Goal: Task Accomplishment & Management: Manage account settings

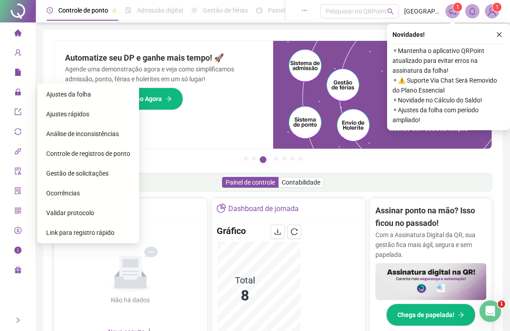
click at [70, 94] on span "Ajustes da folha" at bounding box center [68, 94] width 45 height 7
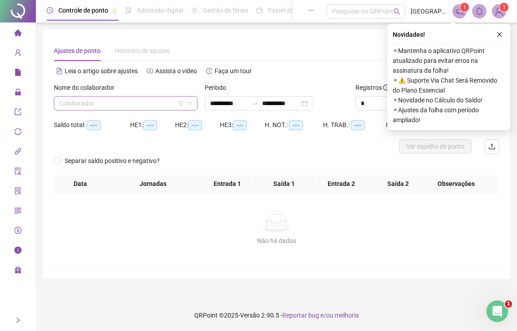
click at [82, 104] on input "search" at bounding box center [121, 102] width 125 height 13
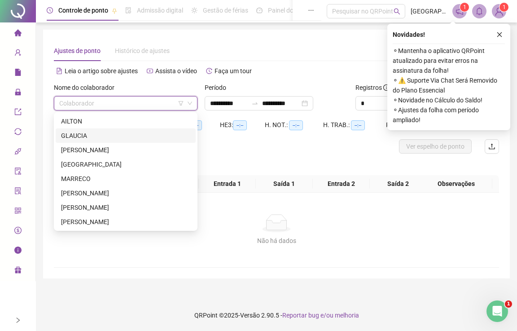
click at [82, 135] on div "GLAUCIA" at bounding box center [125, 136] width 129 height 10
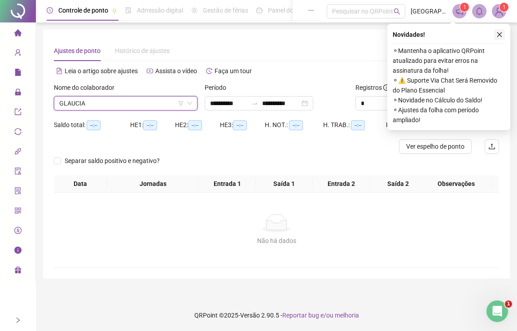
drag, startPoint x: 500, startPoint y: 35, endPoint x: 413, endPoint y: 72, distance: 94.8
click at [500, 35] on icon "close" at bounding box center [499, 34] width 6 height 6
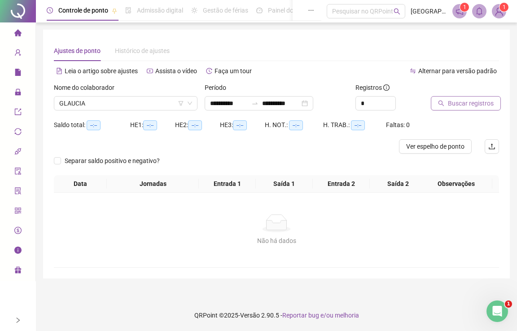
click at [460, 100] on span "Buscar registros" at bounding box center [471, 103] width 46 height 10
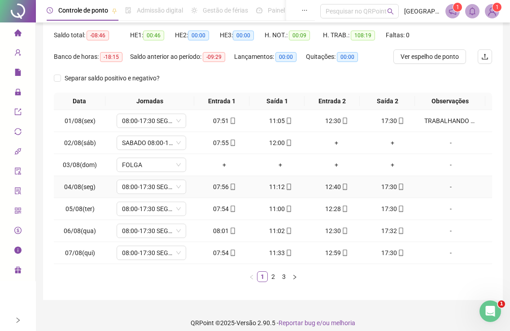
scroll to position [97, 0]
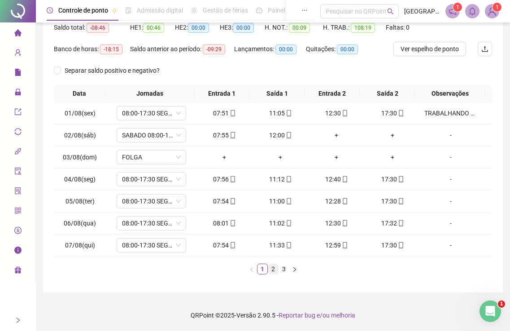
click at [271, 270] on link "2" at bounding box center [273, 269] width 10 height 10
click at [283, 267] on link "3" at bounding box center [284, 269] width 10 height 10
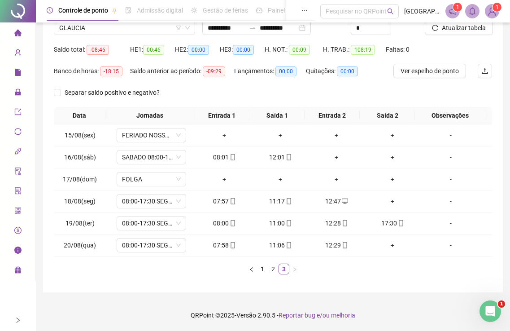
scroll to position [75, 0]
click at [388, 201] on div "+" at bounding box center [392, 201] width 49 height 10
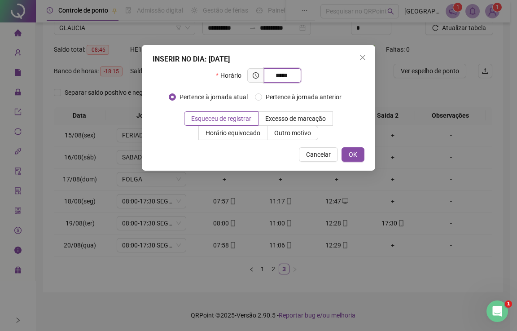
type input "*****"
click at [250, 109] on div "Pertence à jornada atual Pertence à jornada anterior" at bounding box center [259, 101] width 180 height 22
click at [247, 121] on span "Esqueceu de registrar" at bounding box center [221, 118] width 60 height 7
click at [355, 153] on span "OK" at bounding box center [353, 154] width 9 height 10
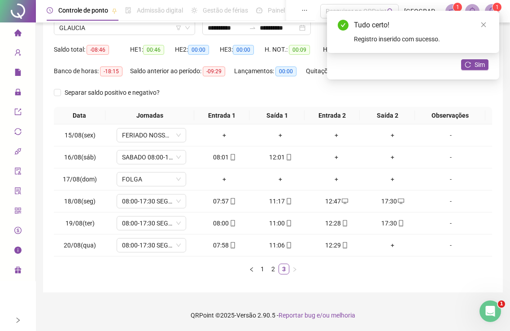
click at [480, 31] on div "Tudo certo! Registro inserido com sucesso." at bounding box center [413, 32] width 151 height 24
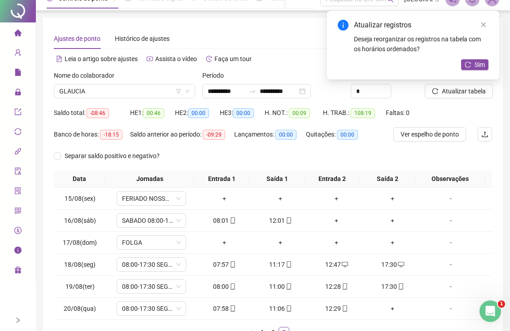
scroll to position [0, 0]
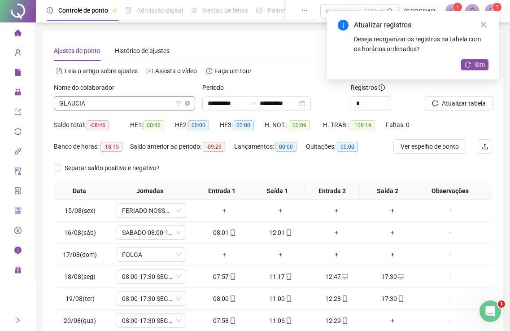
click at [120, 100] on span "GLAUCIA" at bounding box center [124, 102] width 131 height 13
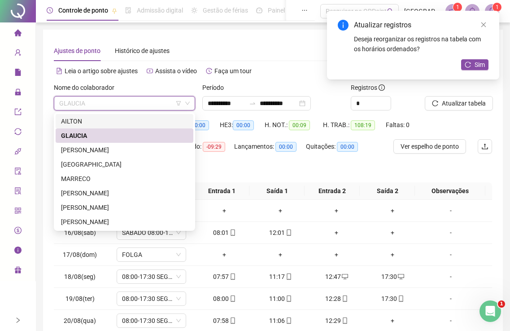
click at [73, 121] on div "AILTON" at bounding box center [124, 121] width 127 height 10
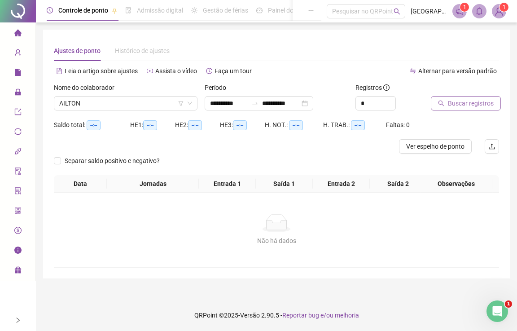
click at [480, 102] on span "Buscar registros" at bounding box center [471, 103] width 46 height 10
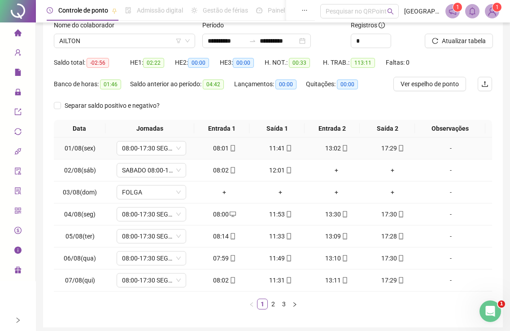
scroll to position [90, 0]
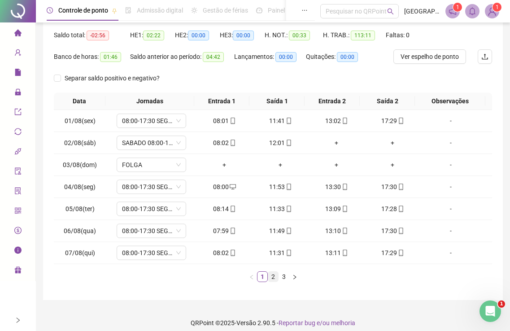
click at [275, 280] on link "2" at bounding box center [273, 276] width 10 height 10
click at [286, 277] on link "3" at bounding box center [284, 276] width 10 height 10
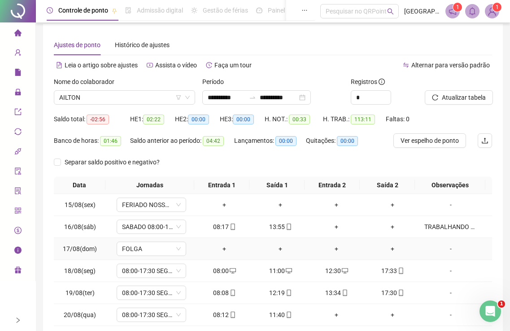
scroll to position [0, 0]
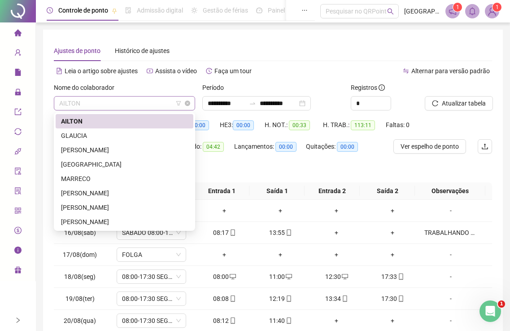
drag, startPoint x: 90, startPoint y: 106, endPoint x: 94, endPoint y: 109, distance: 4.9
click at [91, 108] on span "AILTON" at bounding box center [124, 102] width 131 height 13
click at [78, 148] on div "[PERSON_NAME]" at bounding box center [124, 150] width 127 height 10
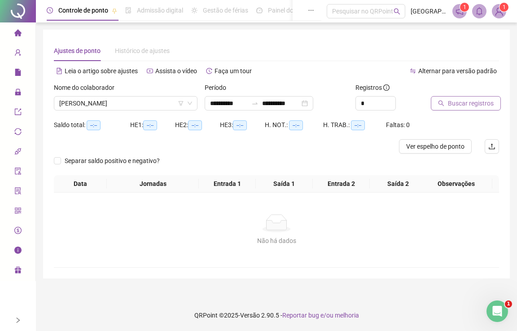
click at [439, 105] on icon "search" at bounding box center [441, 103] width 6 height 6
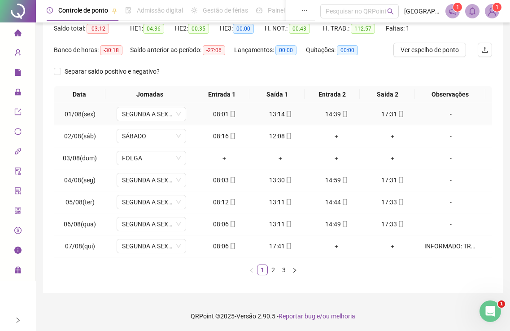
scroll to position [97, 0]
click at [284, 270] on link "3" at bounding box center [284, 269] width 10 height 10
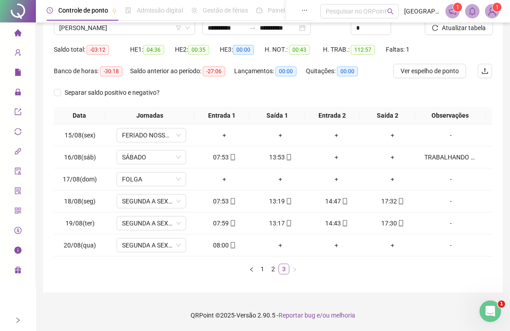
scroll to position [75, 0]
click at [88, 28] on span "[PERSON_NAME]" at bounding box center [124, 27] width 131 height 13
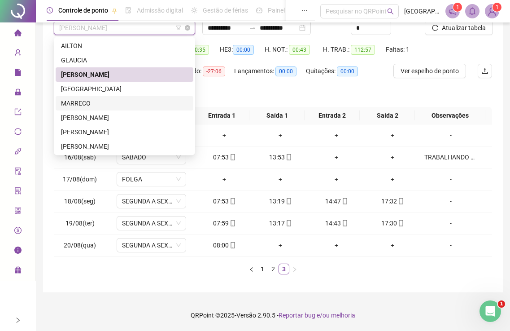
drag, startPoint x: 76, startPoint y: 104, endPoint x: 97, endPoint y: 103, distance: 20.7
click at [77, 104] on div "MARRECO" at bounding box center [124, 103] width 127 height 10
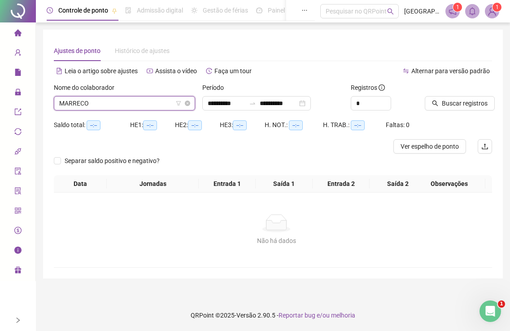
scroll to position [0, 0]
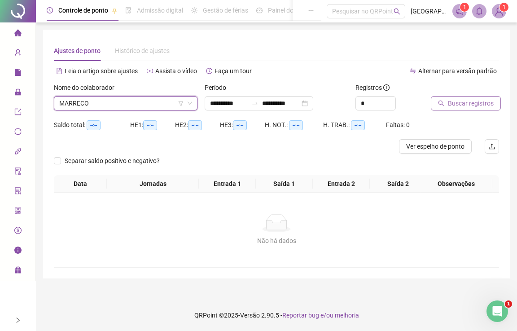
click at [466, 103] on span "Buscar registros" at bounding box center [471, 103] width 46 height 10
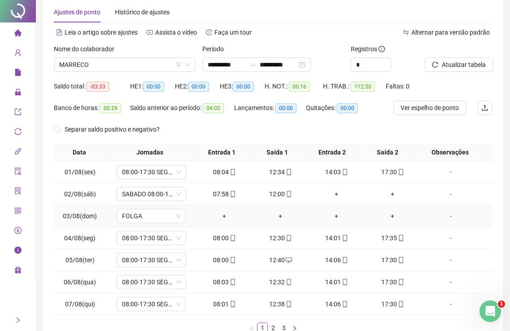
scroll to position [97, 0]
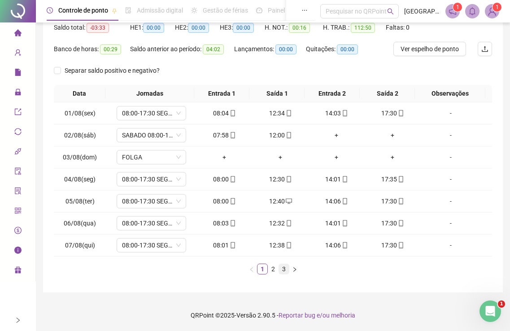
click at [284, 271] on link "3" at bounding box center [284, 269] width 10 height 10
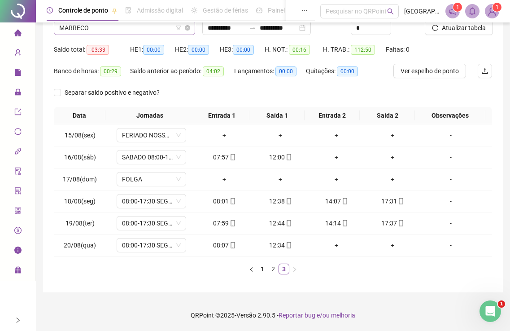
click at [84, 26] on span "MARRECO" at bounding box center [124, 27] width 131 height 13
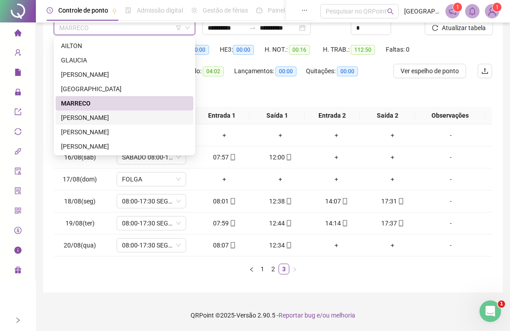
click at [71, 118] on div "[PERSON_NAME]" at bounding box center [124, 118] width 127 height 10
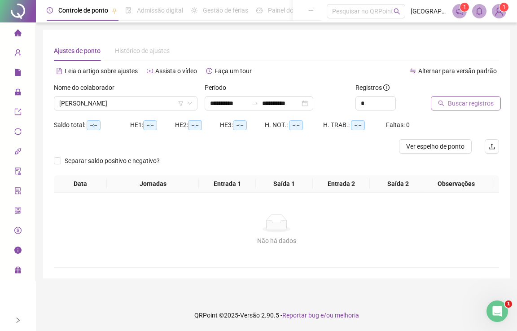
click at [478, 99] on span "Buscar registros" at bounding box center [471, 103] width 46 height 10
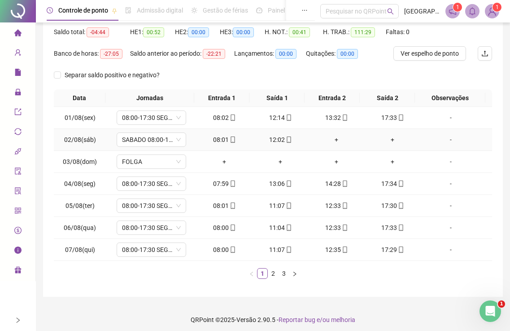
scroll to position [97, 0]
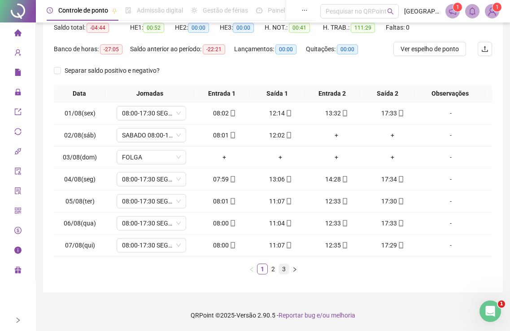
click at [284, 269] on link "3" at bounding box center [284, 269] width 10 height 10
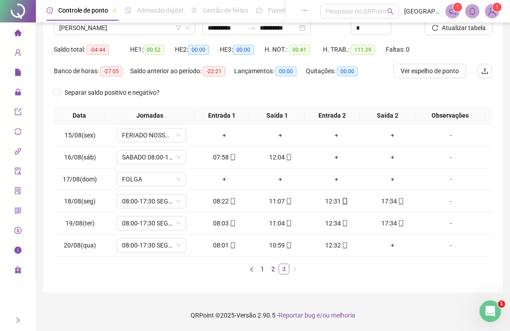
scroll to position [75, 0]
click at [107, 25] on span "[PERSON_NAME]" at bounding box center [124, 27] width 131 height 13
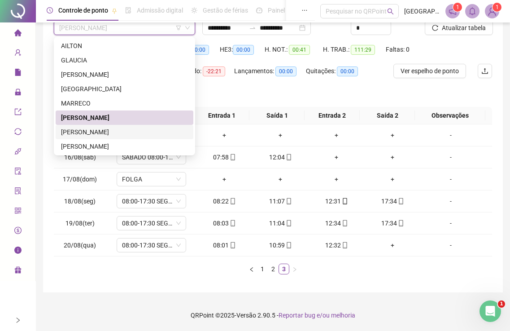
drag, startPoint x: 78, startPoint y: 132, endPoint x: 100, endPoint y: 131, distance: 22.0
click at [78, 133] on div "[PERSON_NAME]" at bounding box center [124, 132] width 127 height 10
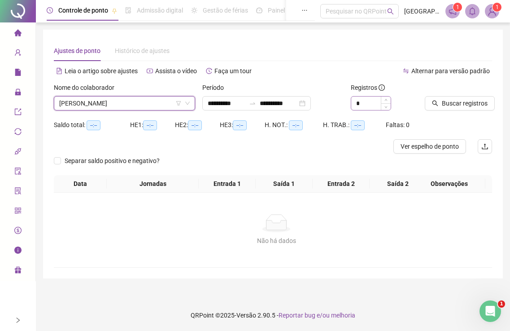
scroll to position [0, 0]
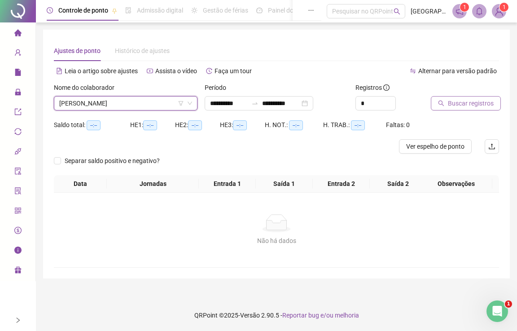
click at [467, 105] on span "Buscar registros" at bounding box center [471, 103] width 46 height 10
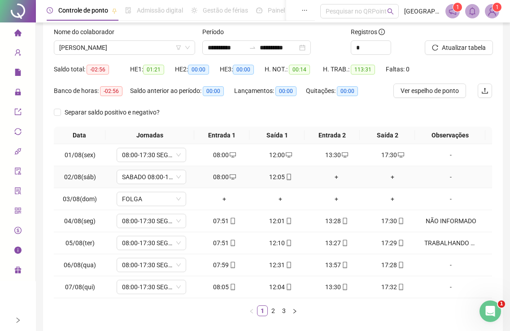
scroll to position [97, 0]
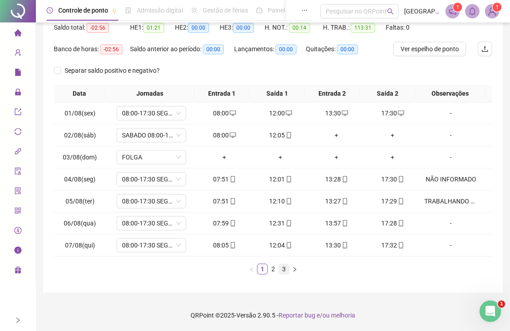
click at [285, 270] on link "3" at bounding box center [284, 269] width 10 height 10
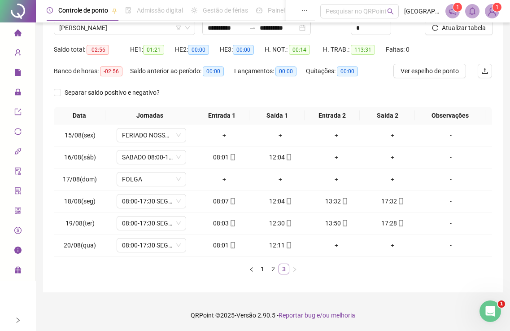
scroll to position [75, 0]
click at [444, 223] on div "-" at bounding box center [450, 223] width 53 height 10
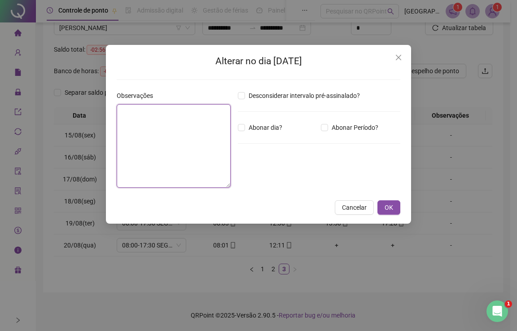
drag, startPoint x: 188, startPoint y: 140, endPoint x: 197, endPoint y: 133, distance: 11.3
click at [187, 140] on textarea at bounding box center [174, 145] width 114 height 83
type textarea "**********"
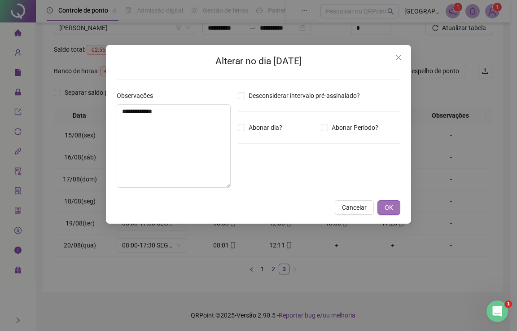
click at [397, 208] on button "OK" at bounding box center [388, 207] width 23 height 14
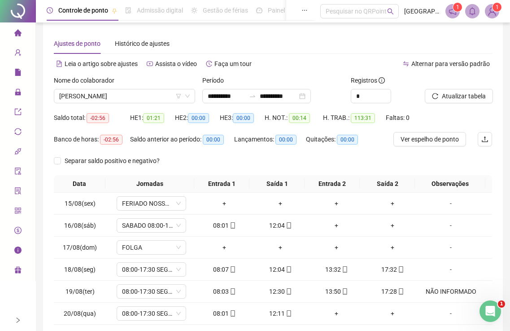
scroll to position [0, 0]
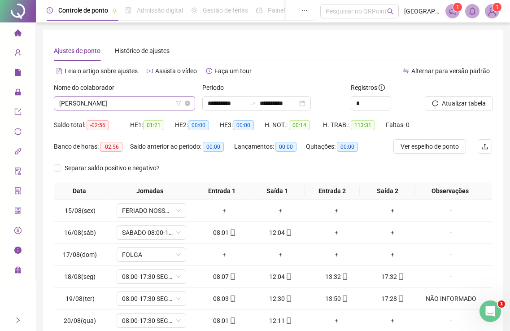
click at [94, 98] on span "[PERSON_NAME]" at bounding box center [124, 102] width 131 height 13
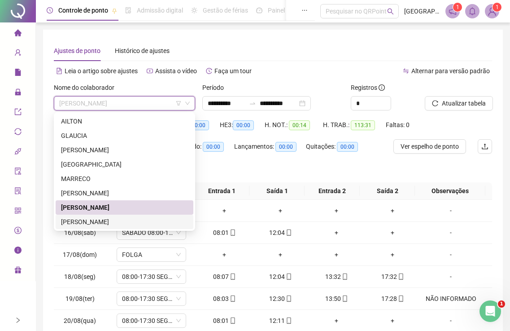
click at [77, 225] on div "[PERSON_NAME]" at bounding box center [124, 222] width 127 height 10
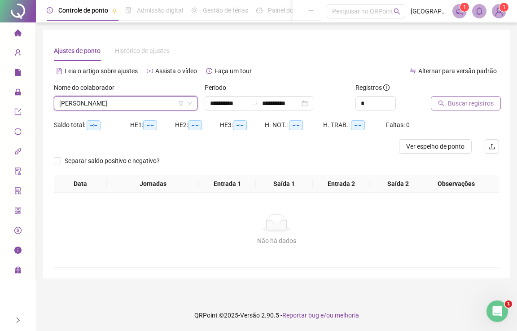
click at [450, 103] on span "Buscar registros" at bounding box center [471, 103] width 46 height 10
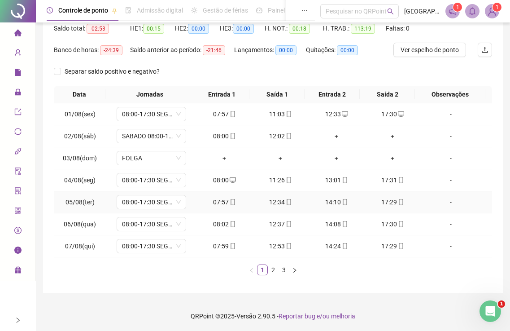
scroll to position [97, 0]
click at [276, 267] on link "2" at bounding box center [273, 269] width 10 height 10
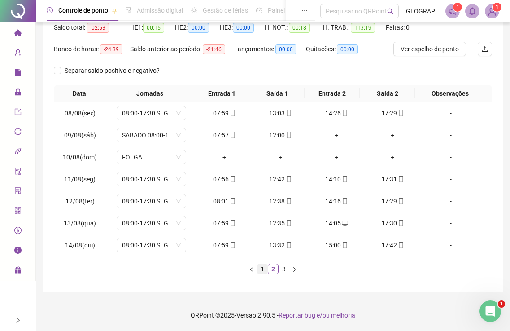
click at [263, 270] on link "1" at bounding box center [263, 269] width 10 height 10
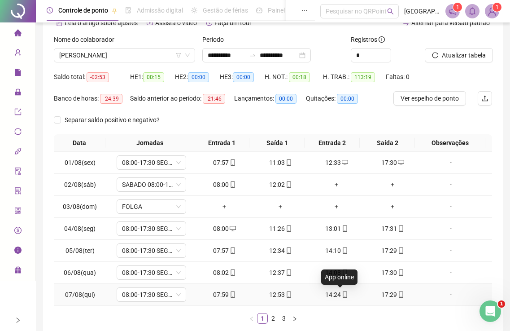
scroll to position [0, 0]
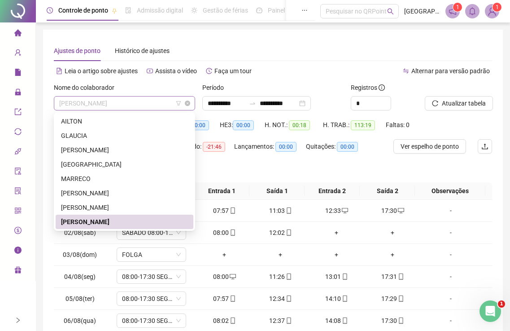
click at [83, 108] on span "[PERSON_NAME]" at bounding box center [124, 102] width 131 height 13
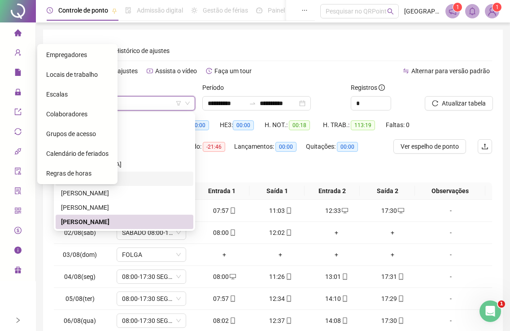
click at [17, 36] on icon "home" at bounding box center [17, 32] width 7 height 7
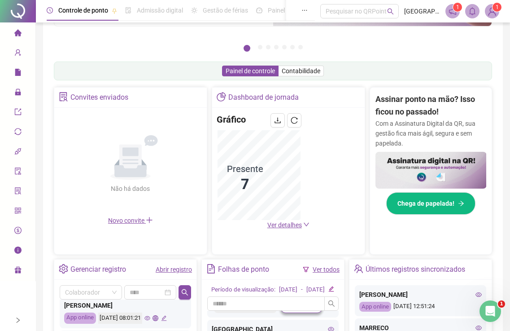
scroll to position [132, 0]
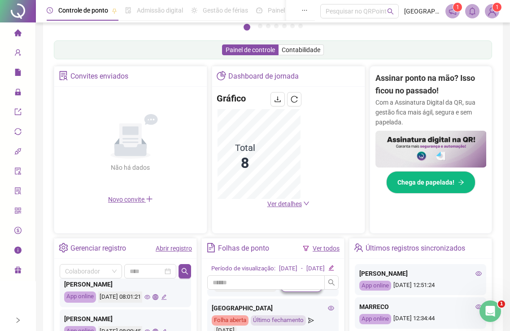
click at [304, 201] on icon "down" at bounding box center [306, 203] width 6 height 6
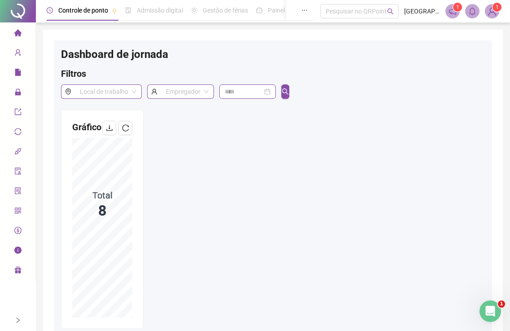
drag, startPoint x: 231, startPoint y: 173, endPoint x: 210, endPoint y: 155, distance: 28.0
click at [20, 32] on icon "home" at bounding box center [17, 32] width 7 height 7
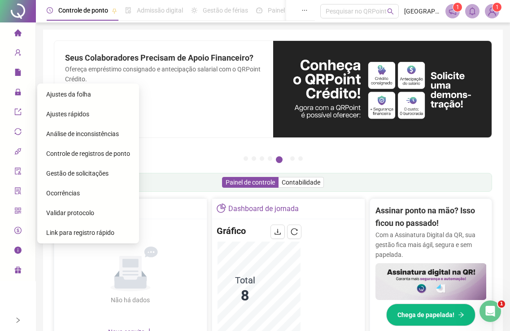
click at [56, 96] on span "Ajustes da folha" at bounding box center [68, 94] width 45 height 7
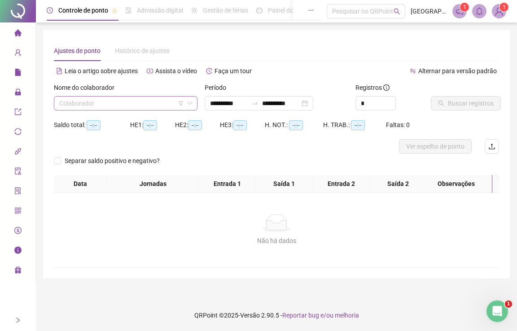
drag, startPoint x: 130, startPoint y: 101, endPoint x: 140, endPoint y: 111, distance: 14.3
click at [130, 102] on input "search" at bounding box center [121, 102] width 125 height 13
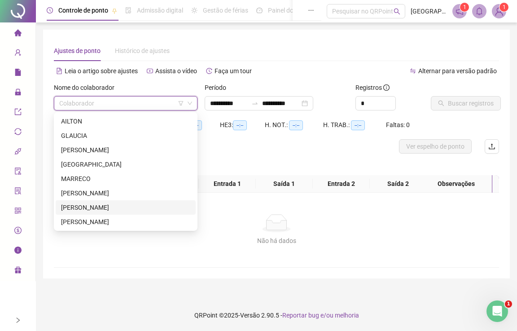
click at [70, 205] on div "[PERSON_NAME]" at bounding box center [125, 207] width 129 height 10
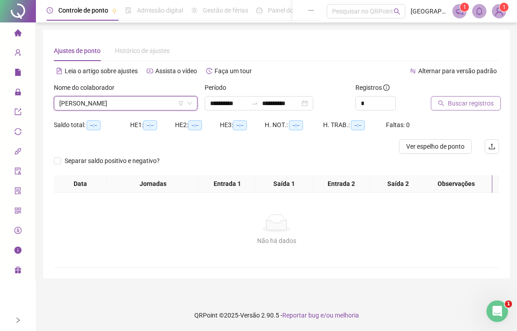
click at [453, 98] on span "Buscar registros" at bounding box center [471, 103] width 46 height 10
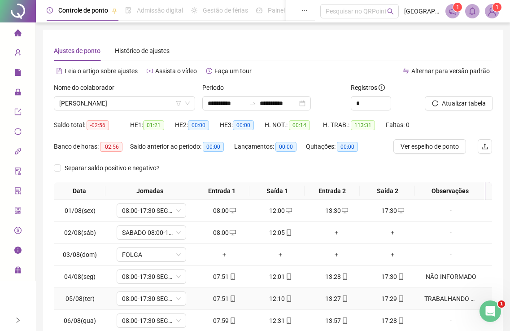
scroll to position [97, 0]
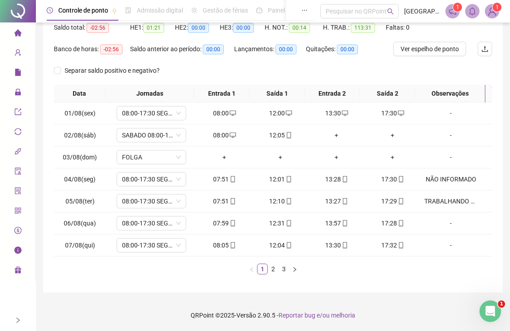
drag, startPoint x: 283, startPoint y: 271, endPoint x: 290, endPoint y: 276, distance: 8.3
click at [283, 271] on link "3" at bounding box center [284, 269] width 10 height 10
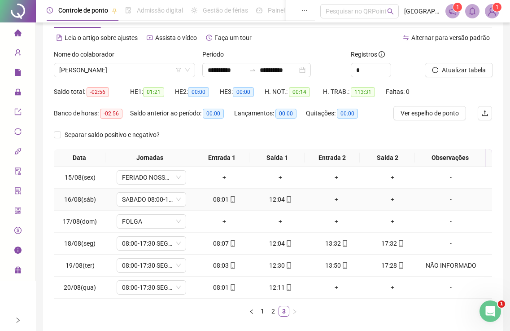
scroll to position [0, 0]
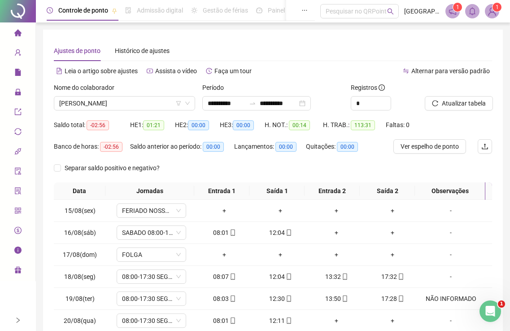
click at [19, 33] on icon "home" at bounding box center [17, 32] width 7 height 7
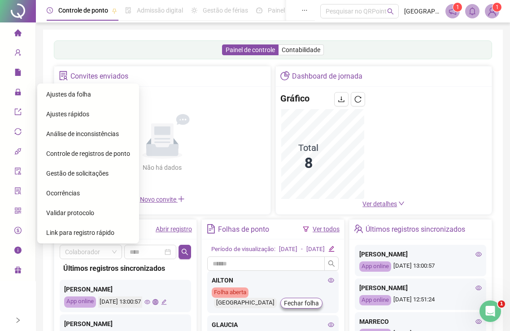
click at [56, 97] on span "Ajustes da folha" at bounding box center [68, 94] width 45 height 7
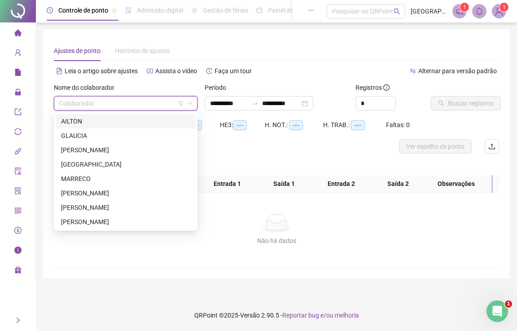
click at [89, 98] on input "search" at bounding box center [121, 102] width 125 height 13
click at [78, 122] on div "AILTON" at bounding box center [125, 121] width 129 height 10
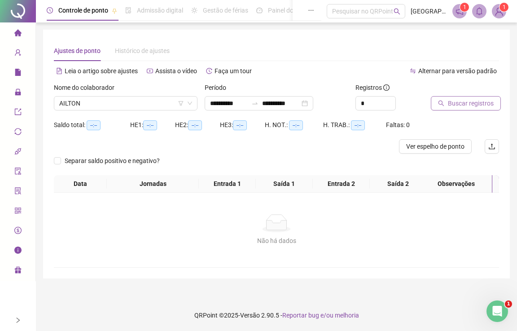
click at [447, 105] on button "Buscar registros" at bounding box center [466, 103] width 70 height 14
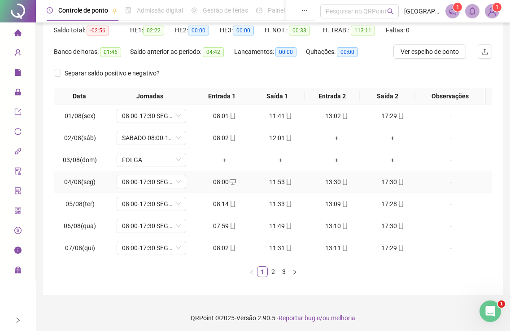
scroll to position [97, 0]
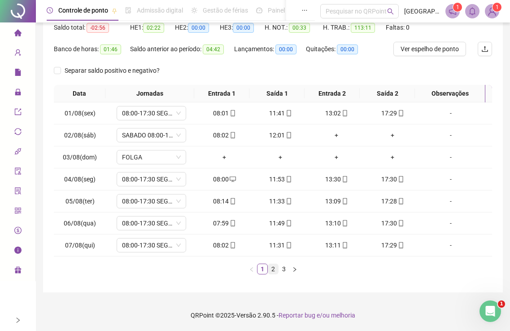
click at [273, 267] on link "2" at bounding box center [273, 269] width 10 height 10
click at [284, 268] on link "3" at bounding box center [284, 269] width 10 height 10
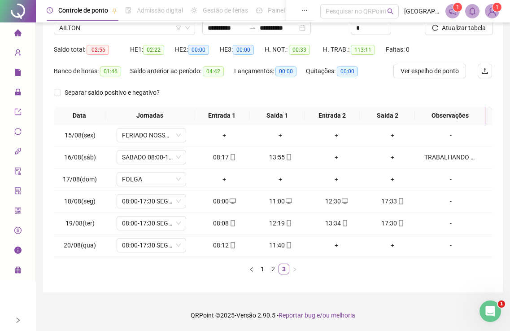
scroll to position [75, 0]
click at [84, 30] on span "AILTON" at bounding box center [124, 27] width 131 height 13
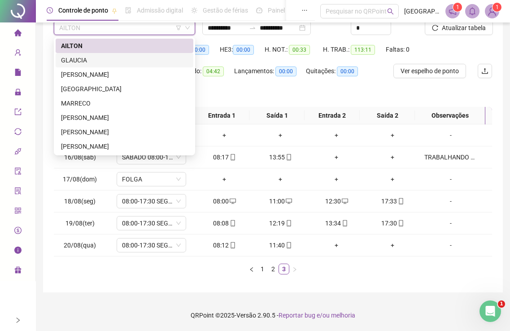
drag, startPoint x: 74, startPoint y: 62, endPoint x: 200, endPoint y: 61, distance: 126.5
click at [76, 62] on div "GLAUCIA" at bounding box center [124, 60] width 127 height 10
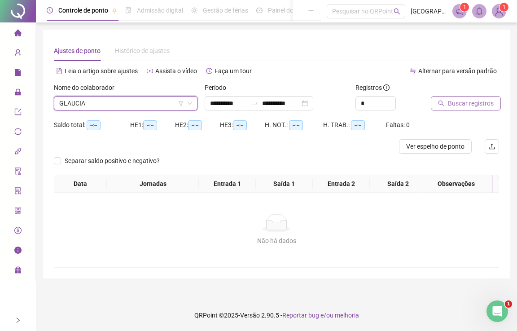
click at [470, 100] on span "Buscar registros" at bounding box center [471, 103] width 46 height 10
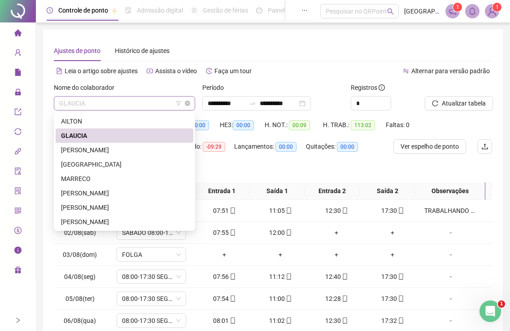
click at [100, 101] on span "GLAUCIA" at bounding box center [124, 102] width 131 height 13
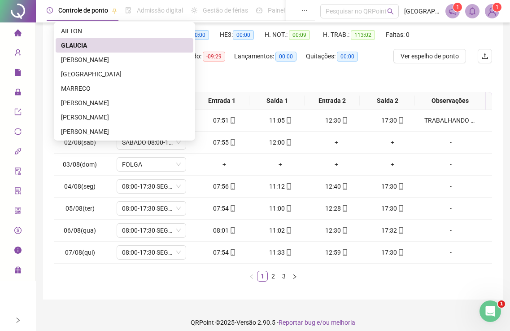
scroll to position [97, 0]
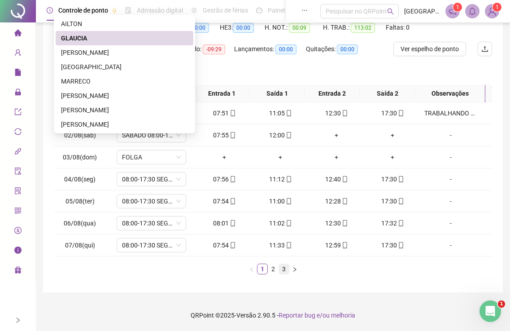
click at [285, 271] on link "3" at bounding box center [284, 269] width 10 height 10
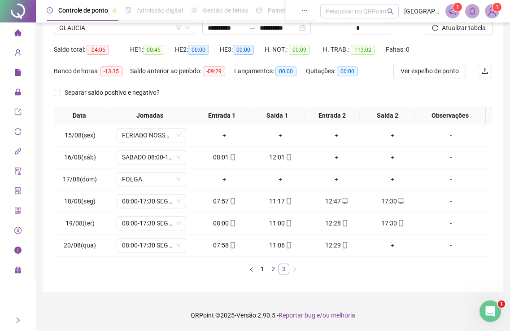
scroll to position [75, 0]
click at [87, 31] on span "GLAUCIA" at bounding box center [124, 27] width 131 height 13
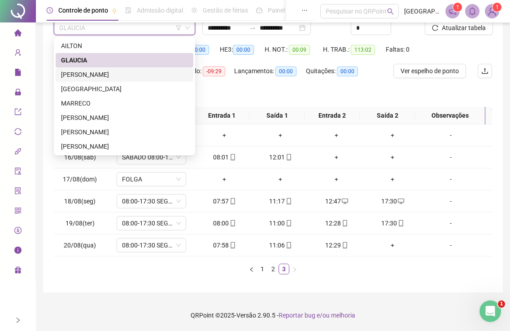
click at [74, 73] on div "[PERSON_NAME]" at bounding box center [124, 75] width 127 height 10
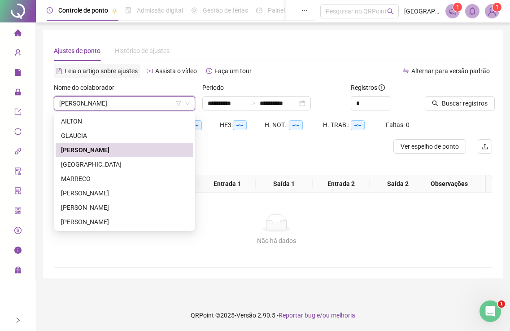
scroll to position [0, 0]
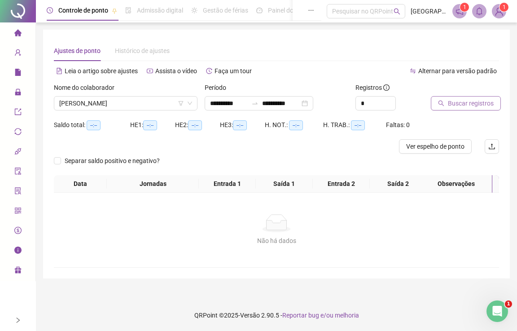
click at [453, 100] on span "Buscar registros" at bounding box center [471, 103] width 46 height 10
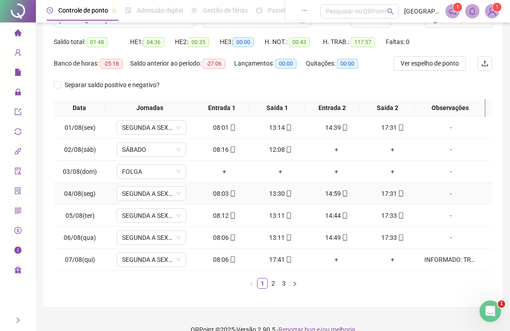
scroll to position [97, 0]
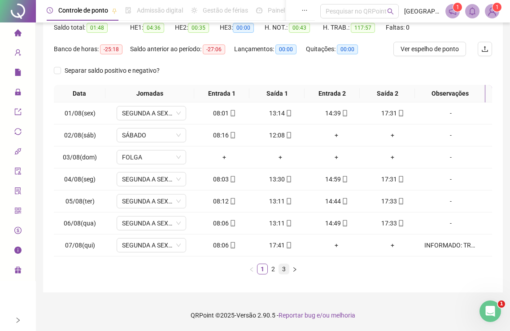
click at [283, 267] on link "3" at bounding box center [284, 269] width 10 height 10
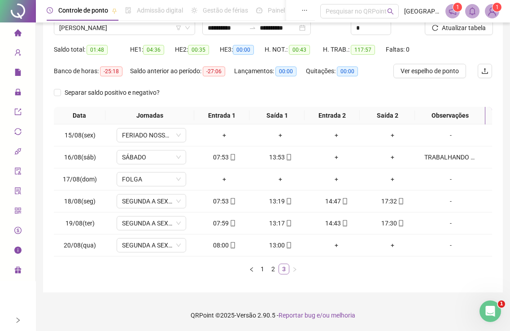
scroll to position [75, 0]
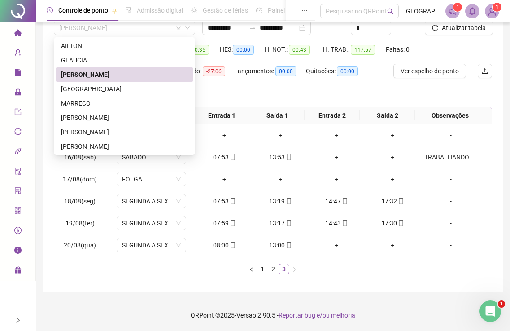
drag, startPoint x: 92, startPoint y: 30, endPoint x: 89, endPoint y: 38, distance: 8.5
click at [91, 30] on span "[PERSON_NAME]" at bounding box center [124, 27] width 131 height 13
click at [75, 132] on div "[PERSON_NAME]" at bounding box center [124, 132] width 127 height 10
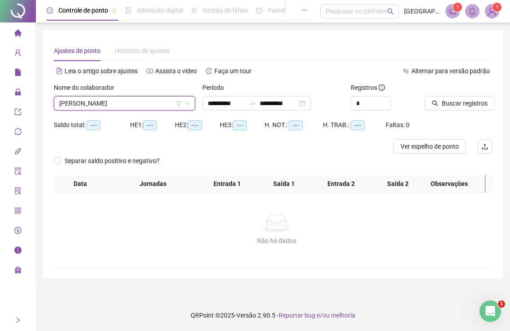
scroll to position [0, 0]
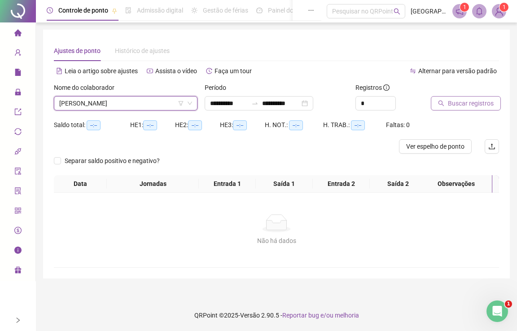
click at [465, 97] on button "Buscar registros" at bounding box center [466, 103] width 70 height 14
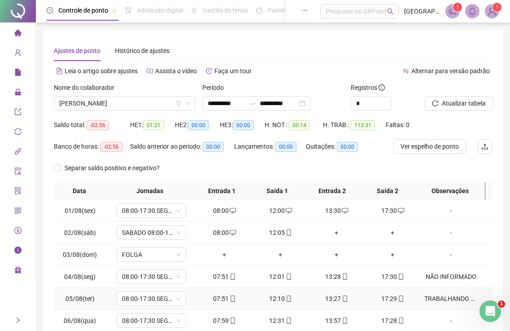
scroll to position [97, 0]
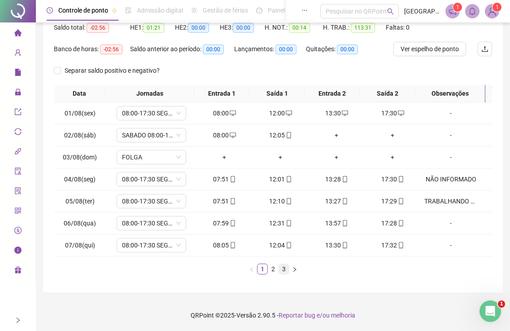
click at [284, 272] on link "3" at bounding box center [284, 269] width 10 height 10
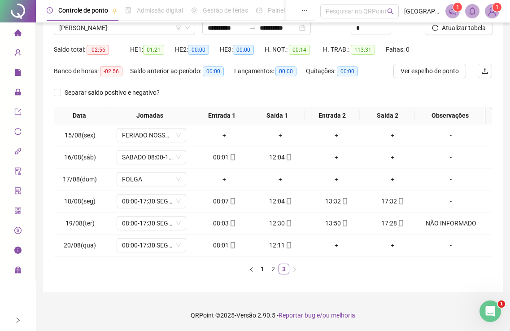
click at [17, 31] on icon "home" at bounding box center [17, 32] width 7 height 7
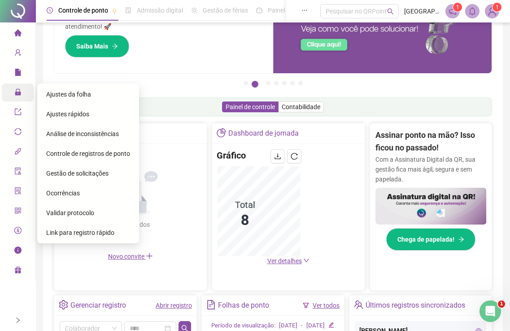
drag, startPoint x: 19, startPoint y: 90, endPoint x: 25, endPoint y: 87, distance: 6.6
click at [20, 89] on icon "lock" at bounding box center [17, 91] width 7 height 7
click at [67, 91] on span "Ajustes da folha" at bounding box center [68, 94] width 45 height 7
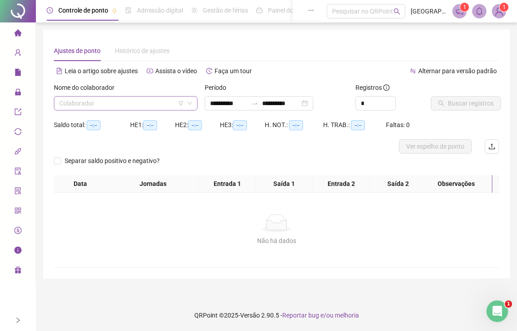
click at [74, 109] on input "search" at bounding box center [121, 102] width 125 height 13
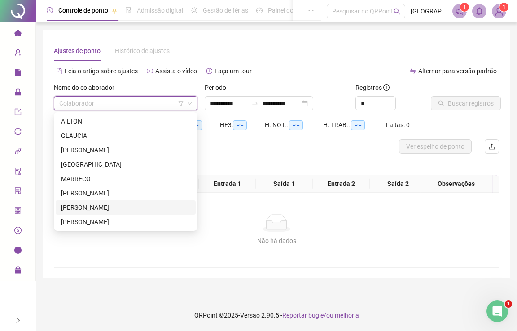
click at [70, 207] on div "[PERSON_NAME]" at bounding box center [125, 207] width 129 height 10
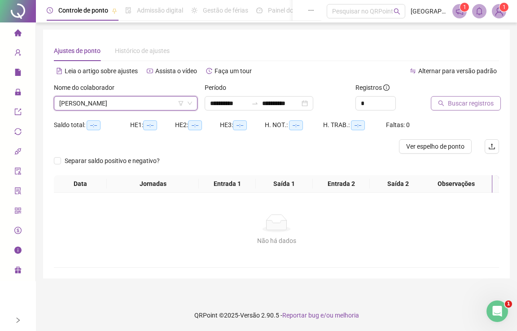
click at [463, 101] on span "Buscar registros" at bounding box center [471, 103] width 46 height 10
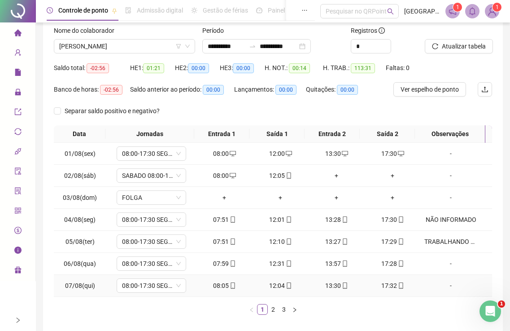
scroll to position [97, 0]
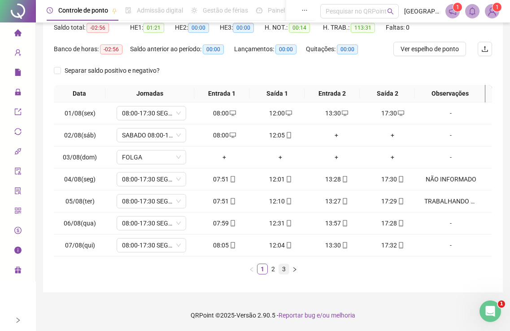
click at [287, 271] on link "3" at bounding box center [284, 269] width 10 height 10
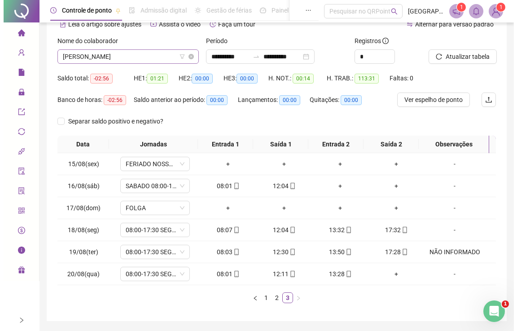
scroll to position [31, 0]
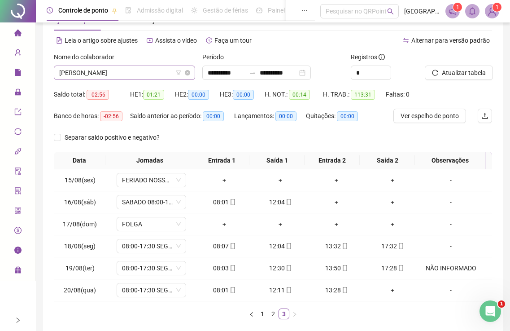
click at [92, 76] on span "[PERSON_NAME]" at bounding box center [124, 72] width 131 height 13
click at [249, 137] on div "Separar saldo positivo e negativo?" at bounding box center [273, 141] width 438 height 22
click at [342, 266] on icon "mobile" at bounding box center [345, 268] width 6 height 6
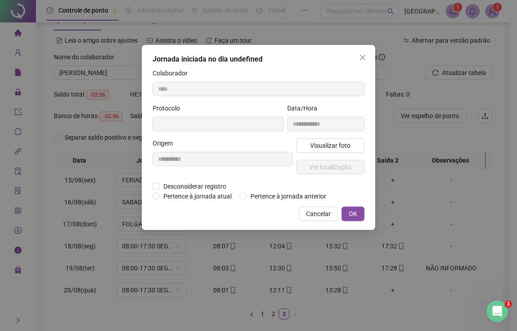
type input "**********"
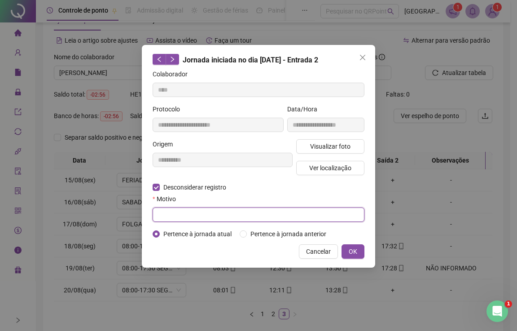
click at [173, 214] on input "text" at bounding box center [259, 214] width 212 height 14
type input "*"
type input "**********"
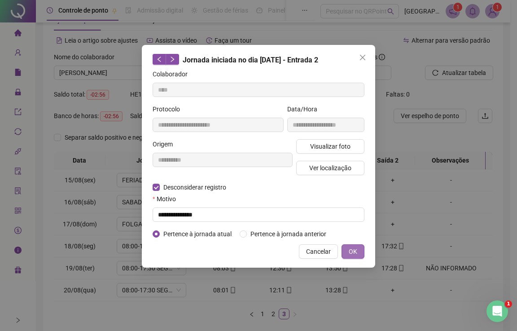
click at [354, 248] on span "OK" at bounding box center [353, 251] width 9 height 10
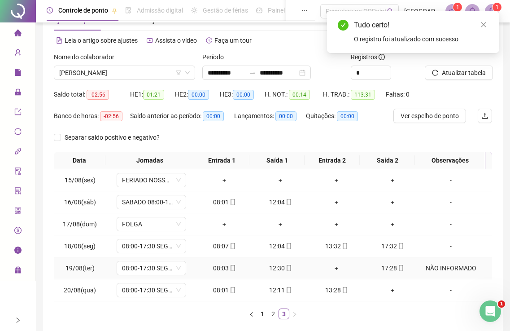
drag, startPoint x: 332, startPoint y: 267, endPoint x: 338, endPoint y: 268, distance: 6.3
click at [332, 268] on div "+" at bounding box center [336, 268] width 49 height 10
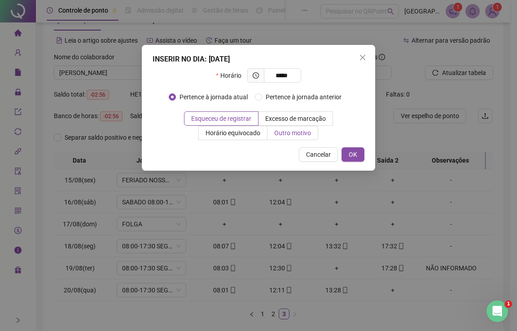
type input "*****"
click at [286, 133] on span "Outro motivo" at bounding box center [292, 132] width 37 height 7
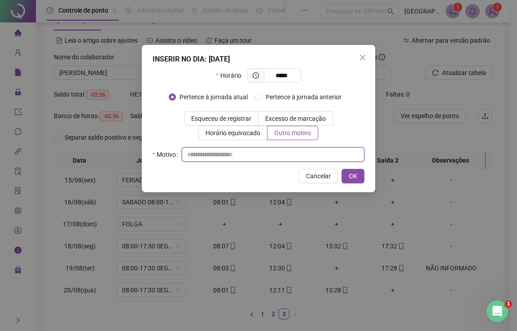
click at [243, 154] on input "text" at bounding box center [273, 154] width 183 height 14
drag, startPoint x: 223, startPoint y: 154, endPoint x: 401, endPoint y: 167, distance: 178.6
click at [401, 167] on div "**********" at bounding box center [258, 165] width 517 height 331
type input "**********"
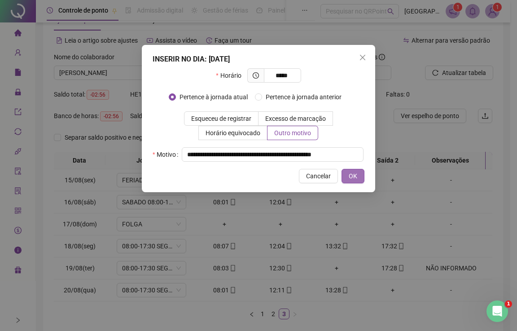
click at [351, 175] on span "OK" at bounding box center [353, 176] width 9 height 10
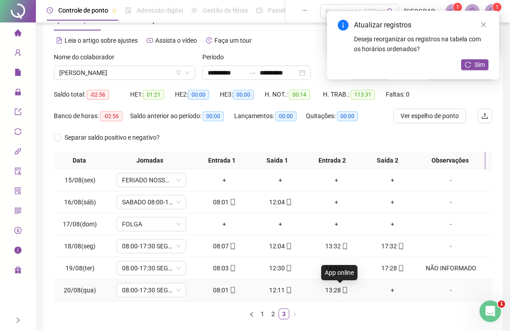
click at [342, 289] on icon "mobile" at bounding box center [345, 290] width 6 height 6
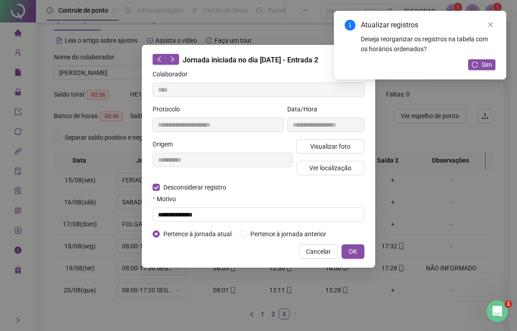
type input "**********"
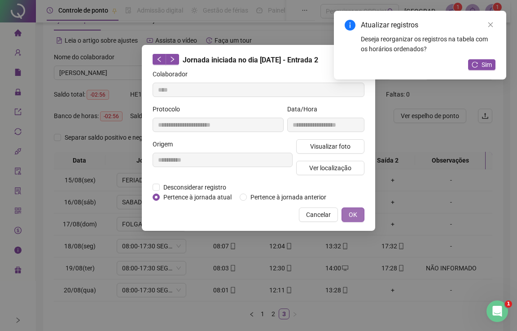
click at [350, 213] on span "OK" at bounding box center [353, 215] width 9 height 10
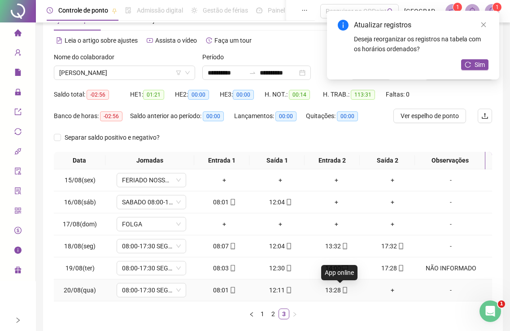
click at [342, 290] on icon "mobile" at bounding box center [345, 290] width 6 height 6
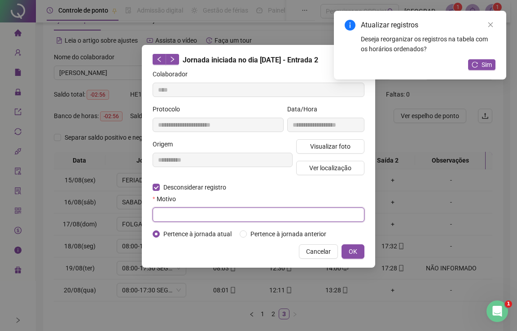
click at [180, 212] on input "text" at bounding box center [259, 214] width 212 height 14
paste input "**********"
drag, startPoint x: 194, startPoint y: 211, endPoint x: 131, endPoint y: 209, distance: 62.9
click at [131, 209] on div "**********" at bounding box center [258, 165] width 517 height 331
click at [159, 213] on input "**********" at bounding box center [259, 214] width 212 height 14
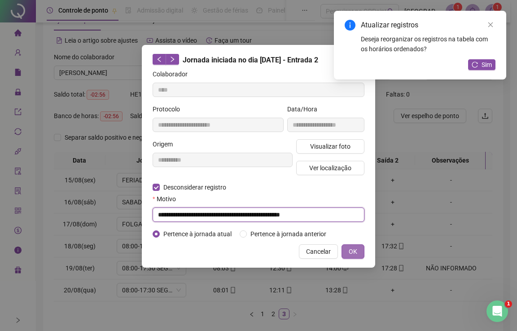
type input "**********"
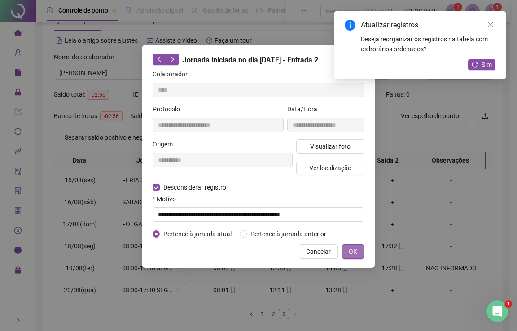
click at [355, 253] on span "OK" at bounding box center [353, 251] width 9 height 10
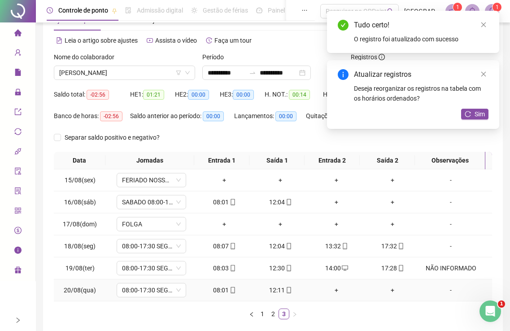
click at [332, 289] on div "+" at bounding box center [336, 290] width 49 height 10
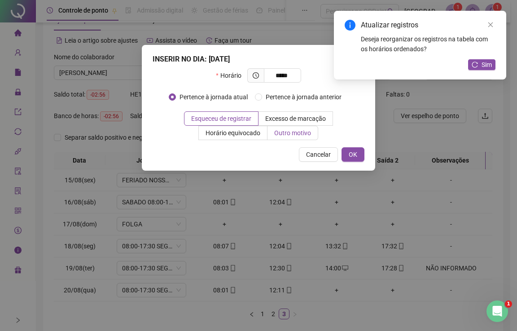
type input "*****"
click at [296, 133] on span "Outro motivo" at bounding box center [292, 132] width 37 height 7
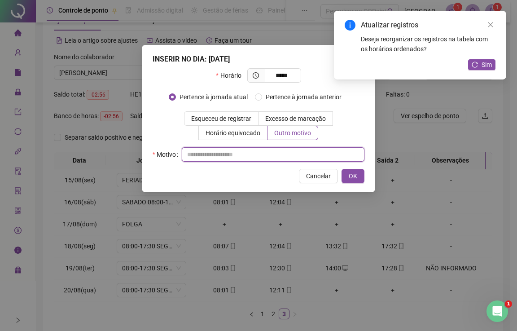
click at [225, 155] on input "text" at bounding box center [273, 154] width 183 height 14
paste input "**********"
drag, startPoint x: 188, startPoint y: 154, endPoint x: 146, endPoint y: 151, distance: 42.3
click at [146, 151] on div "**********" at bounding box center [258, 118] width 233 height 147
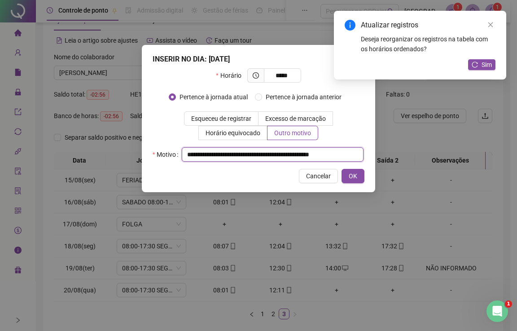
drag, startPoint x: 188, startPoint y: 154, endPoint x: 401, endPoint y: 175, distance: 213.2
click at [401, 175] on div "**********" at bounding box center [258, 165] width 517 height 331
type input "**********"
click at [356, 175] on span "OK" at bounding box center [353, 176] width 9 height 10
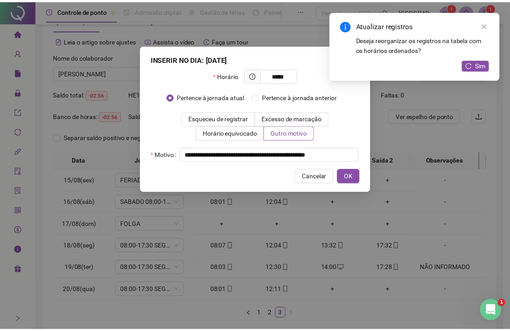
scroll to position [0, 0]
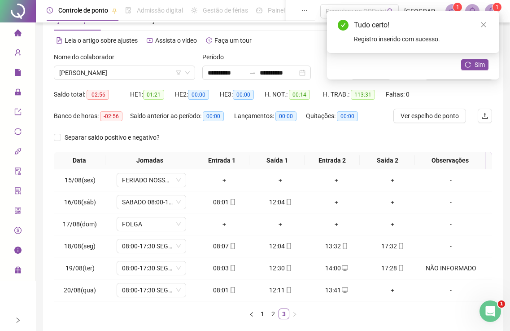
click at [14, 29] on icon "home" at bounding box center [17, 32] width 7 height 7
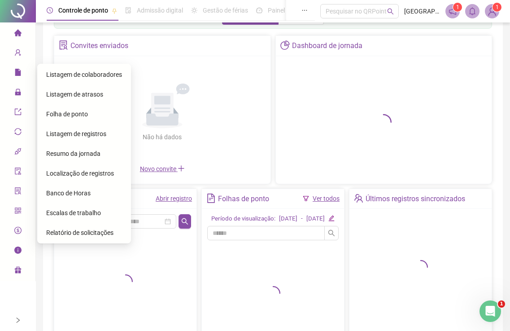
click at [18, 94] on icon "lock" at bounding box center [18, 92] width 6 height 6
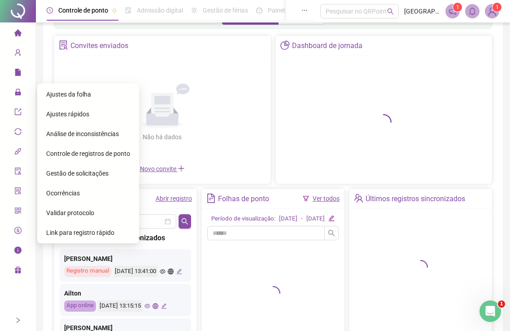
click at [65, 95] on span "Ajustes da folha" at bounding box center [68, 94] width 45 height 7
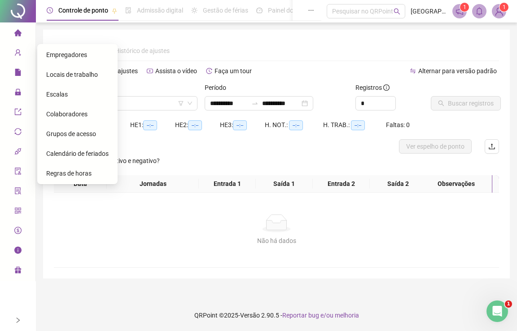
click at [19, 33] on icon "home" at bounding box center [17, 32] width 7 height 7
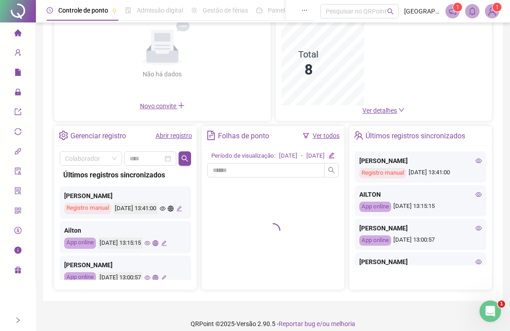
scroll to position [110, 0]
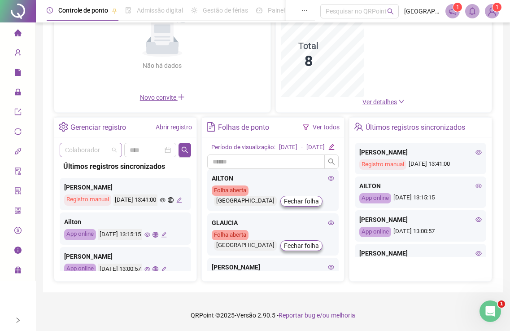
click at [80, 143] on input "search" at bounding box center [87, 149] width 44 height 13
click at [85, 143] on input "search" at bounding box center [87, 149] width 44 height 13
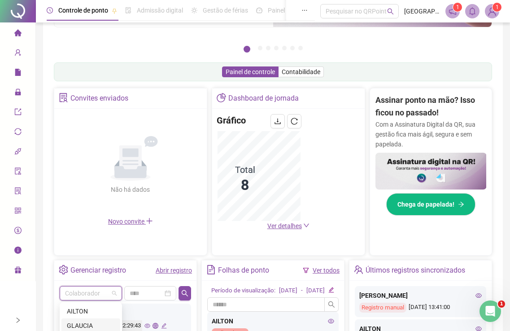
scroll to position [243, 0]
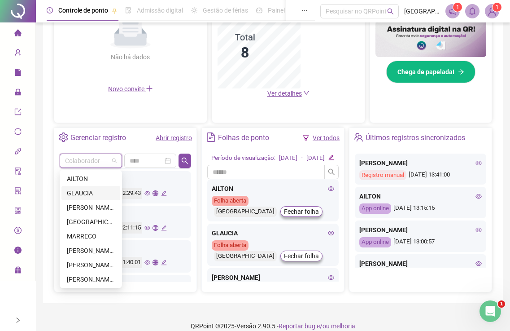
click at [85, 188] on div "GLAUCIA" at bounding box center [91, 193] width 48 height 10
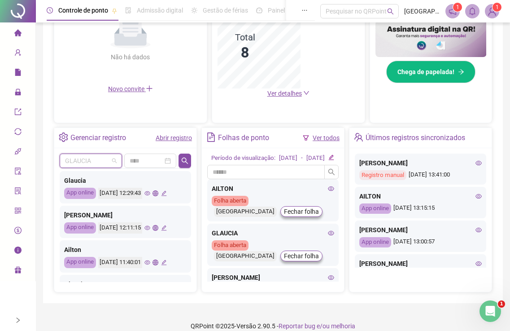
drag, startPoint x: 88, startPoint y: 161, endPoint x: 85, endPoint y: 172, distance: 11.5
click at [87, 161] on span "GLAUCIA" at bounding box center [91, 160] width 52 height 13
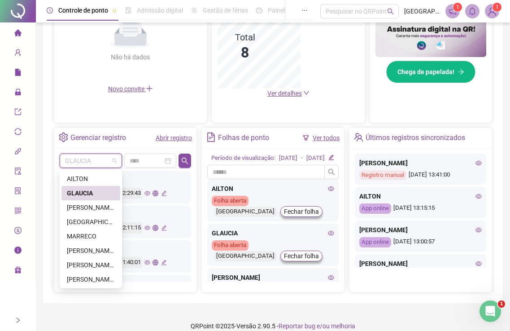
click at [83, 204] on div "[PERSON_NAME]" at bounding box center [91, 207] width 48 height 10
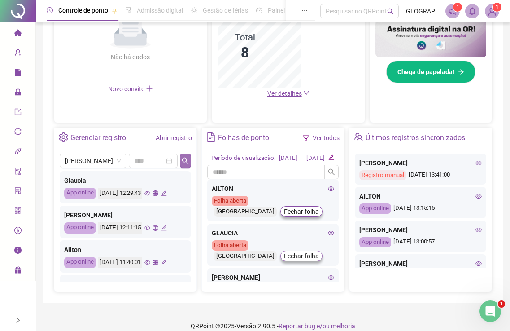
click at [184, 159] on icon "search" at bounding box center [185, 160] width 7 height 7
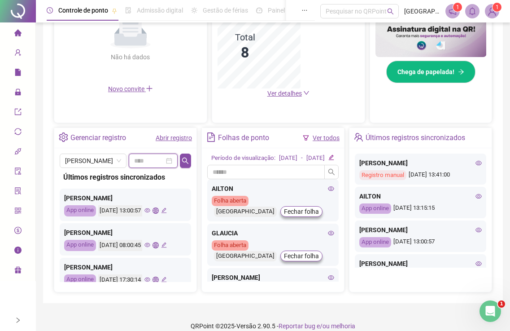
click at [154, 160] on input at bounding box center [149, 161] width 30 height 10
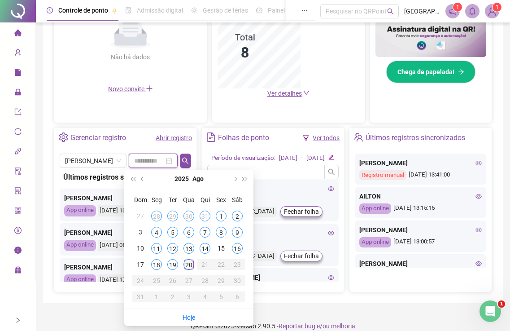
type input "**********"
drag, startPoint x: 190, startPoint y: 265, endPoint x: 192, endPoint y: 256, distance: 9.2
click at [191, 263] on div "20" at bounding box center [188, 264] width 11 height 11
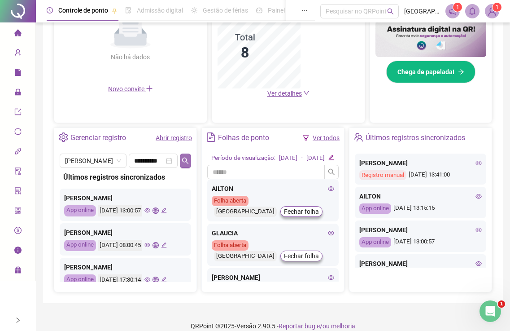
click at [185, 160] on icon "search" at bounding box center [185, 160] width 7 height 7
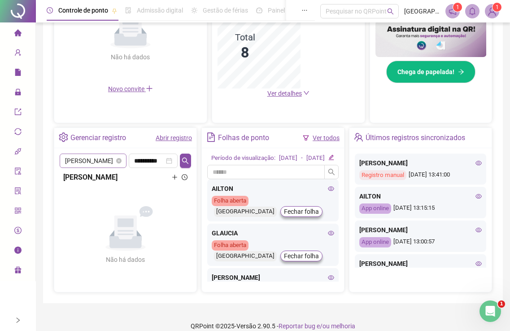
click at [84, 157] on span "[PERSON_NAME]" at bounding box center [93, 160] width 56 height 13
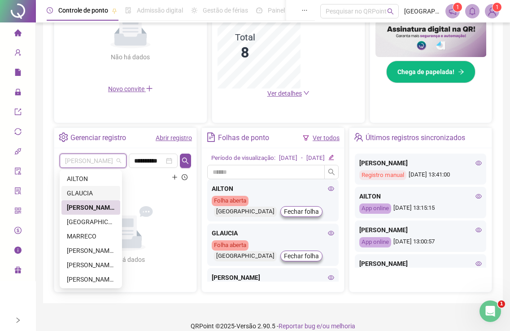
click at [83, 189] on div "GLAUCIA" at bounding box center [91, 193] width 48 height 10
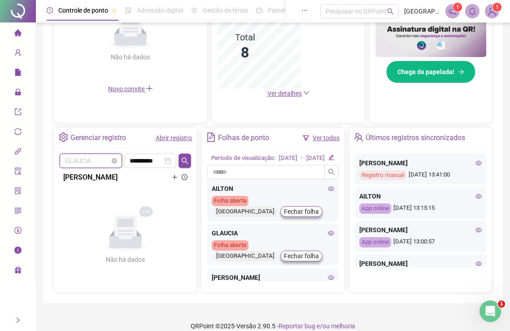
click at [81, 162] on span "GLAUCIA" at bounding box center [91, 160] width 52 height 13
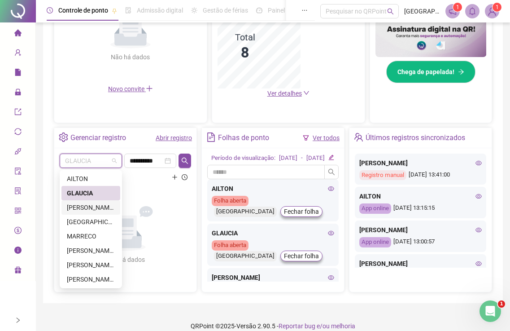
click at [84, 209] on div "[PERSON_NAME]" at bounding box center [91, 207] width 48 height 10
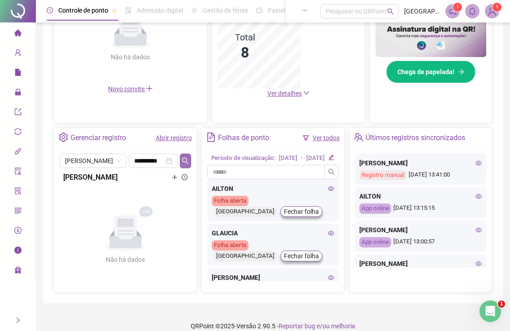
click at [188, 160] on icon "search" at bounding box center [185, 160] width 7 height 7
click at [18, 96] on span "lock" at bounding box center [17, 93] width 7 height 18
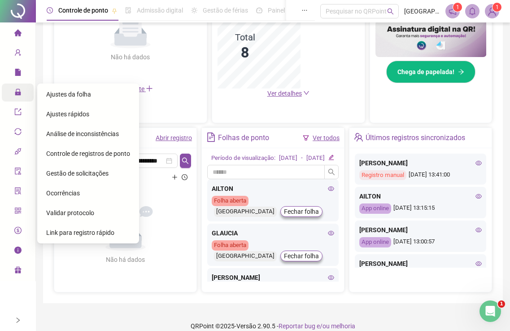
click at [57, 94] on span "Ajustes da folha" at bounding box center [68, 94] width 45 height 7
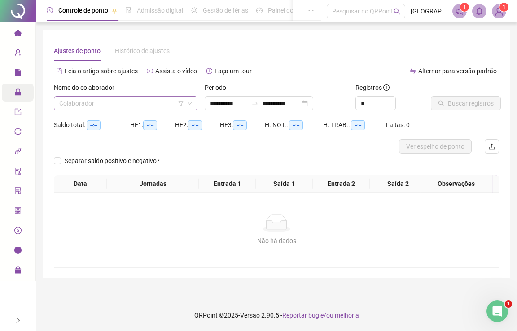
click at [188, 164] on div "Separar saldo positivo e negativo?" at bounding box center [276, 164] width 445 height 22
click at [102, 100] on input "search" at bounding box center [121, 102] width 125 height 13
click at [99, 105] on input "search" at bounding box center [121, 102] width 125 height 13
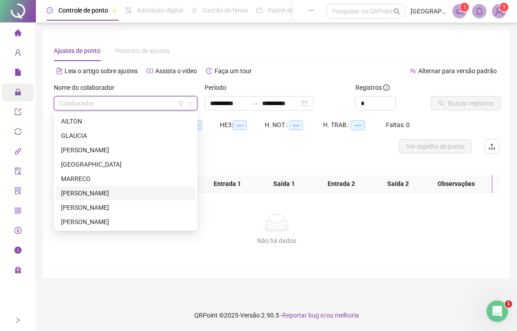
click at [77, 191] on div "[PERSON_NAME]" at bounding box center [125, 193] width 129 height 10
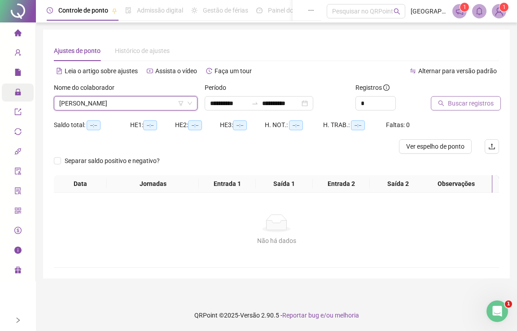
click at [485, 98] on span "Buscar registros" at bounding box center [471, 103] width 46 height 10
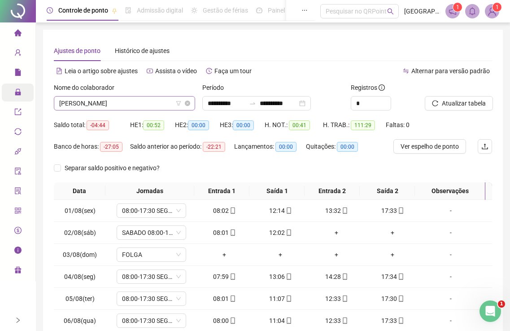
click at [85, 105] on span "[PERSON_NAME]" at bounding box center [124, 102] width 131 height 13
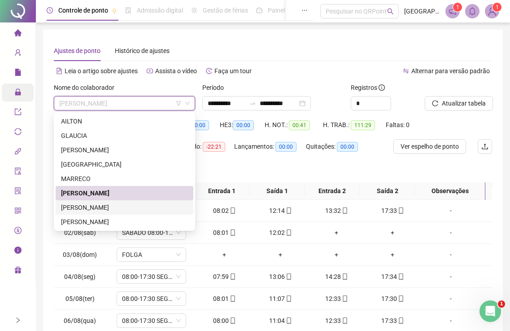
click at [64, 210] on div "[PERSON_NAME]" at bounding box center [124, 207] width 127 height 10
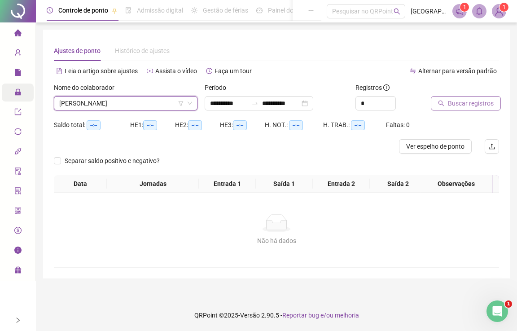
click at [454, 100] on span "Buscar registros" at bounding box center [471, 103] width 46 height 10
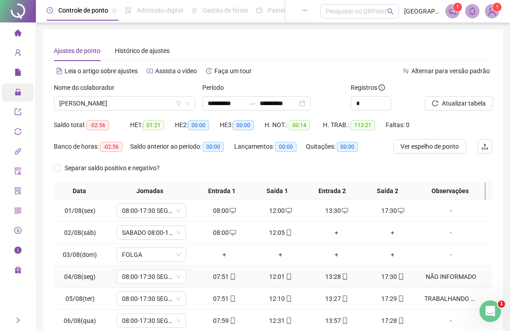
scroll to position [97, 0]
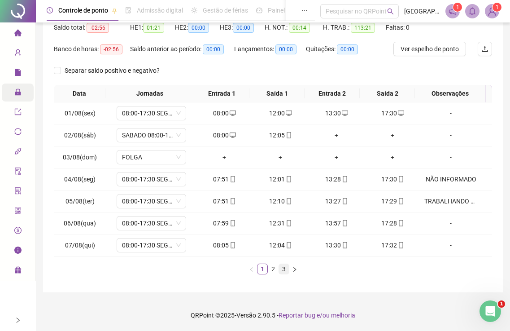
click at [284, 271] on link "3" at bounding box center [284, 269] width 10 height 10
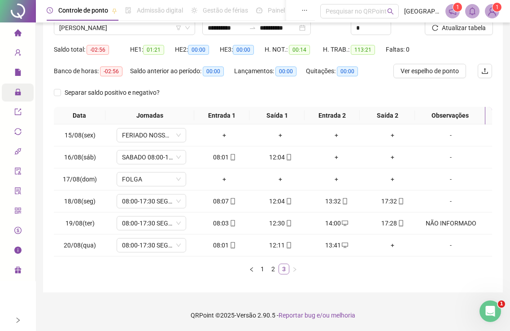
scroll to position [75, 0]
click at [446, 245] on div "-" at bounding box center [450, 245] width 53 height 10
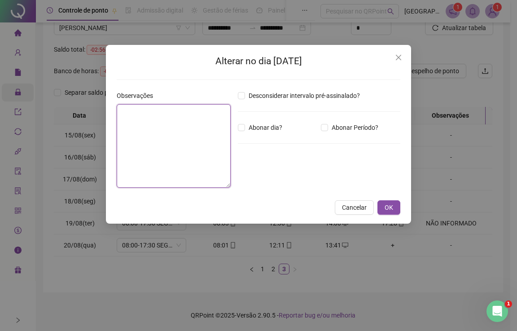
click at [171, 143] on textarea at bounding box center [174, 145] width 114 height 83
paste textarea "**********"
click at [168, 110] on textarea "**********" at bounding box center [174, 145] width 114 height 83
type textarea "**********"
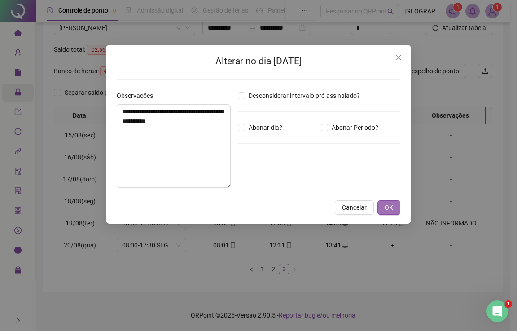
click at [387, 206] on span "OK" at bounding box center [388, 207] width 9 height 10
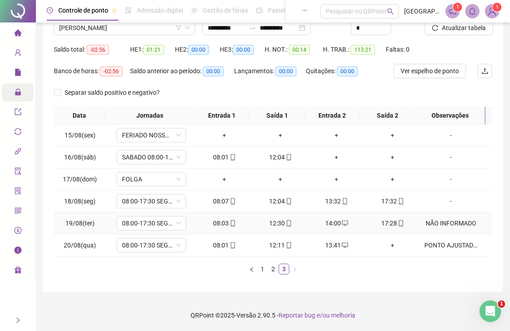
click at [442, 224] on div "NÃO INFORMADO" at bounding box center [450, 223] width 53 height 10
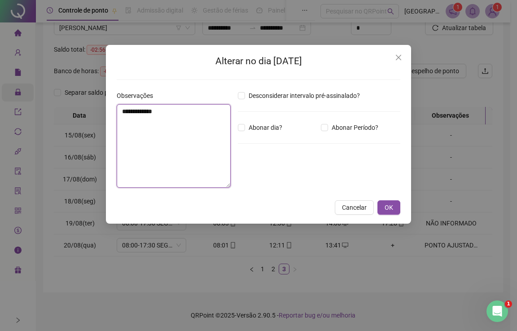
drag, startPoint x: 197, startPoint y: 128, endPoint x: 61, endPoint y: 125, distance: 136.0
click at [61, 125] on div "**********" at bounding box center [258, 165] width 517 height 331
paste textarea "**********"
type textarea "**********"
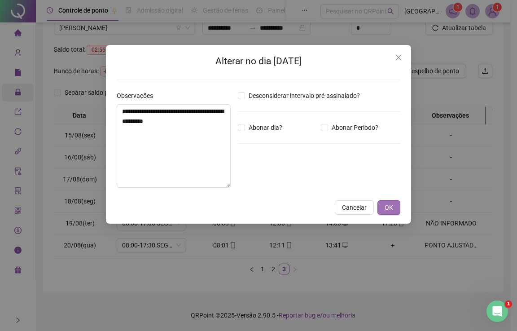
click at [392, 205] on span "OK" at bounding box center [388, 207] width 9 height 10
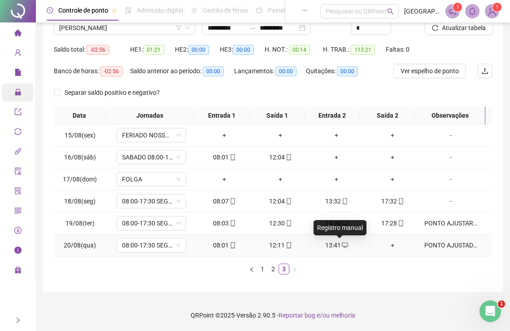
click at [342, 244] on icon "desktop" at bounding box center [345, 245] width 6 height 6
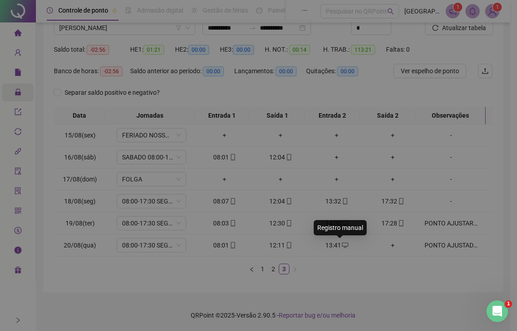
type input "**********"
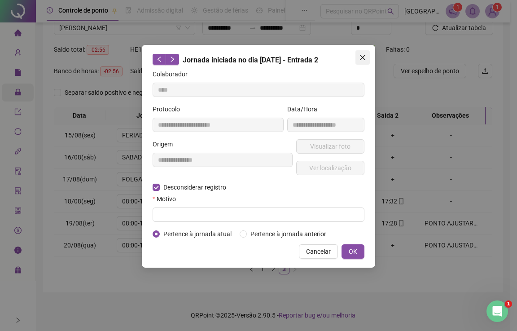
click at [363, 54] on icon "close" at bounding box center [362, 57] width 7 height 7
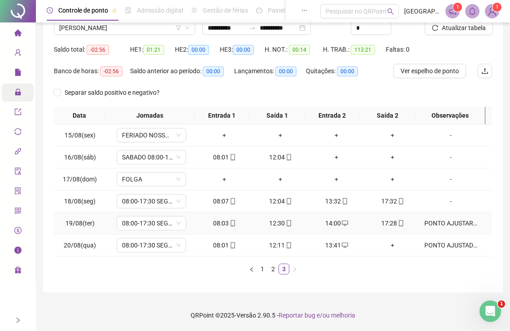
click at [442, 225] on div "PONTO AJUSTAR - NÃO INFORMADO A VOLTA ANTES DO HORARIO" at bounding box center [450, 223] width 53 height 10
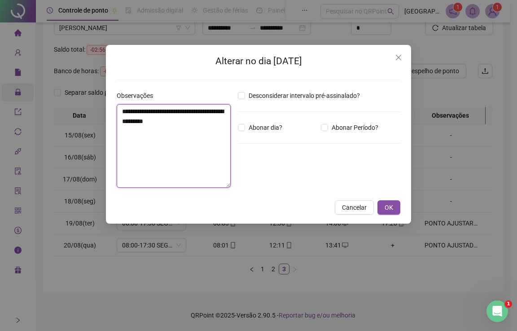
click at [167, 110] on textarea "**********" at bounding box center [174, 145] width 114 height 83
drag, startPoint x: 168, startPoint y: 109, endPoint x: 175, endPoint y: 114, distance: 8.8
click at [169, 110] on textarea "**********" at bounding box center [174, 145] width 114 height 83
type textarea "**********"
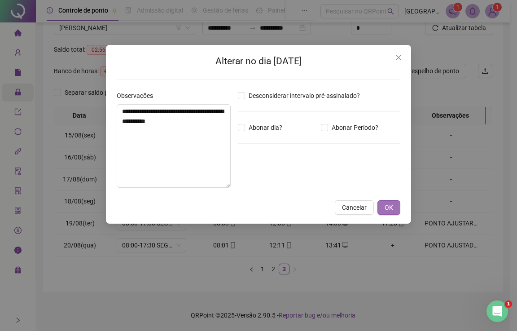
click at [394, 208] on button "OK" at bounding box center [388, 207] width 23 height 14
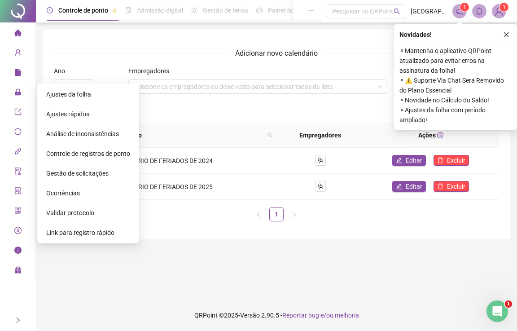
drag, startPoint x: 47, startPoint y: 92, endPoint x: 109, endPoint y: 109, distance: 64.9
click at [46, 92] on span "Ajustes da folha" at bounding box center [68, 94] width 45 height 7
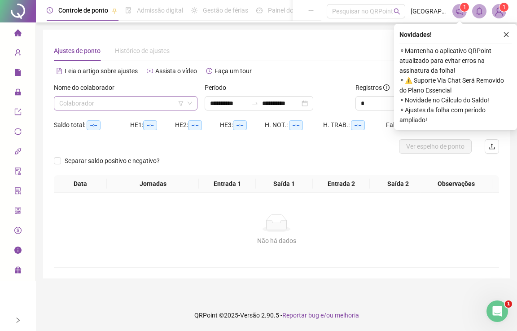
click at [101, 104] on input "search" at bounding box center [121, 102] width 125 height 13
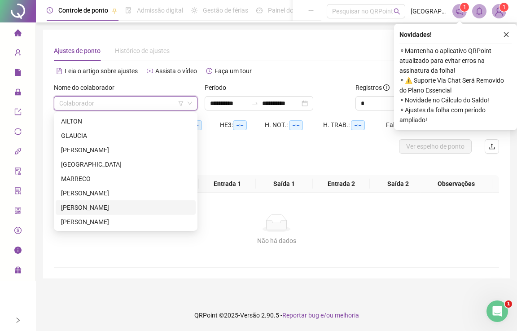
click at [68, 205] on div "[PERSON_NAME]" at bounding box center [125, 207] width 129 height 10
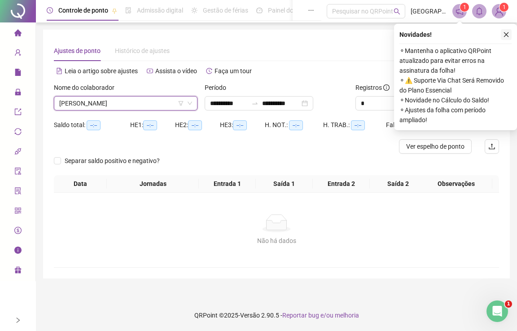
click at [505, 34] on icon "close" at bounding box center [506, 34] width 6 height 6
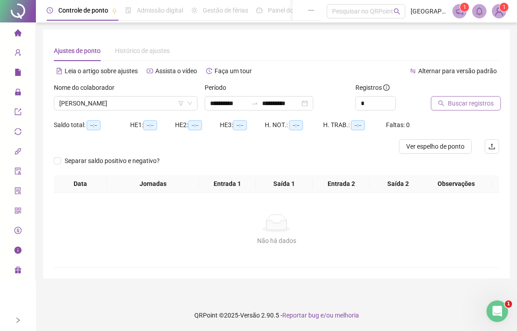
click at [450, 103] on span "Buscar registros" at bounding box center [471, 103] width 46 height 10
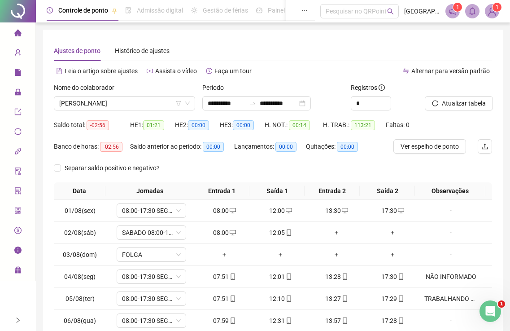
scroll to position [97, 0]
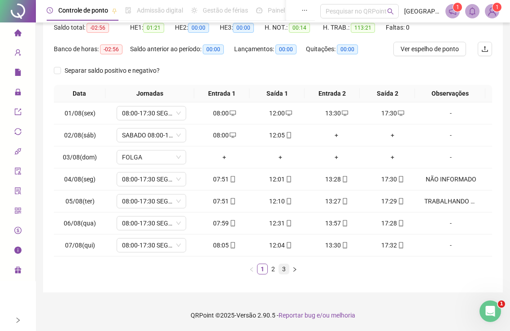
click at [283, 268] on link "3" at bounding box center [284, 269] width 10 height 10
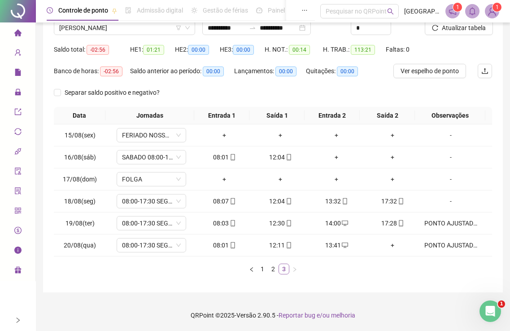
scroll to position [75, 0]
click at [342, 245] on icon "desktop" at bounding box center [345, 245] width 6 height 6
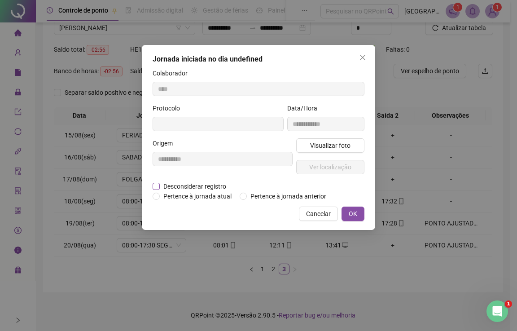
type input "**********"
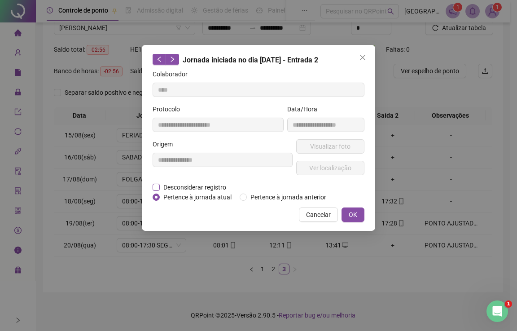
click at [160, 185] on span "Desconsiderar registro" at bounding box center [195, 187] width 70 height 10
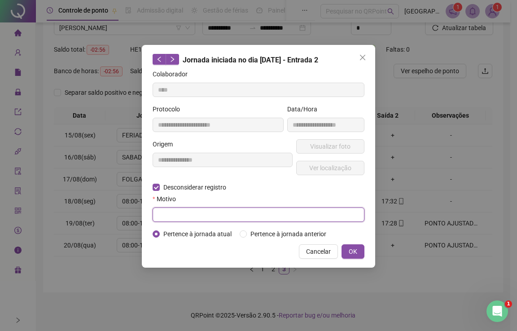
click at [171, 212] on input "text" at bounding box center [259, 214] width 212 height 14
type input "****"
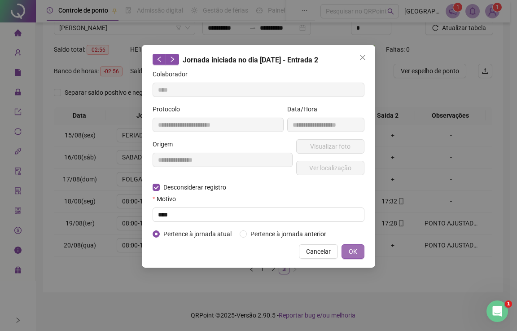
click at [355, 248] on span "OK" at bounding box center [353, 251] width 9 height 10
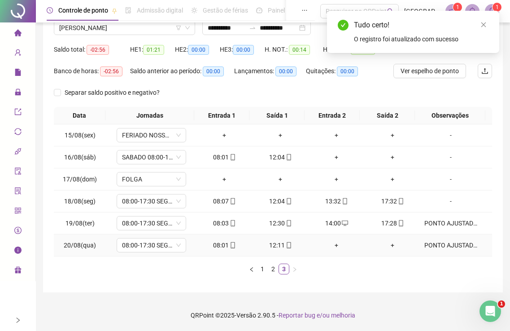
drag, startPoint x: 331, startPoint y: 246, endPoint x: 340, endPoint y: 248, distance: 9.5
click at [333, 246] on div "+" at bounding box center [336, 245] width 49 height 10
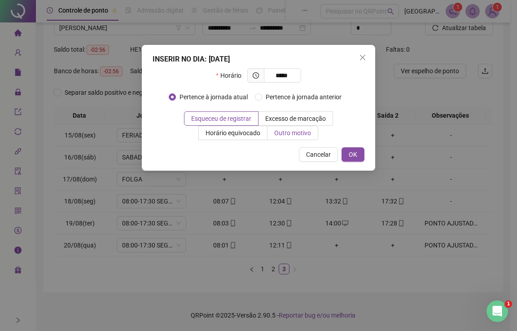
type input "*****"
click at [292, 132] on span "Outro motivo" at bounding box center [292, 132] width 37 height 7
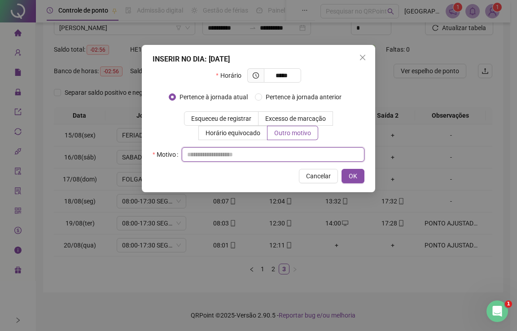
click at [198, 156] on input "text" at bounding box center [273, 154] width 183 height 14
drag, startPoint x: 270, startPoint y: 153, endPoint x: 161, endPoint y: 149, distance: 108.7
click at [131, 146] on div "**********" at bounding box center [258, 165] width 517 height 331
click at [280, 157] on input "**********" at bounding box center [273, 154] width 183 height 14
drag, startPoint x: 271, startPoint y: 150, endPoint x: 283, endPoint y: 155, distance: 12.7
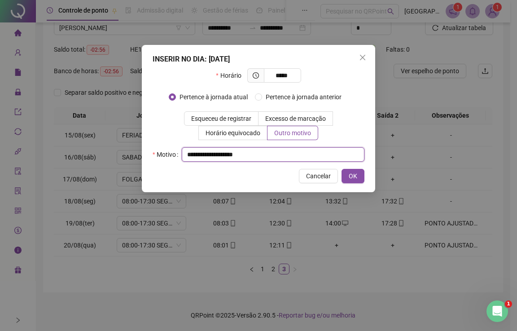
click at [272, 151] on input "**********" at bounding box center [273, 154] width 183 height 14
click at [284, 155] on input "**********" at bounding box center [273, 154] width 183 height 14
click at [264, 155] on input "**********" at bounding box center [273, 154] width 183 height 14
click at [282, 154] on input "**********" at bounding box center [273, 154] width 183 height 14
type input "**********"
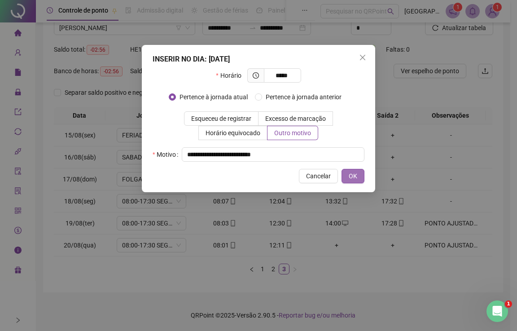
click at [355, 175] on span "OK" at bounding box center [353, 176] width 9 height 10
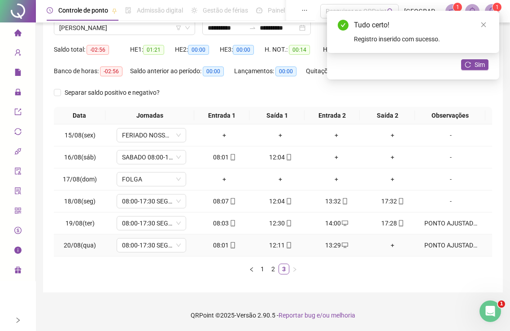
click at [435, 245] on div "PONTO AJUSTADO - NÃO INFORMADO A VOLTA ANTES DO HORARIO" at bounding box center [450, 245] width 53 height 10
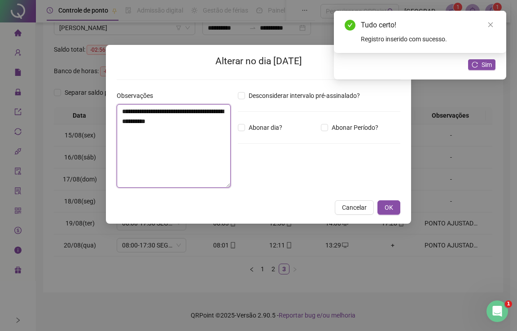
drag, startPoint x: 179, startPoint y: 142, endPoint x: 111, endPoint y: 105, distance: 77.7
click at [111, 105] on div "**********" at bounding box center [258, 134] width 305 height 179
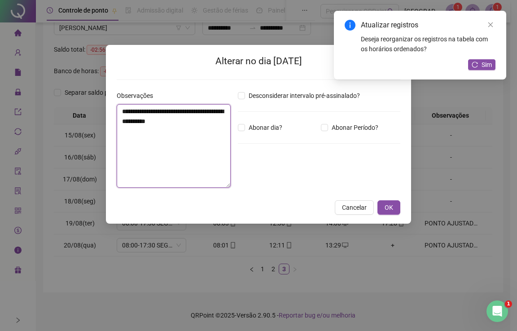
paste textarea
type textarea "**********"
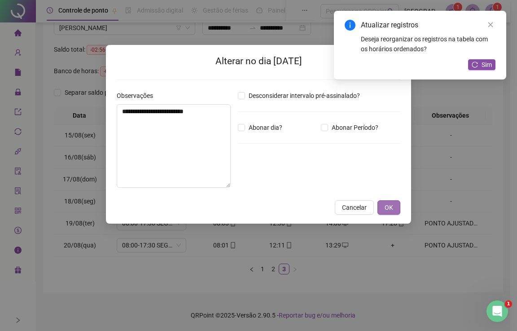
click at [393, 208] on button "OK" at bounding box center [388, 207] width 23 height 14
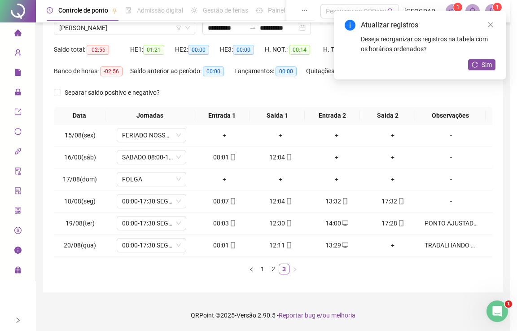
click at [388, 205] on div "**********" at bounding box center [258, 165] width 517 height 331
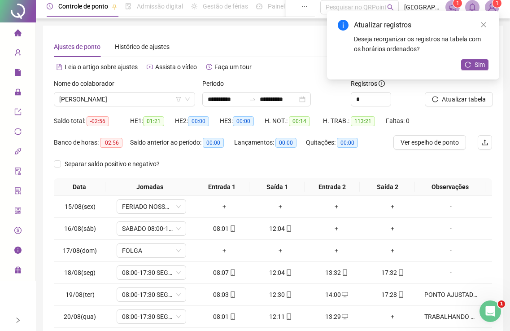
scroll to position [0, 0]
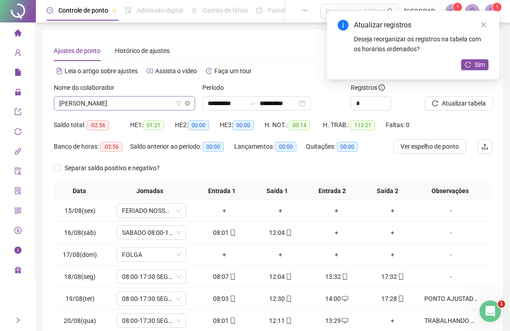
click at [77, 100] on span "[PERSON_NAME]" at bounding box center [124, 102] width 131 height 13
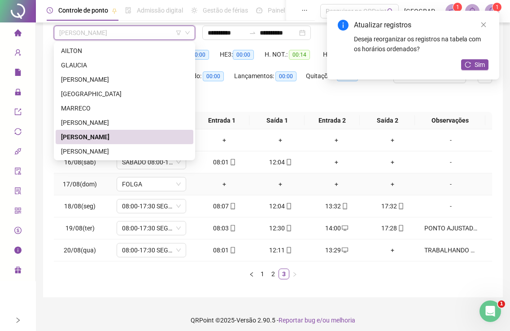
scroll to position [75, 0]
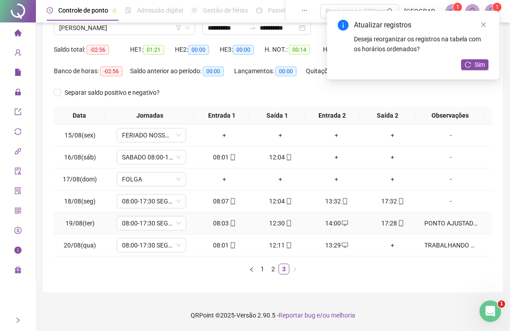
click at [430, 225] on div "PONTO AJUSTADO - NÃO INFORMADO A VOLTA ANTES DO HORARIO" at bounding box center [450, 223] width 53 height 10
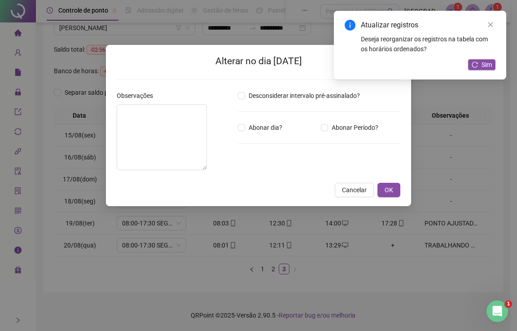
type textarea "**********"
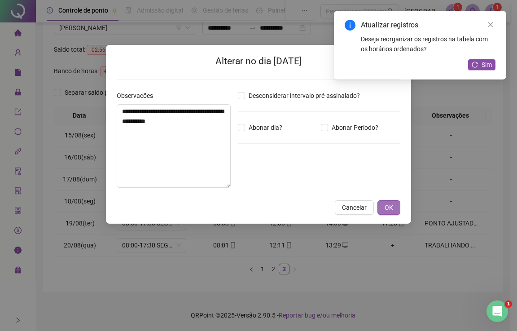
click at [392, 210] on span "OK" at bounding box center [388, 207] width 9 height 10
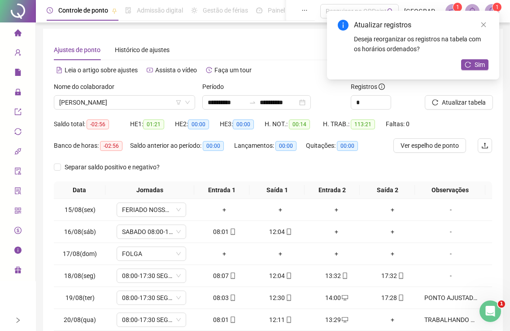
scroll to position [0, 0]
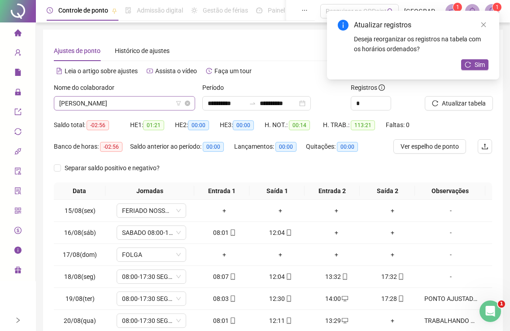
click at [77, 105] on span "[PERSON_NAME]" at bounding box center [124, 102] width 131 height 13
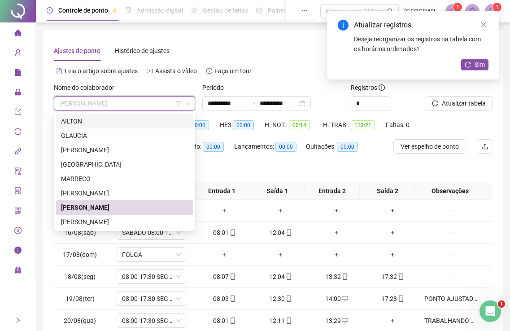
drag, startPoint x: 79, startPoint y: 105, endPoint x: 72, endPoint y: 120, distance: 16.9
click at [72, 120] on div "AILTON" at bounding box center [124, 121] width 127 height 10
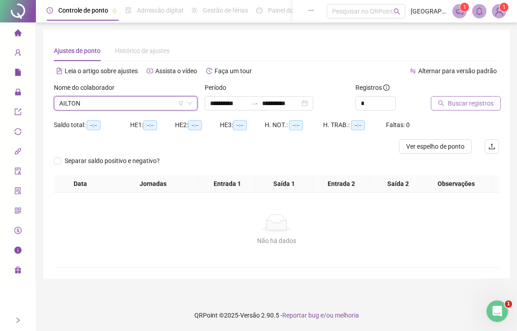
click at [453, 103] on span "Buscar registros" at bounding box center [471, 103] width 46 height 10
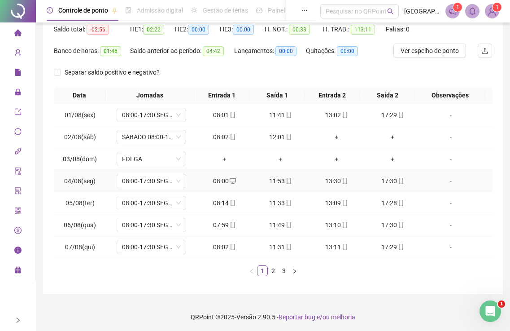
scroll to position [97, 0]
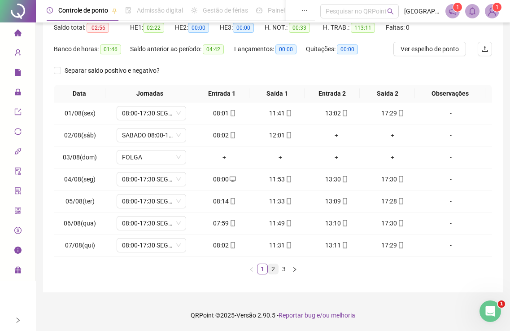
click at [273, 272] on link "2" at bounding box center [273, 269] width 10 height 10
click at [282, 271] on link "3" at bounding box center [284, 269] width 10 height 10
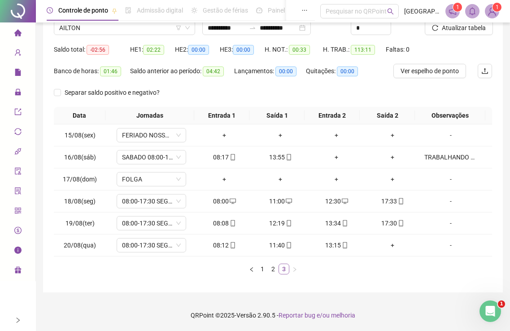
scroll to position [75, 0]
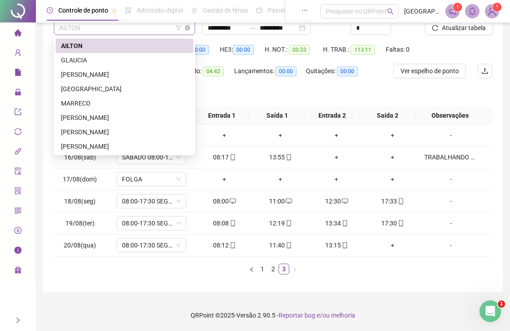
click at [94, 29] on span "AILTON" at bounding box center [124, 27] width 131 height 13
click at [79, 61] on div "GLAUCIA" at bounding box center [124, 60] width 127 height 10
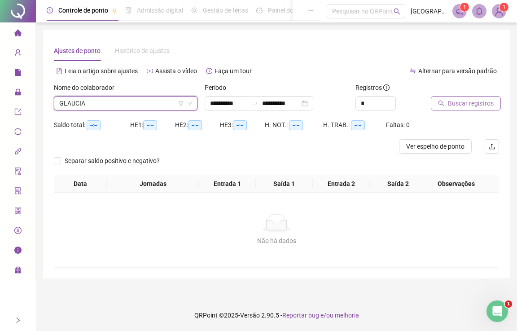
click at [452, 103] on span "Buscar registros" at bounding box center [471, 103] width 46 height 10
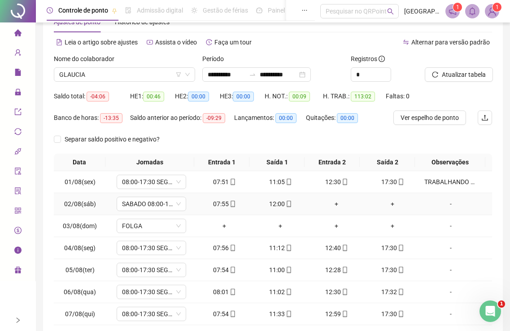
scroll to position [45, 0]
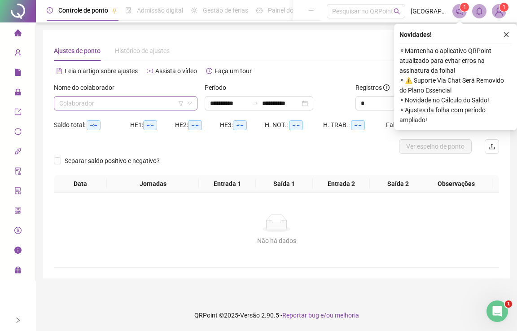
click at [115, 104] on input "search" at bounding box center [121, 102] width 125 height 13
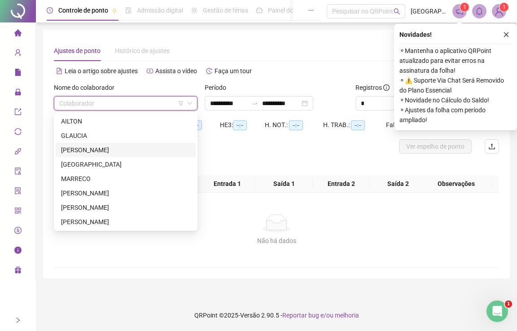
drag, startPoint x: 78, startPoint y: 149, endPoint x: 135, endPoint y: 134, distance: 59.4
click at [78, 149] on div "[PERSON_NAME]" at bounding box center [125, 150] width 129 height 10
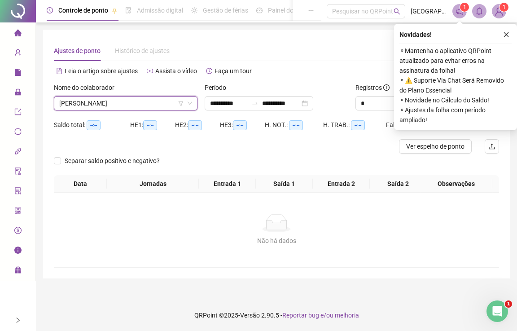
click at [507, 31] on icon "close" at bounding box center [506, 34] width 6 height 6
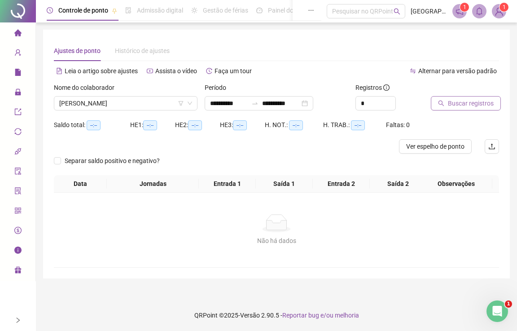
click at [446, 100] on button "Buscar registros" at bounding box center [466, 103] width 70 height 14
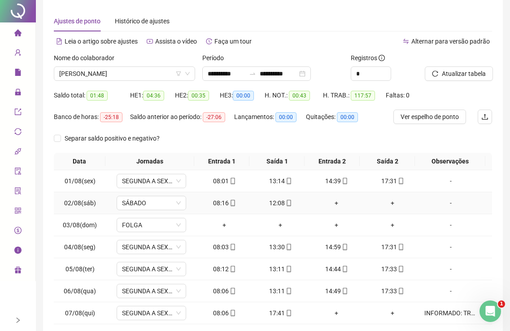
scroll to position [45, 0]
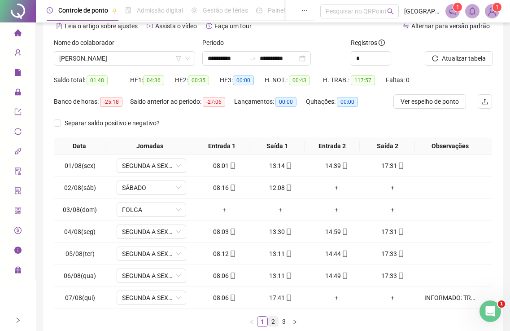
click at [273, 322] on link "2" at bounding box center [273, 321] width 10 height 10
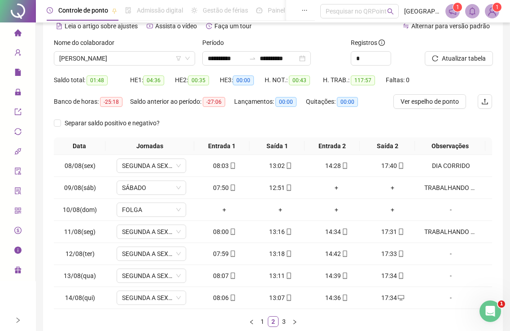
click at [283, 319] on link "3" at bounding box center [284, 321] width 10 height 10
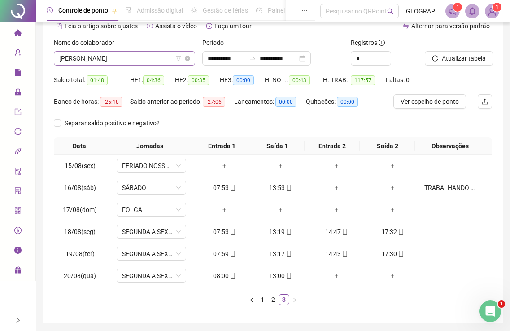
click at [152, 60] on span "[PERSON_NAME]" at bounding box center [124, 58] width 131 height 13
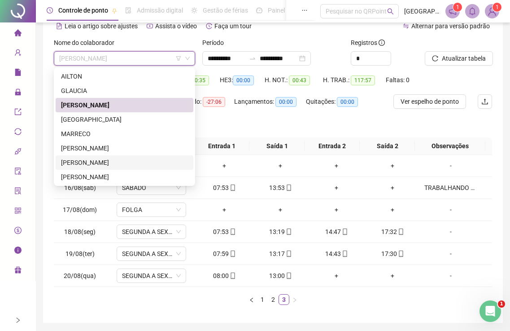
click at [71, 162] on div "[PERSON_NAME]" at bounding box center [124, 162] width 127 height 10
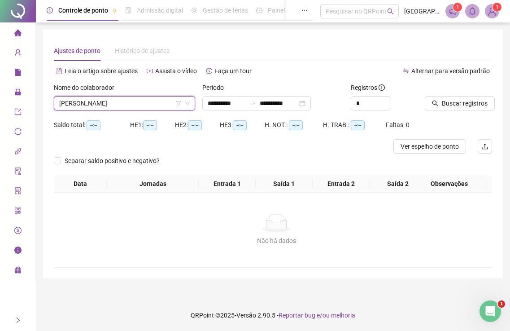
scroll to position [0, 0]
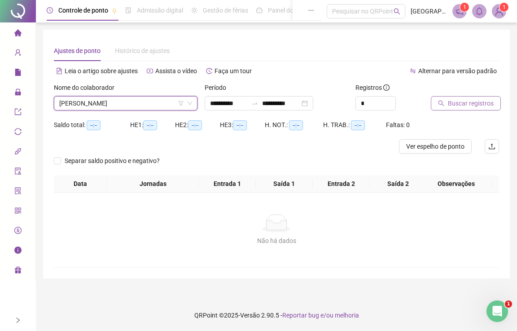
click at [462, 103] on span "Buscar registros" at bounding box center [471, 103] width 46 height 10
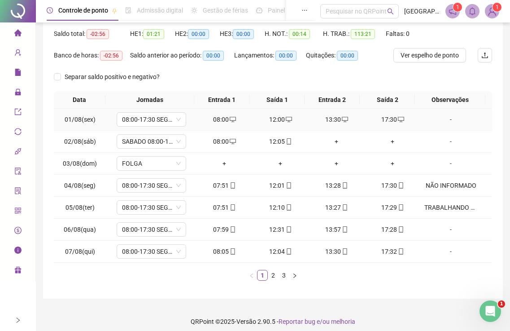
scroll to position [97, 0]
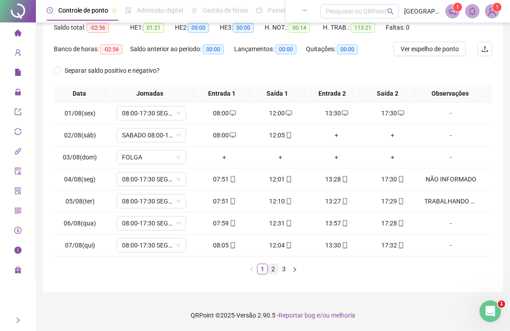
click at [275, 270] on link "2" at bounding box center [273, 269] width 10 height 10
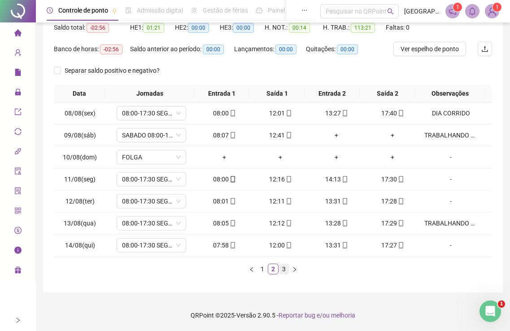
click at [284, 270] on link "3" at bounding box center [284, 269] width 10 height 10
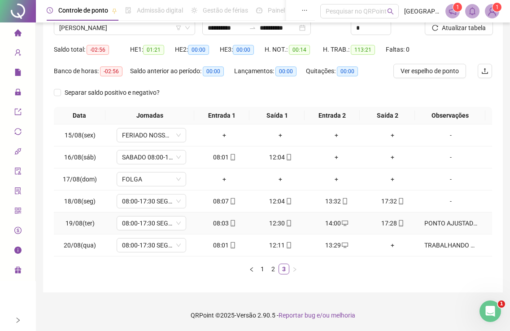
click at [432, 227] on div "PONTO AJUSTADO - NÃO INFORMADO A VOLTA ANTES DO HORARIO" at bounding box center [450, 223] width 53 height 10
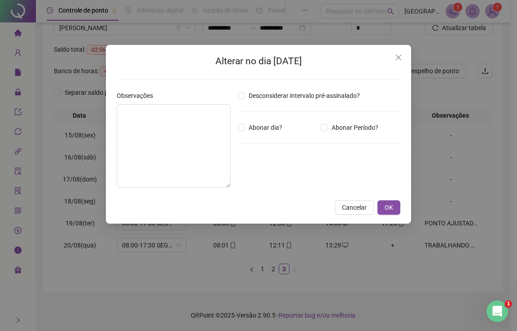
type textarea "**********"
click at [397, 52] on button "Close" at bounding box center [398, 57] width 14 height 14
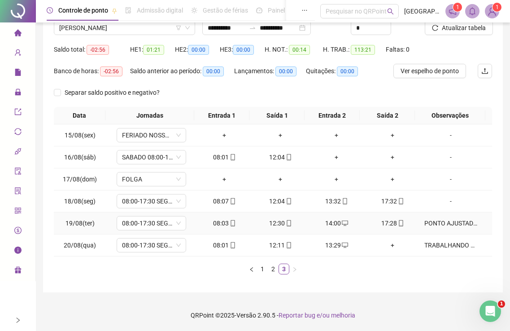
click at [424, 223] on div "PONTO AJUSTADO - NÃO INFORMADO A VOLTA ANTES DO HORARIO" at bounding box center [450, 223] width 53 height 10
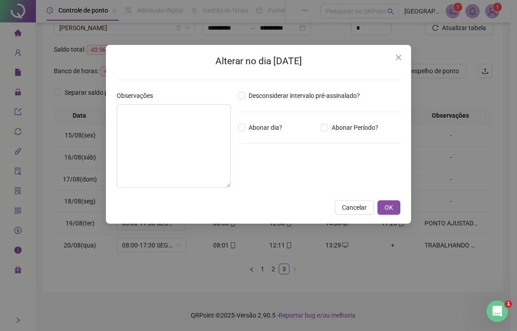
type textarea "**********"
click at [399, 57] on icon "close" at bounding box center [398, 57] width 5 height 5
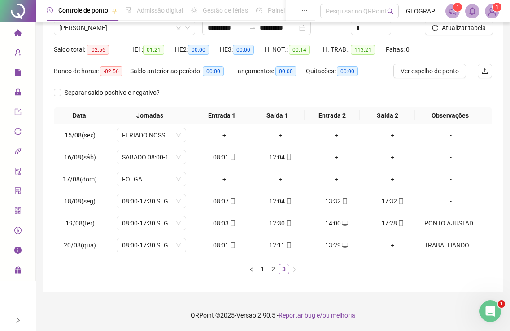
drag, startPoint x: 14, startPoint y: 36, endPoint x: 26, endPoint y: 38, distance: 12.3
click at [15, 33] on icon "home" at bounding box center [17, 32] width 7 height 7
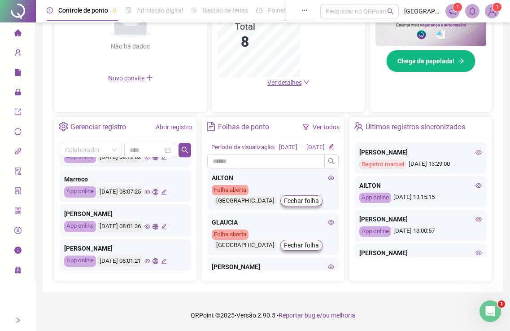
scroll to position [577, 0]
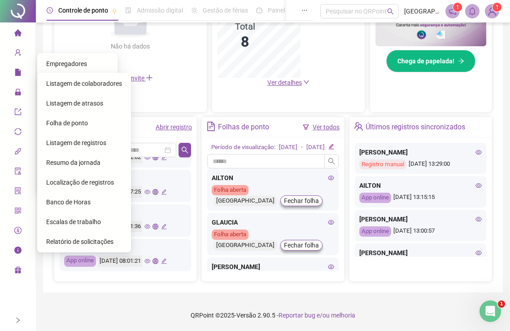
click at [21, 26] on span "home" at bounding box center [17, 34] width 7 height 18
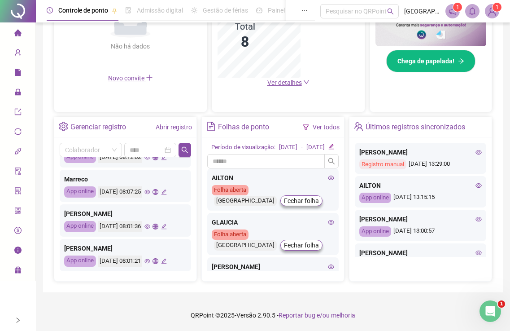
click at [82, 88] on div "Convites enviados Não há dados Não há dados Novo convite" at bounding box center [130, 28] width 153 height 167
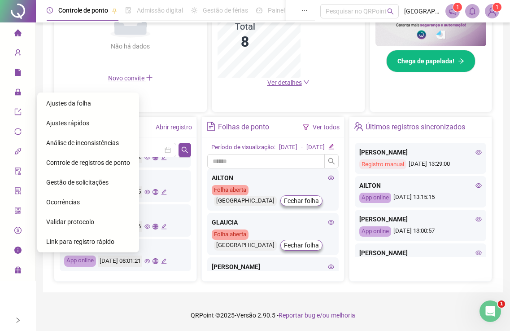
click at [61, 100] on span "Ajustes da folha" at bounding box center [68, 103] width 45 height 7
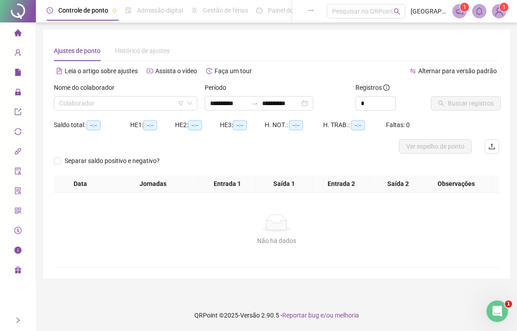
click at [138, 105] on input "search" at bounding box center [121, 102] width 125 height 13
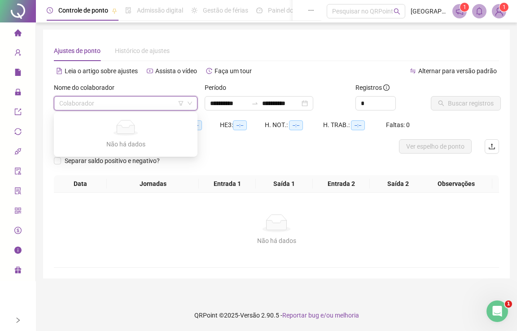
click at [83, 104] on input "search" at bounding box center [121, 102] width 125 height 13
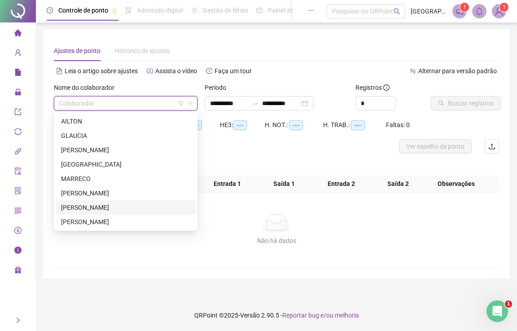
drag, startPoint x: 74, startPoint y: 205, endPoint x: 83, endPoint y: 201, distance: 11.0
click at [77, 201] on div "[PERSON_NAME]" at bounding box center [126, 207] width 140 height 14
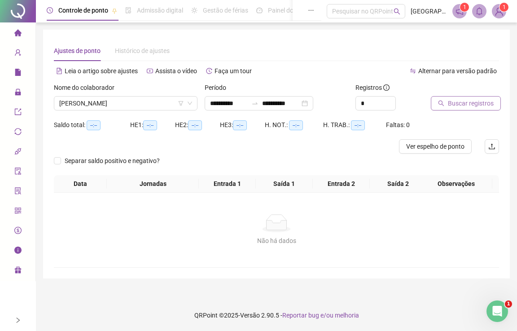
click at [446, 105] on button "Buscar registros" at bounding box center [466, 103] width 70 height 14
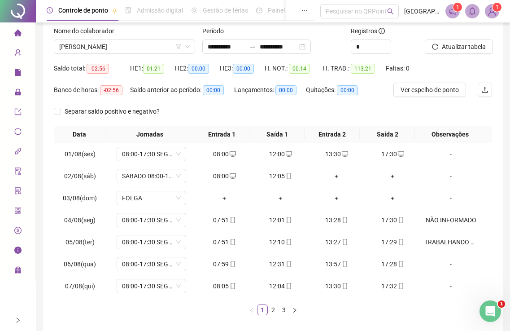
scroll to position [97, 0]
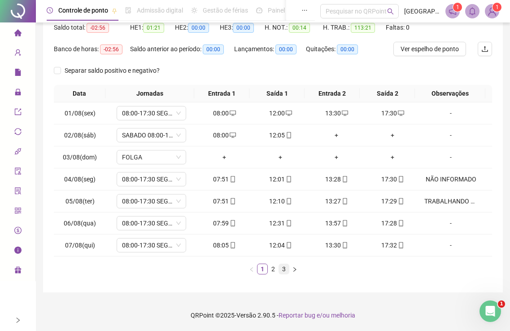
click at [282, 273] on link "3" at bounding box center [284, 269] width 10 height 10
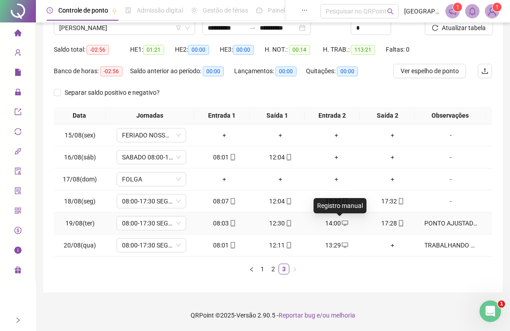
click at [342, 221] on icon "desktop" at bounding box center [345, 222] width 6 height 5
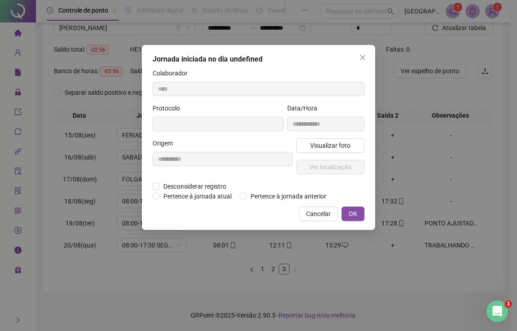
type input "**********"
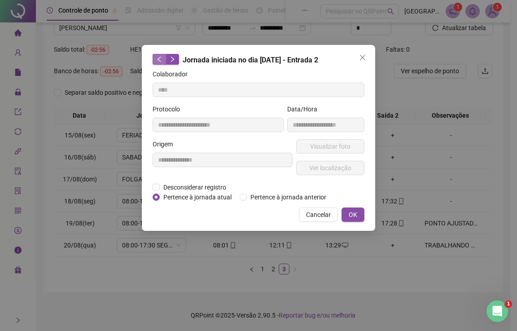
click at [157, 58] on icon "left" at bounding box center [159, 59] width 6 height 6
type input "**********"
click at [155, 62] on button "button" at bounding box center [159, 59] width 13 height 11
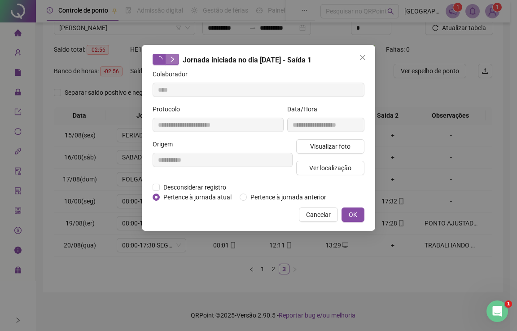
type input "**********"
click at [174, 60] on icon "right" at bounding box center [172, 59] width 6 height 6
type input "**********"
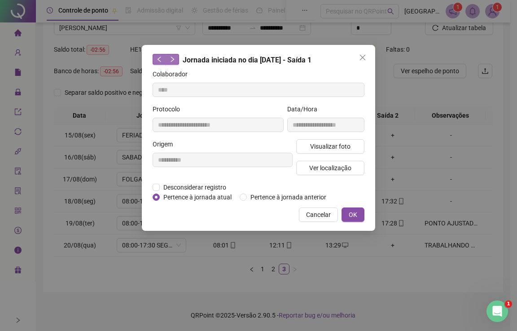
click at [160, 60] on icon "left" at bounding box center [159, 59] width 6 height 6
type input "**********"
click at [173, 61] on icon "right" at bounding box center [172, 59] width 6 height 6
type input "**********"
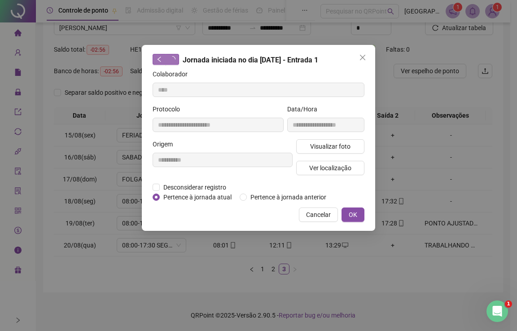
type input "**********"
click at [360, 57] on icon "close" at bounding box center [362, 57] width 7 height 7
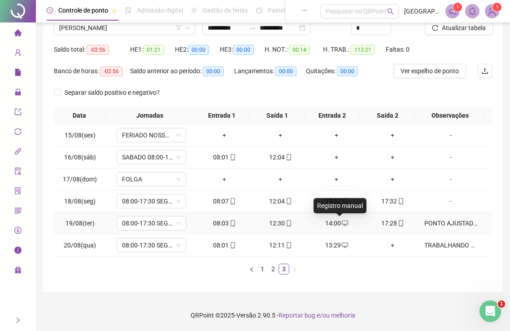
click at [342, 220] on icon "desktop" at bounding box center [345, 222] width 6 height 5
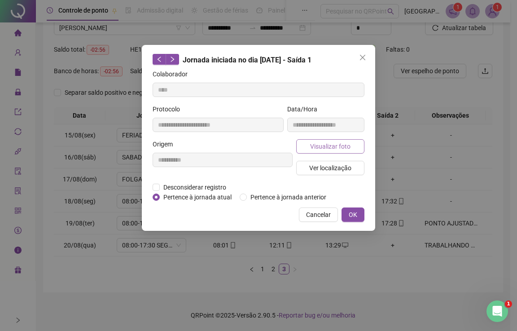
click at [331, 148] on span "Visualizar foto" at bounding box center [330, 146] width 40 height 10
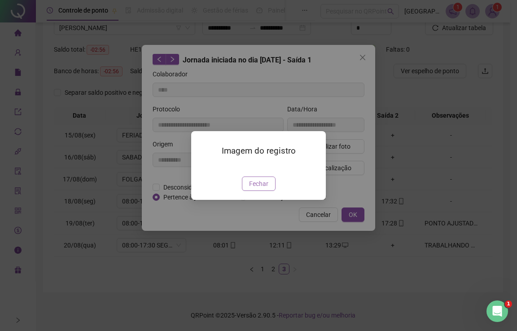
click at [258, 188] on span "Fechar" at bounding box center [258, 184] width 19 height 10
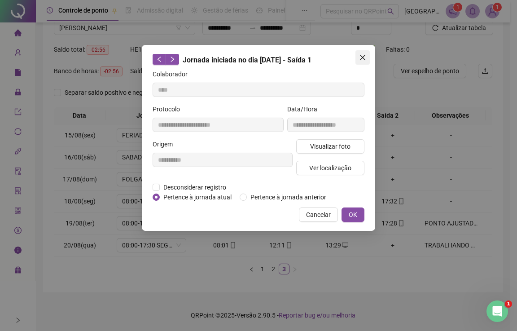
drag, startPoint x: 365, startPoint y: 57, endPoint x: 364, endPoint y: 113, distance: 56.1
click at [365, 57] on icon "close" at bounding box center [362, 57] width 7 height 7
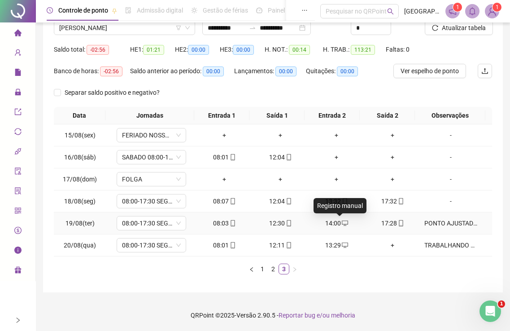
click at [342, 222] on icon "desktop" at bounding box center [345, 223] width 6 height 6
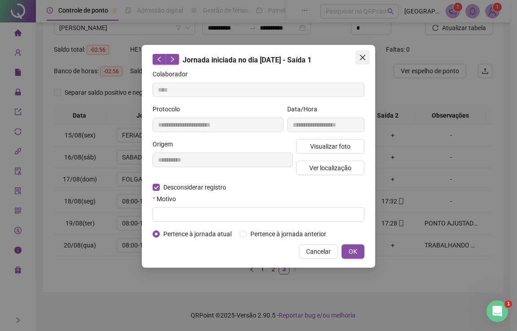
click at [368, 54] on div "**********" at bounding box center [258, 156] width 233 height 223
click at [361, 55] on icon "close" at bounding box center [362, 57] width 7 height 7
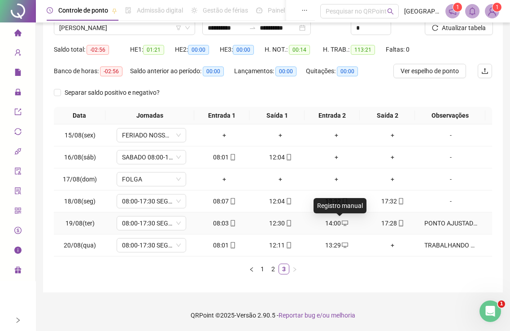
click at [342, 221] on icon "desktop" at bounding box center [345, 222] width 6 height 5
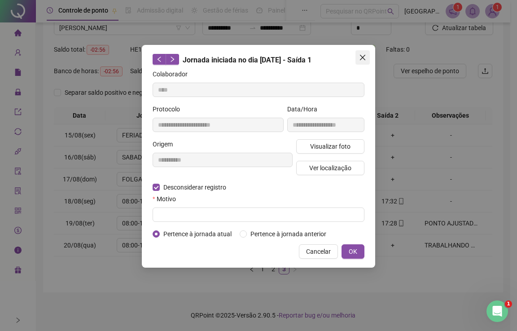
click at [365, 56] on icon "close" at bounding box center [362, 57] width 7 height 7
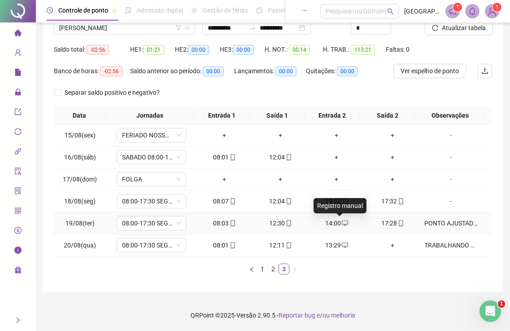
click at [342, 220] on icon "desktop" at bounding box center [345, 223] width 6 height 6
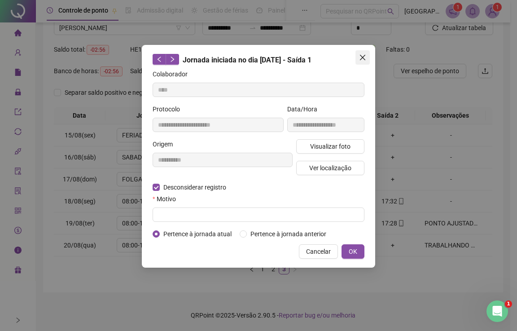
click at [361, 55] on icon "close" at bounding box center [362, 57] width 7 height 7
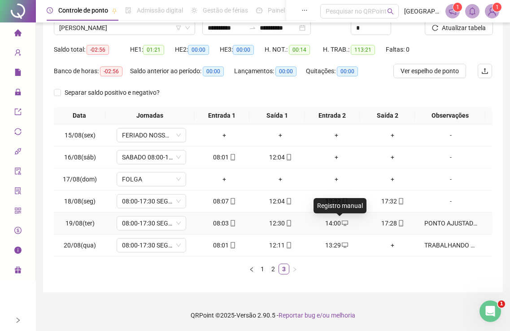
click at [342, 223] on icon "desktop" at bounding box center [345, 223] width 6 height 6
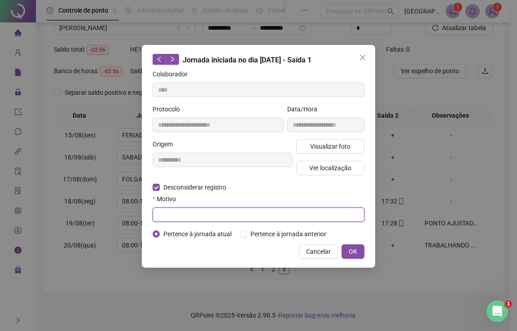
click at [171, 212] on input "text" at bounding box center [259, 214] width 212 height 14
type input "****"
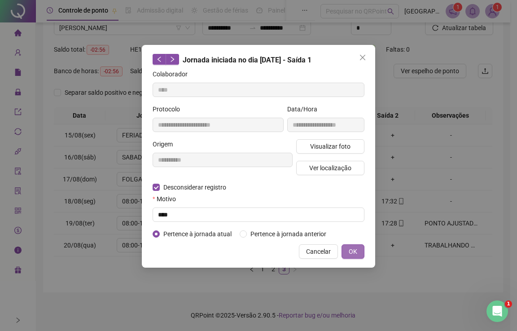
click at [354, 250] on span "OK" at bounding box center [353, 251] width 9 height 10
click at [354, 247] on span "OK" at bounding box center [353, 251] width 9 height 10
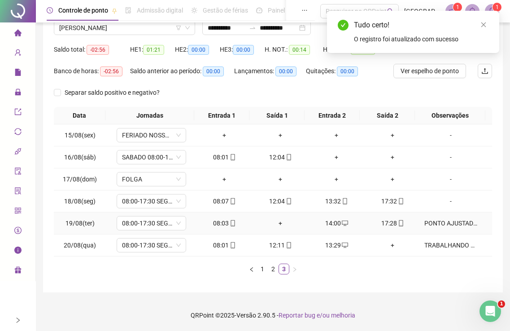
click at [276, 220] on div "+" at bounding box center [280, 223] width 49 height 10
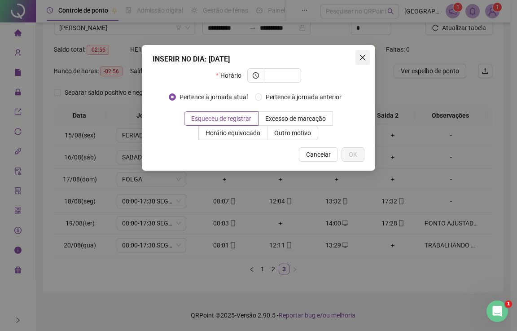
click at [363, 60] on icon "close" at bounding box center [362, 57] width 7 height 7
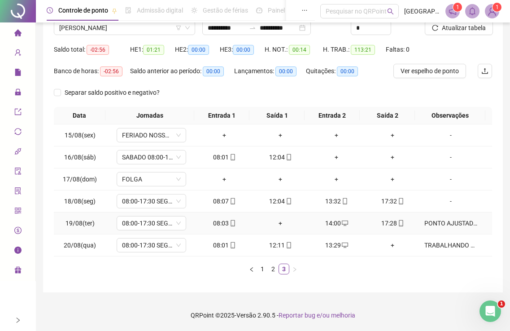
click at [278, 221] on div "+" at bounding box center [280, 223] width 49 height 10
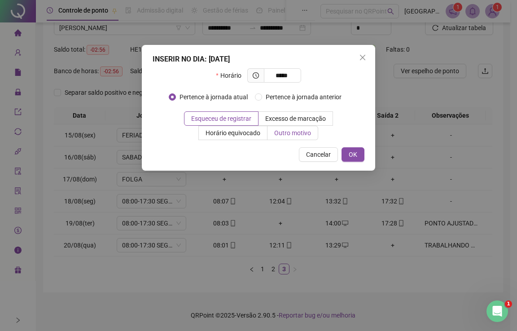
type input "*****"
click at [289, 135] on span "Outro motivo" at bounding box center [292, 132] width 37 height 7
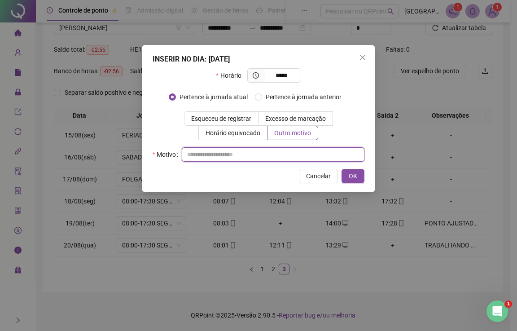
click at [241, 153] on input "text" at bounding box center [273, 154] width 183 height 14
type input "****"
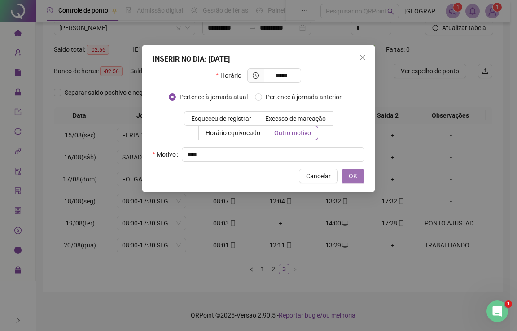
click at [352, 176] on span "OK" at bounding box center [353, 176] width 9 height 10
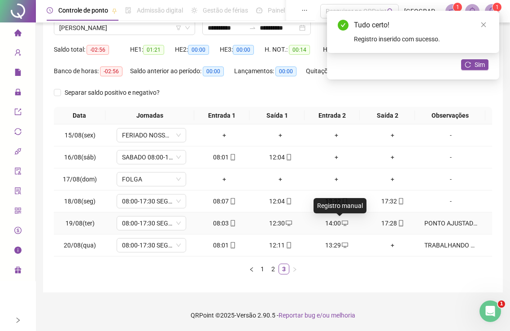
click at [342, 223] on icon "desktop" at bounding box center [345, 223] width 6 height 6
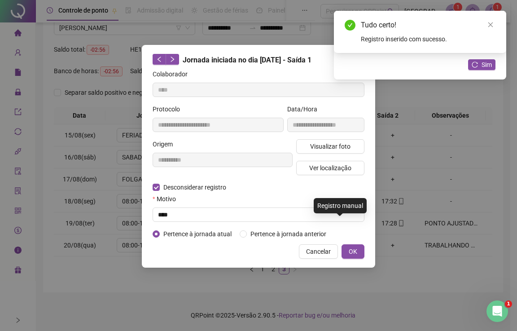
type input "**********"
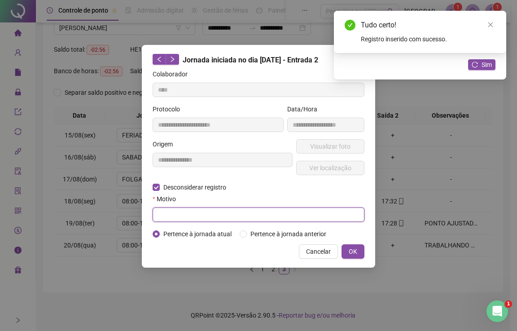
click at [178, 213] on input "text" at bounding box center [259, 214] width 212 height 14
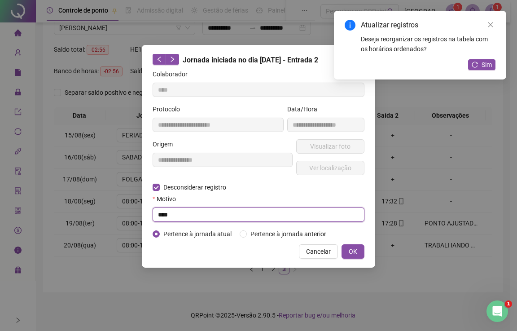
type input "****"
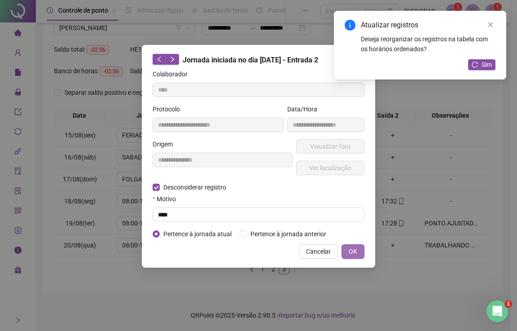
click at [356, 254] on span "OK" at bounding box center [353, 251] width 9 height 10
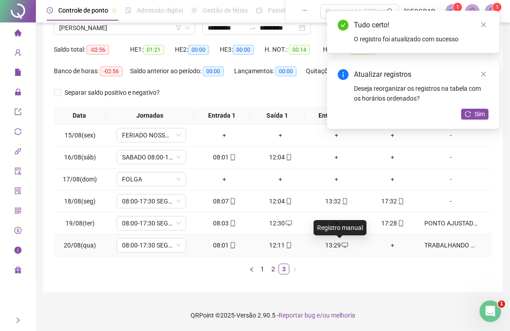
click at [333, 222] on div "Registro manual" at bounding box center [340, 227] width 53 height 15
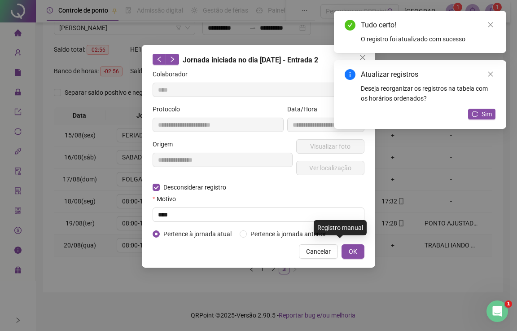
type input "**********"
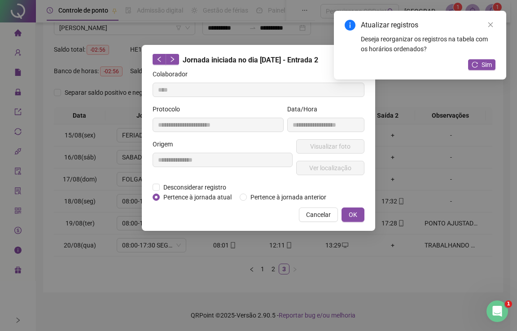
click at [405, 153] on div "**********" at bounding box center [258, 165] width 517 height 331
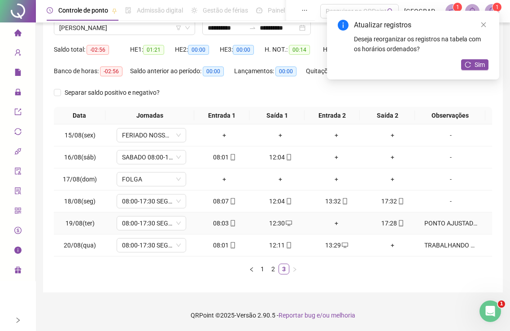
click at [332, 225] on div "+" at bounding box center [336, 223] width 49 height 10
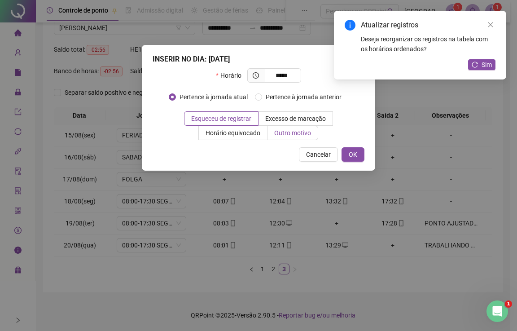
type input "*****"
click at [295, 135] on span "Outro motivo" at bounding box center [292, 132] width 37 height 7
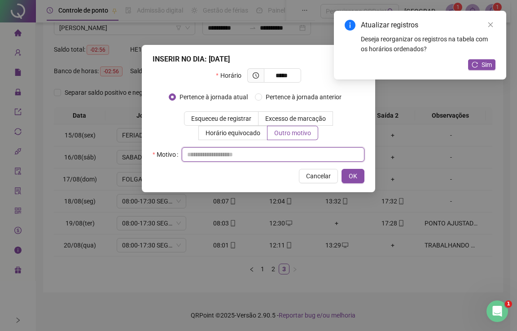
click at [277, 153] on input "text" at bounding box center [273, 154] width 183 height 14
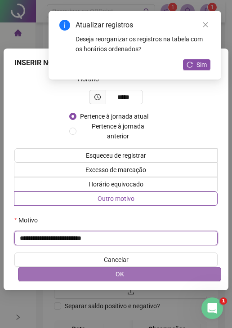
type input "**********"
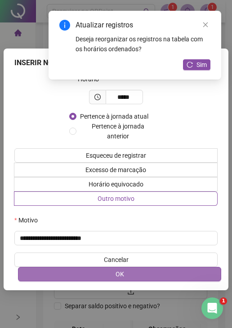
click at [143, 271] on button "OK" at bounding box center [119, 273] width 203 height 14
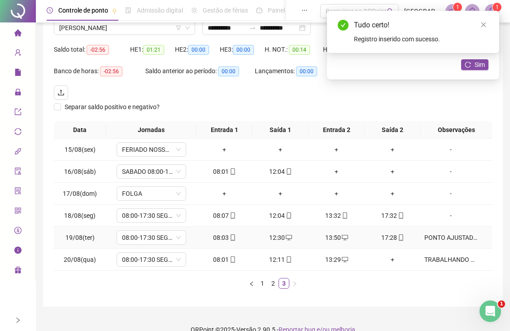
click at [457, 237] on div "PONTO AJUSTADO - NÃO INFORMADO A VOLTA ANTES DO HORARIO" at bounding box center [450, 237] width 53 height 10
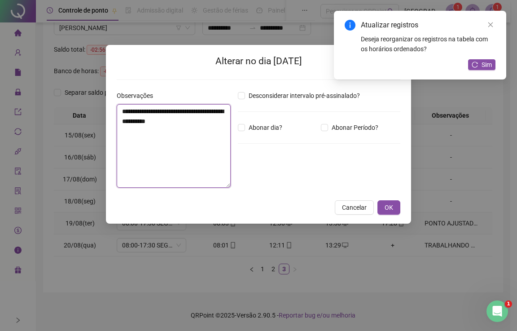
drag, startPoint x: 182, startPoint y: 140, endPoint x: 105, endPoint y: 100, distance: 86.7
click at [105, 100] on div "**********" at bounding box center [258, 165] width 517 height 331
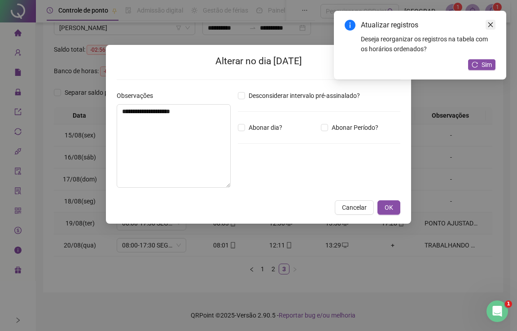
click at [491, 26] on icon "close" at bounding box center [490, 24] width 5 height 5
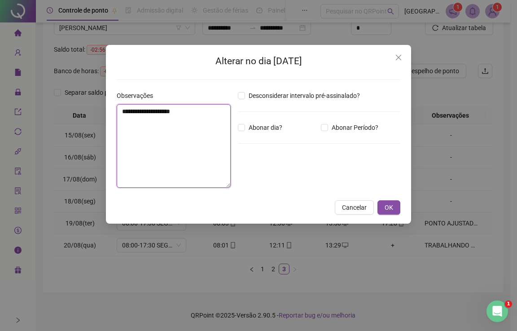
click at [205, 117] on textarea "**********" at bounding box center [174, 145] width 114 height 83
type textarea "**********"
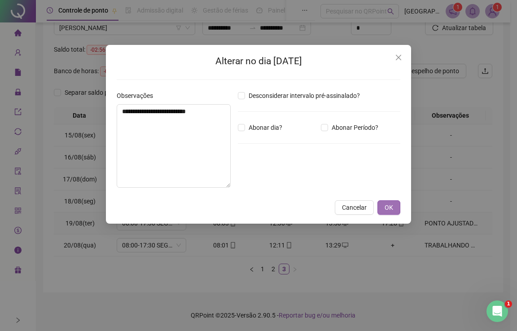
click at [393, 209] on button "OK" at bounding box center [388, 207] width 23 height 14
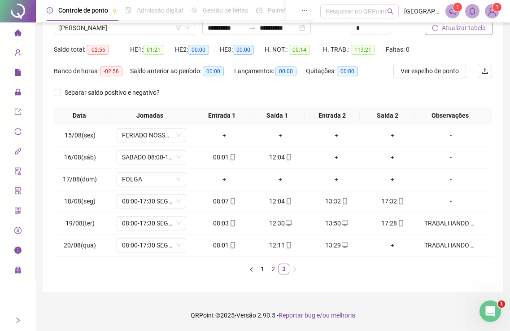
click at [450, 32] on span "Atualizar tabela" at bounding box center [464, 28] width 44 height 10
drag, startPoint x: 393, startPoint y: 92, endPoint x: 274, endPoint y: 66, distance: 121.5
click at [392, 92] on div "Separar saldo positivo e negativo?" at bounding box center [273, 96] width 438 height 22
click at [87, 30] on span "[PERSON_NAME]" at bounding box center [124, 27] width 131 height 13
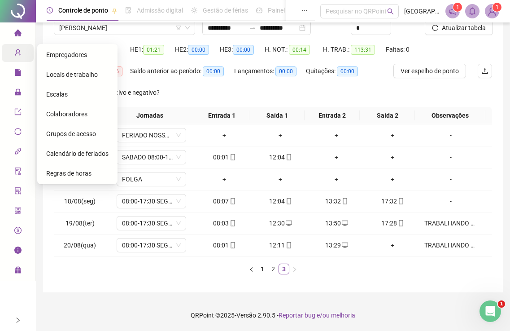
click at [19, 50] on icon "user-add" at bounding box center [18, 52] width 6 height 7
click at [65, 114] on span "Colaboradores" at bounding box center [66, 113] width 41 height 7
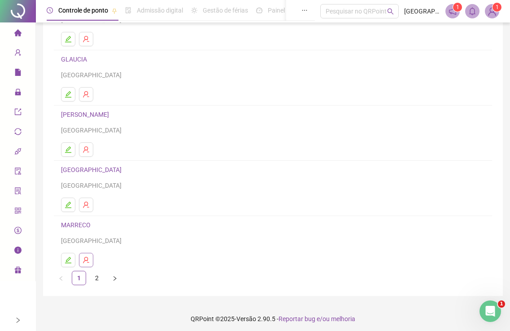
scroll to position [103, 0]
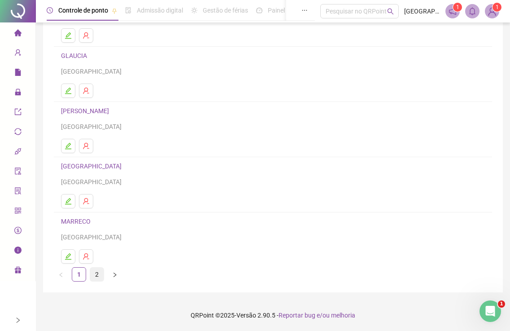
click at [94, 273] on link "2" at bounding box center [96, 273] width 13 height 13
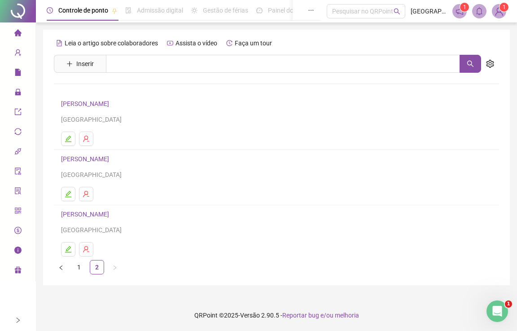
click at [70, 160] on link "[PERSON_NAME]" at bounding box center [86, 158] width 51 height 7
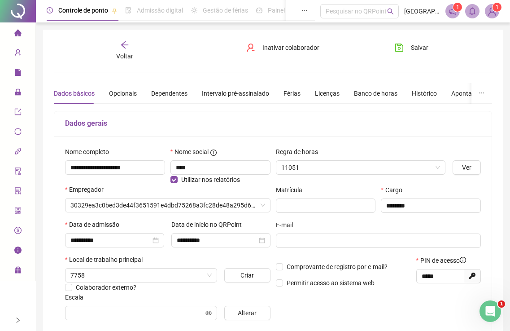
type input "**********"
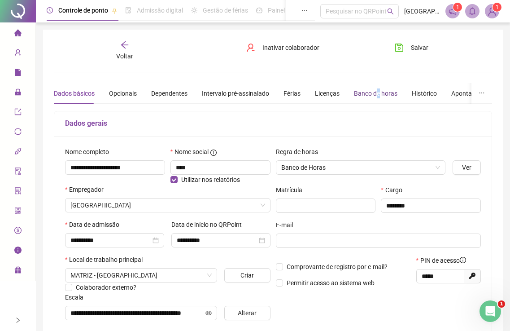
drag, startPoint x: 374, startPoint y: 93, endPoint x: 378, endPoint y: 95, distance: 5.0
click at [376, 90] on div "Banco de horas" at bounding box center [376, 93] width 44 height 10
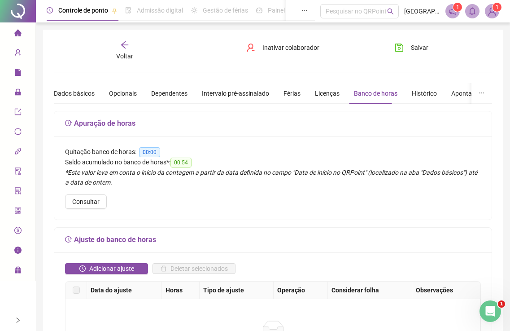
click at [18, 33] on icon "home" at bounding box center [17, 32] width 7 height 7
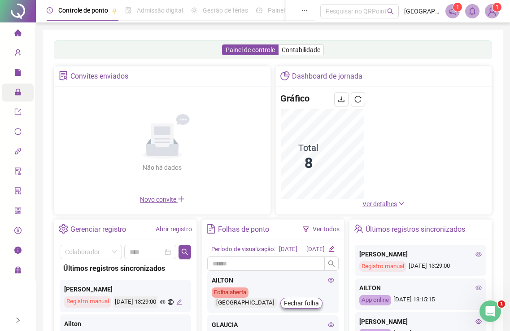
click at [16, 74] on icon "file" at bounding box center [18, 72] width 6 height 7
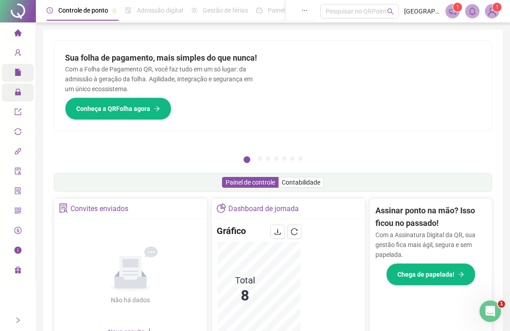
click at [22, 74] on span "Relatórios" at bounding box center [34, 72] width 40 height 7
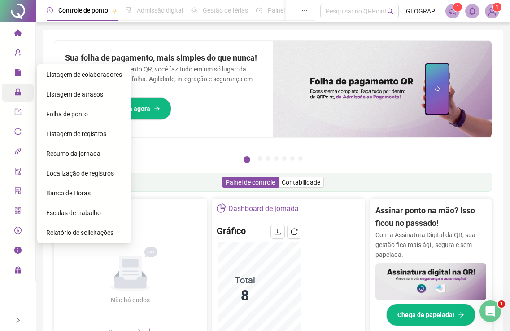
click at [79, 192] on span "Banco de Horas" at bounding box center [68, 192] width 44 height 7
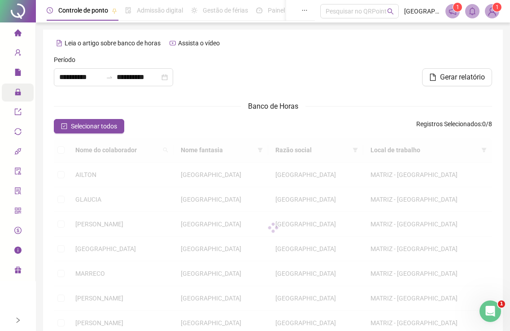
type input "**********"
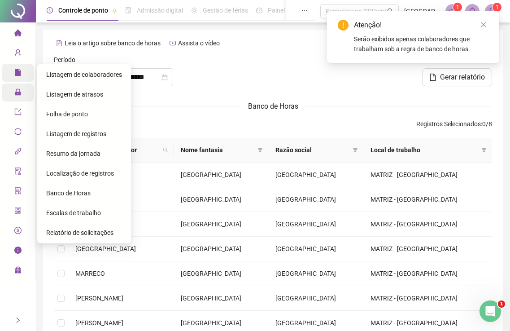
click at [17, 70] on icon "file" at bounding box center [18, 72] width 6 height 7
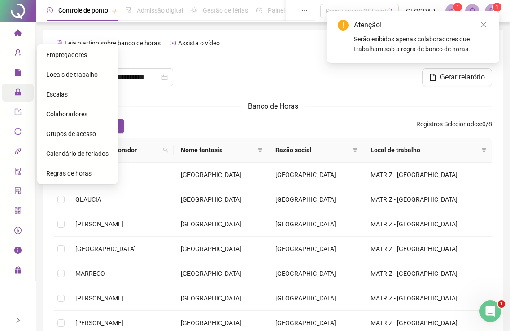
click at [79, 114] on span "Colaboradores" at bounding box center [66, 113] width 41 height 7
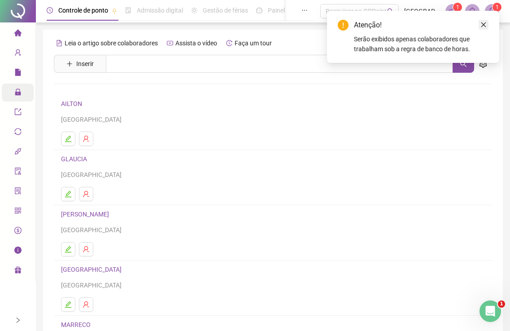
click at [488, 23] on link "Close" at bounding box center [484, 25] width 10 height 10
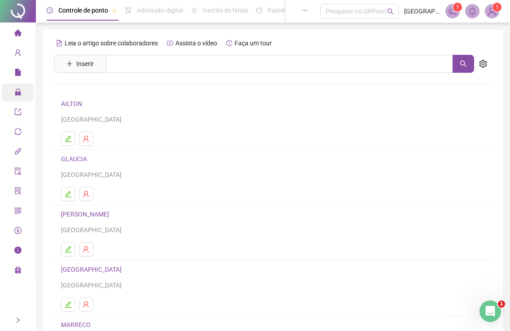
click at [73, 102] on link "AILTON" at bounding box center [73, 103] width 24 height 7
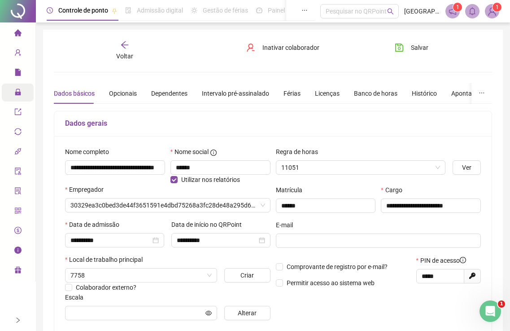
type input "**********"
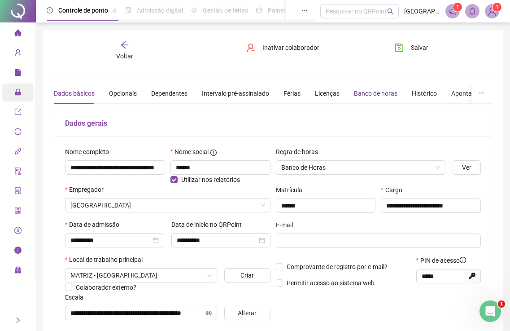
click at [372, 95] on div "Banco de horas" at bounding box center [376, 93] width 44 height 10
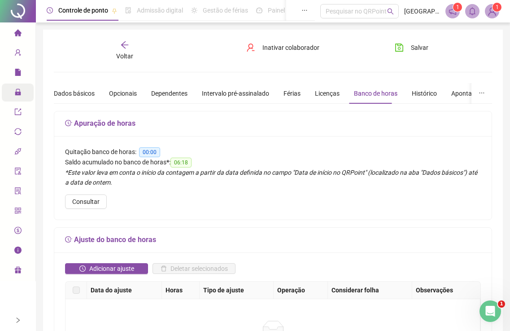
click at [126, 52] on span "Voltar" at bounding box center [124, 55] width 17 height 7
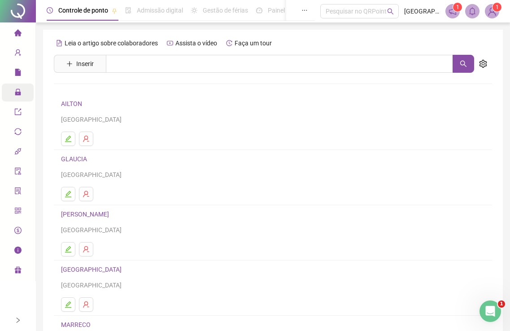
click at [74, 157] on link "GLAUCIA" at bounding box center [75, 158] width 29 height 7
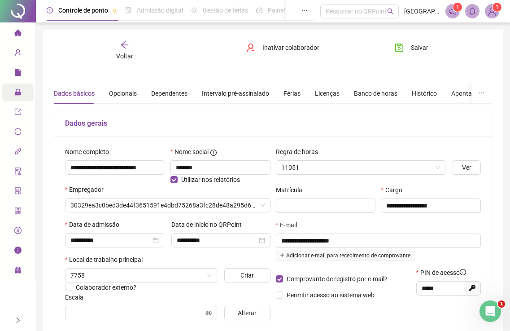
type input "**********"
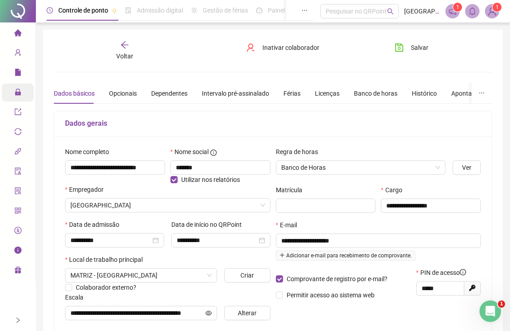
click at [119, 50] on div "Voltar" at bounding box center [124, 50] width 67 height 21
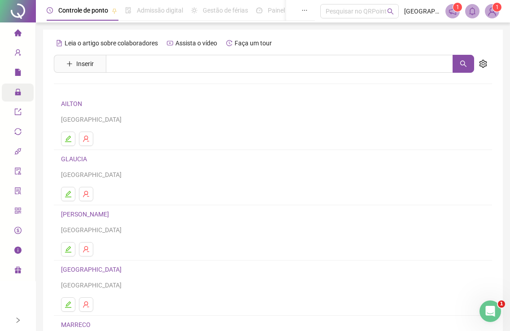
click at [79, 214] on link "[PERSON_NAME]" at bounding box center [86, 213] width 51 height 7
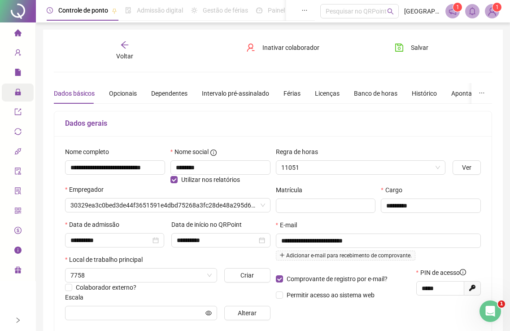
type input "**********"
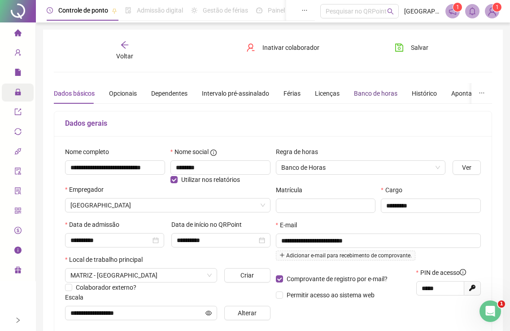
click at [369, 93] on div "Banco de horas" at bounding box center [376, 93] width 44 height 10
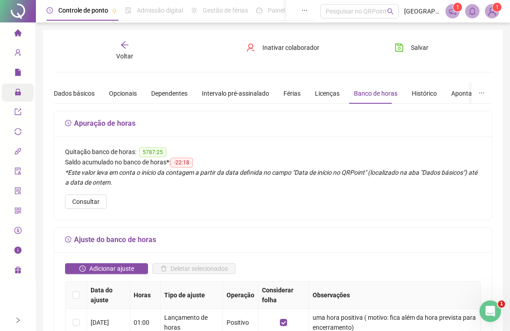
click at [120, 52] on span "Voltar" at bounding box center [124, 55] width 17 height 7
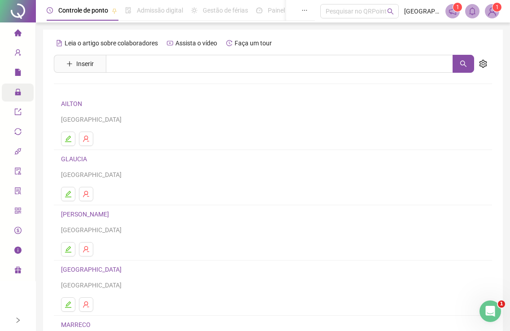
click at [68, 271] on link "[GEOGRAPHIC_DATA]" at bounding box center [92, 269] width 63 height 7
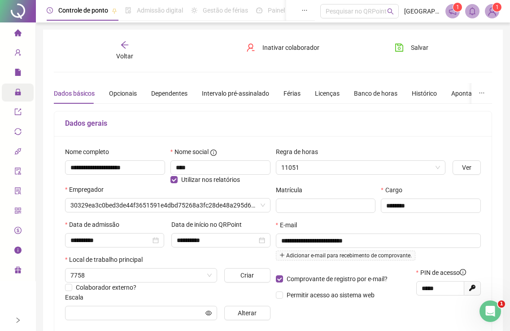
type input "**********"
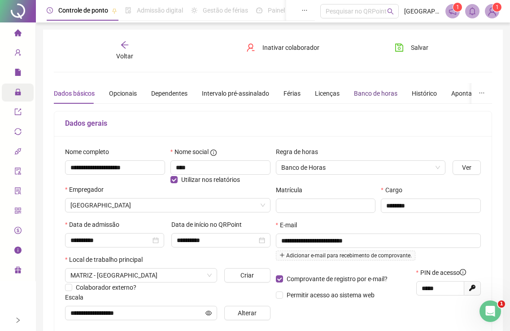
click at [383, 92] on div "Banco de horas" at bounding box center [376, 93] width 44 height 10
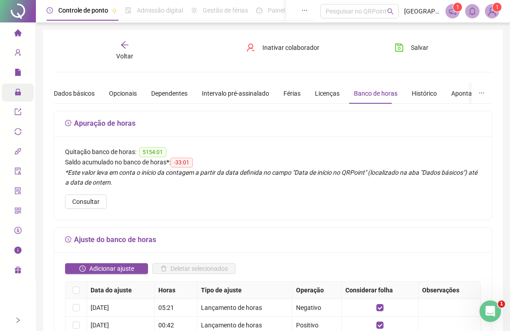
click at [125, 49] on icon "arrow-left" at bounding box center [124, 44] width 9 height 9
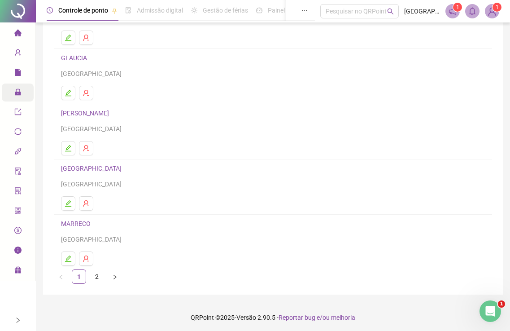
scroll to position [103, 0]
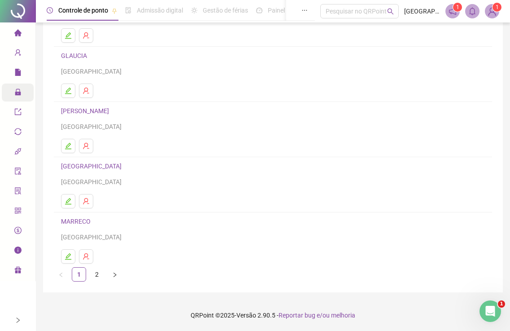
click at [83, 223] on link "MARRECO" at bounding box center [77, 221] width 32 height 7
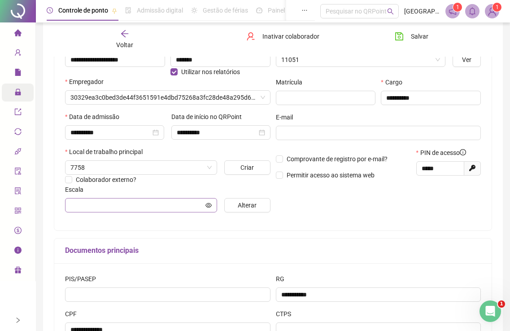
type input "**********"
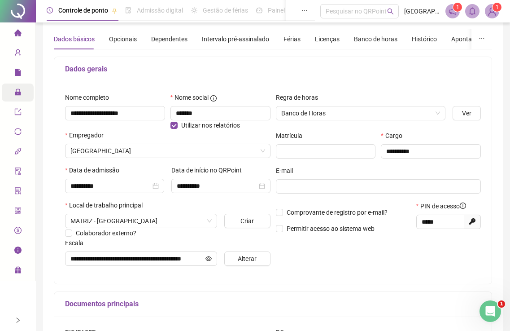
scroll to position [0, 0]
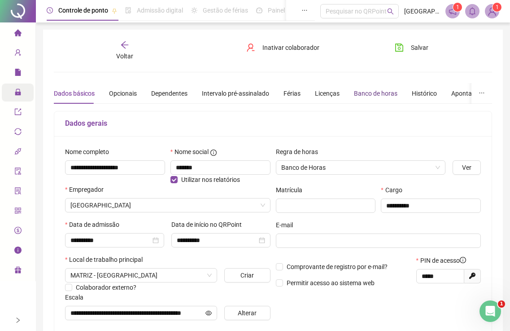
click at [381, 91] on div "Banco de horas" at bounding box center [376, 93] width 44 height 10
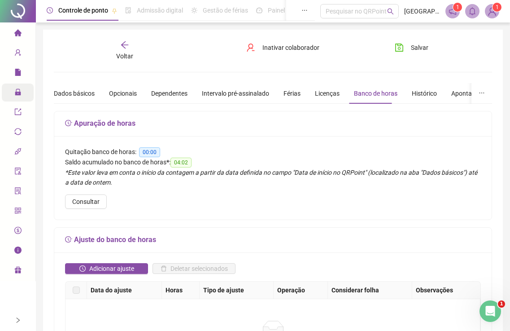
click at [123, 53] on span "Voltar" at bounding box center [124, 55] width 17 height 7
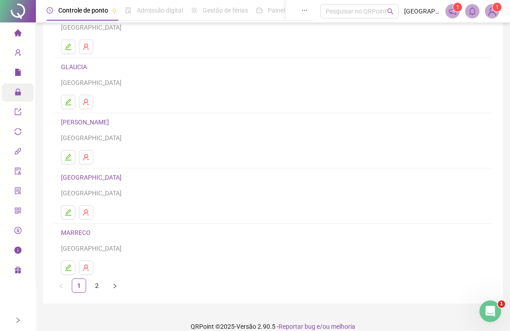
scroll to position [103, 0]
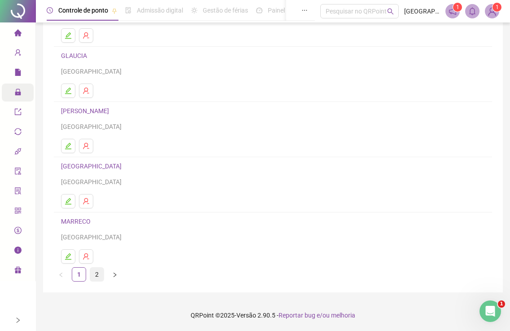
click at [94, 275] on link "2" at bounding box center [96, 273] width 13 height 13
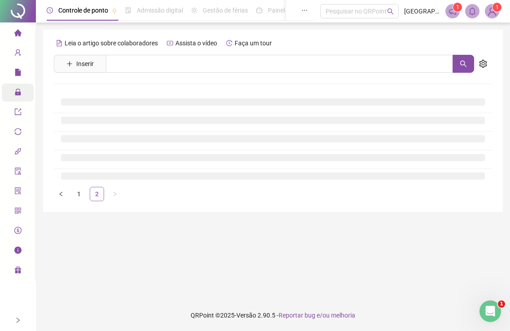
scroll to position [0, 0]
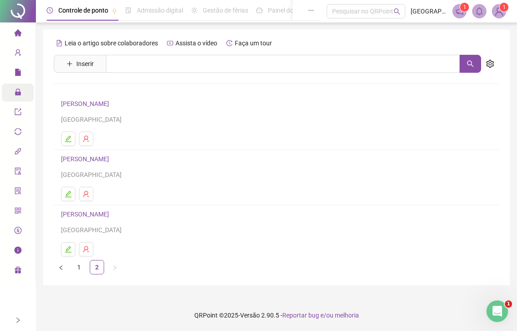
click at [76, 101] on link "[PERSON_NAME]" at bounding box center [86, 103] width 51 height 7
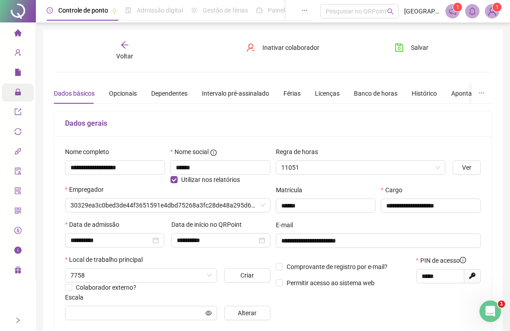
type input "**********"
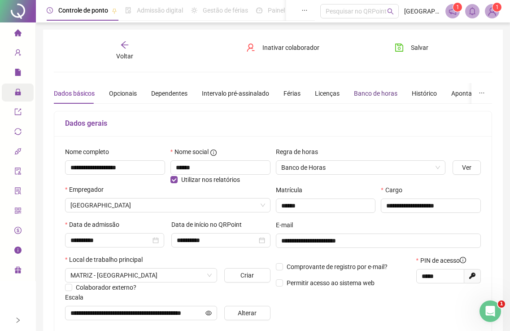
drag, startPoint x: 367, startPoint y: 93, endPoint x: 360, endPoint y: 98, distance: 8.1
click at [366, 93] on div "Banco de horas" at bounding box center [376, 93] width 44 height 10
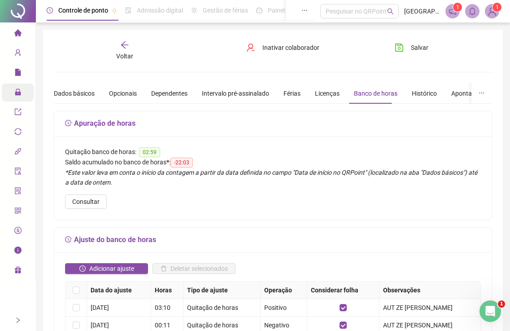
click at [126, 52] on span "Voltar" at bounding box center [124, 55] width 17 height 7
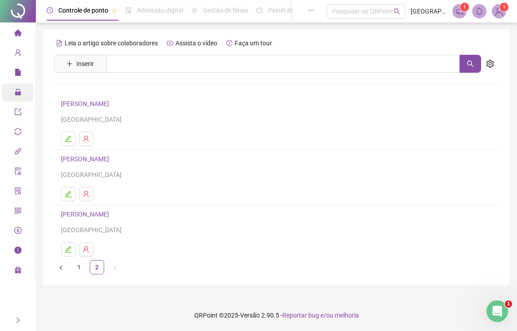
click at [70, 159] on link "[PERSON_NAME]" at bounding box center [86, 158] width 51 height 7
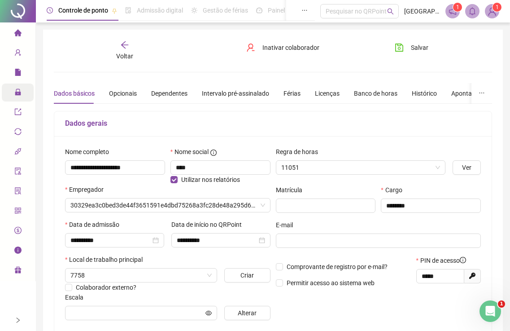
type input "**********"
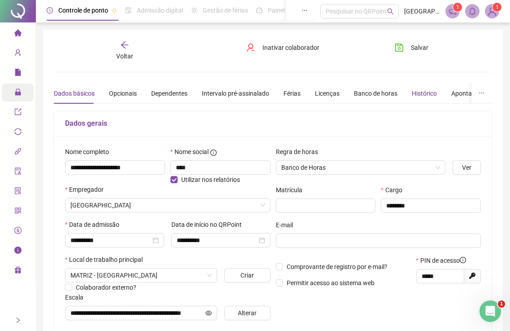
click at [414, 92] on div "Histórico" at bounding box center [424, 93] width 25 height 10
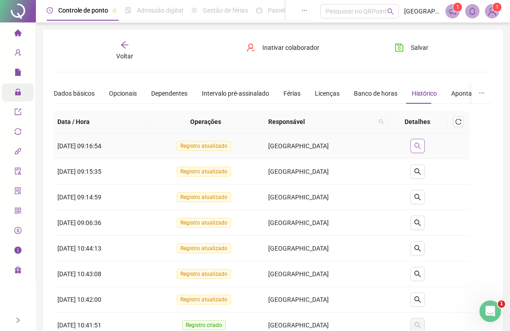
click at [416, 148] on icon "search" at bounding box center [417, 145] width 7 height 7
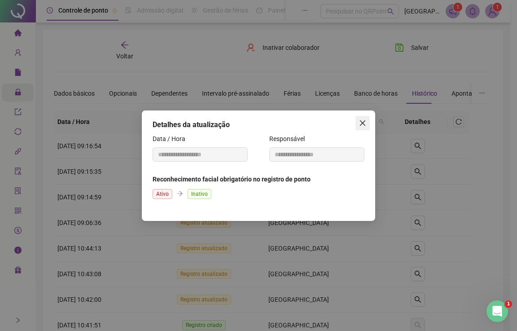
click at [361, 128] on button "Close" at bounding box center [362, 123] width 14 height 14
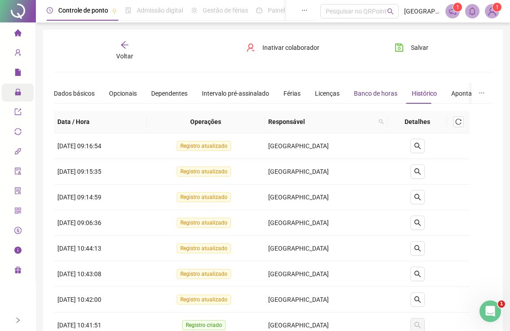
click at [363, 94] on div "Banco de horas" at bounding box center [376, 93] width 44 height 10
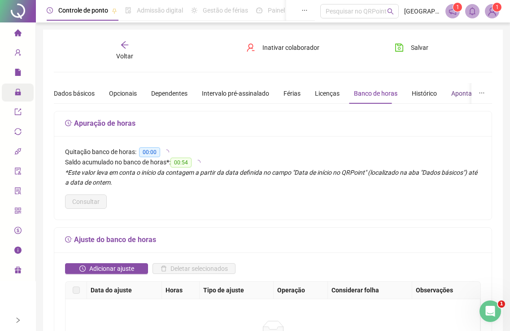
click at [454, 96] on div "Apontamentos" at bounding box center [472, 93] width 42 height 10
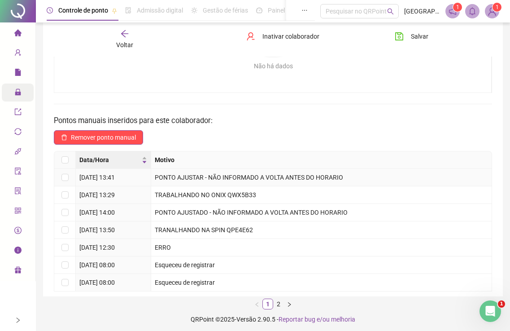
scroll to position [150, 0]
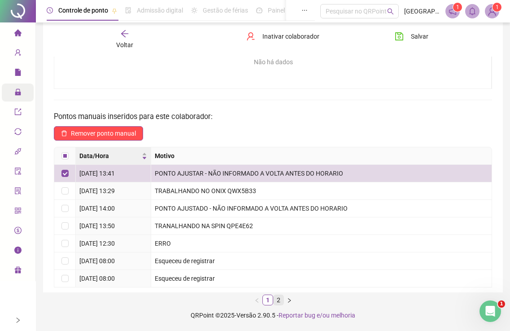
click at [280, 300] on link "2" at bounding box center [279, 300] width 10 height 10
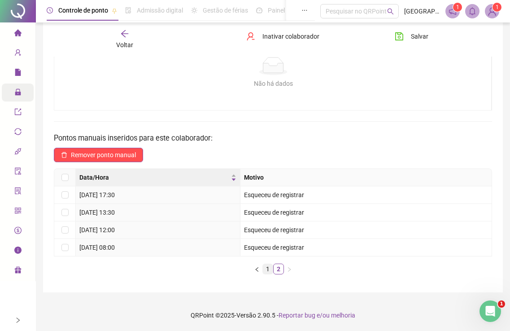
click at [266, 271] on link "1" at bounding box center [268, 269] width 10 height 10
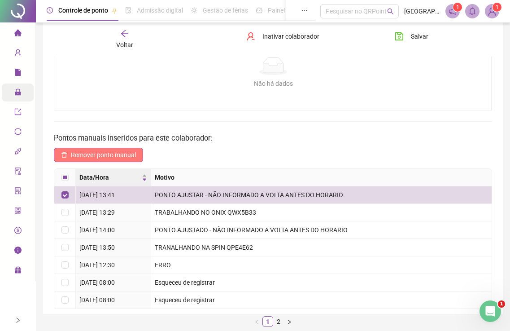
click at [120, 151] on span "Remover ponto manual" at bounding box center [103, 155] width 65 height 10
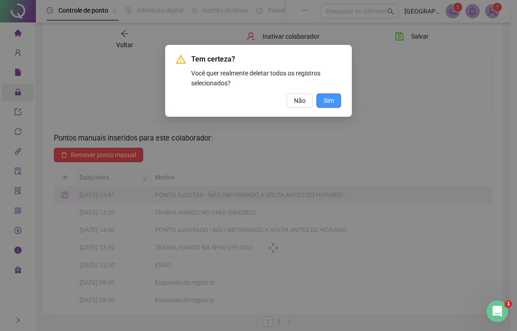
click at [329, 102] on span "Sim" at bounding box center [328, 101] width 10 height 10
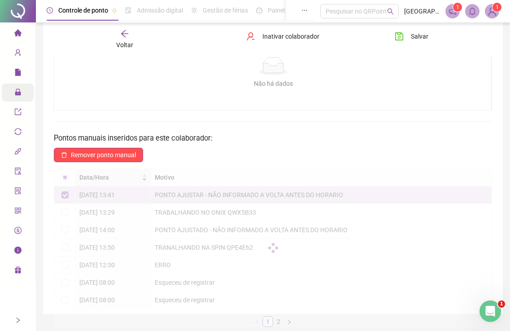
click at [255, 144] on div "Apontamentos de jornada realizados para este colaborador: Remover apontamento D…" at bounding box center [273, 142] width 438 height 321
click at [406, 36] on button "Salvar" at bounding box center [411, 36] width 47 height 14
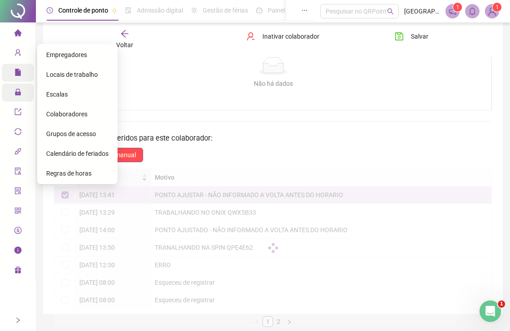
click at [65, 116] on span "Colaboradores" at bounding box center [66, 113] width 41 height 7
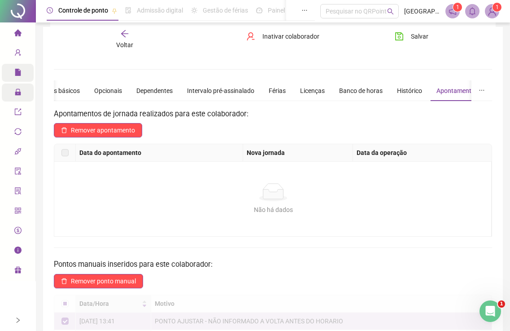
scroll to position [0, 0]
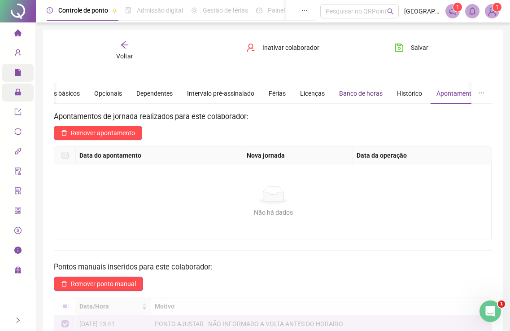
click at [346, 95] on div "Banco de horas" at bounding box center [361, 93] width 44 height 10
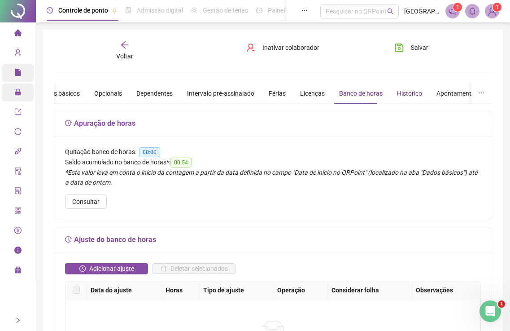
click at [401, 95] on div "Histórico" at bounding box center [409, 93] width 25 height 10
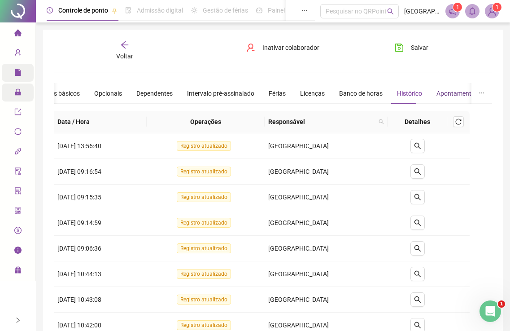
click at [448, 92] on div "Apontamentos" at bounding box center [458, 93] width 42 height 10
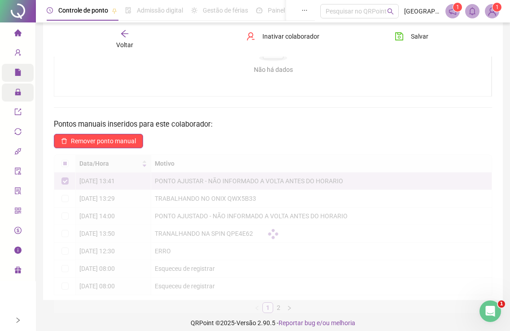
scroll to position [150, 0]
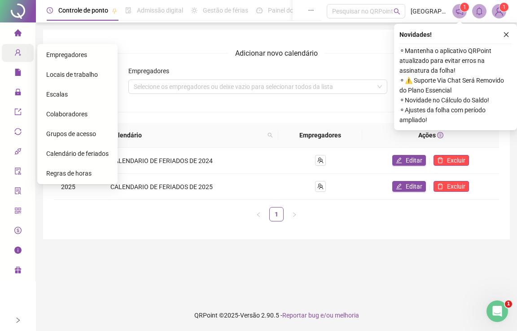
click at [19, 54] on icon "user-add" at bounding box center [17, 52] width 7 height 7
click at [70, 114] on span "Colaboradores" at bounding box center [66, 113] width 41 height 7
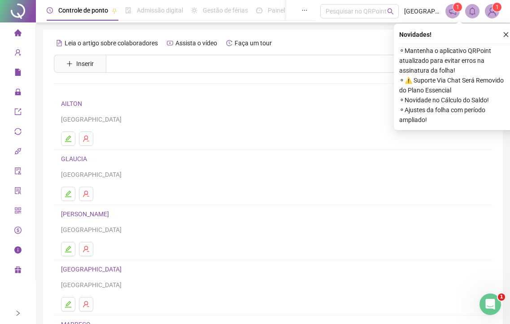
drag, startPoint x: 507, startPoint y: 33, endPoint x: 333, endPoint y: 117, distance: 193.2
click at [507, 33] on icon "close" at bounding box center [506, 34] width 6 height 6
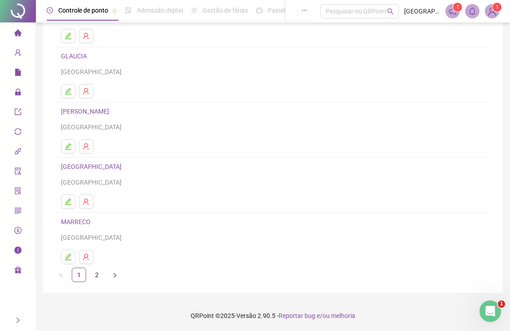
scroll to position [103, 0]
click at [97, 275] on link "2" at bounding box center [96, 273] width 13 height 13
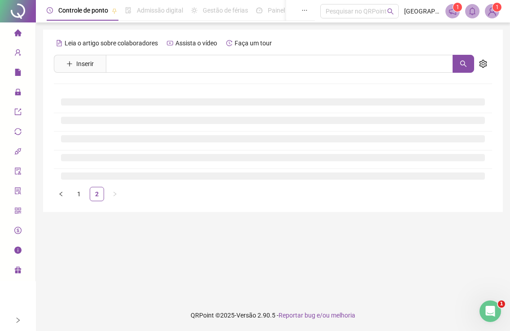
scroll to position [0, 0]
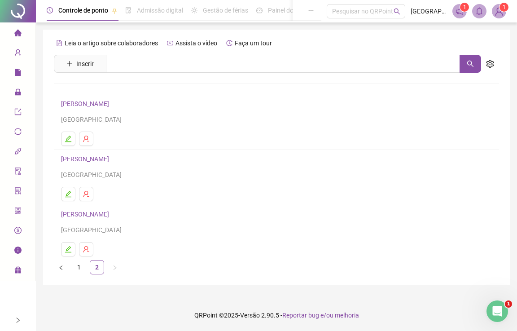
click at [70, 159] on link "[PERSON_NAME]" at bounding box center [86, 158] width 51 height 7
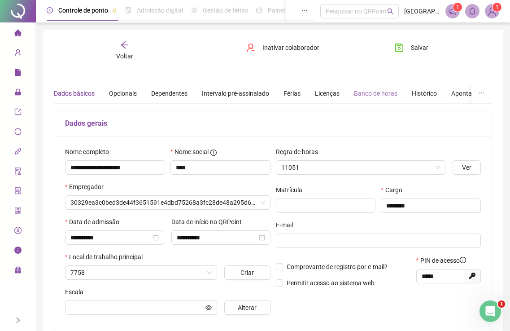
type input "**********"
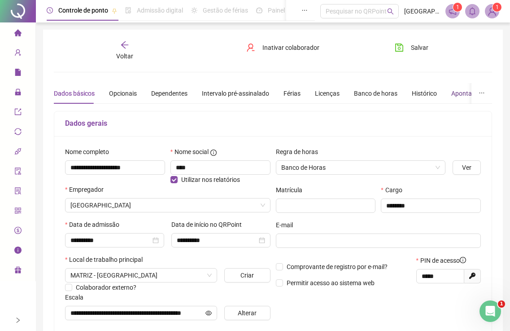
drag, startPoint x: 463, startPoint y: 96, endPoint x: 452, endPoint y: 99, distance: 11.2
click at [463, 94] on div "Apontamentos" at bounding box center [472, 93] width 42 height 10
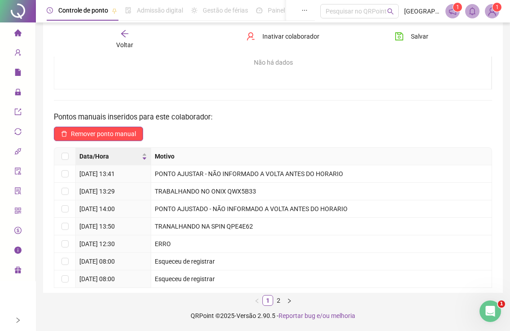
scroll to position [150, 0]
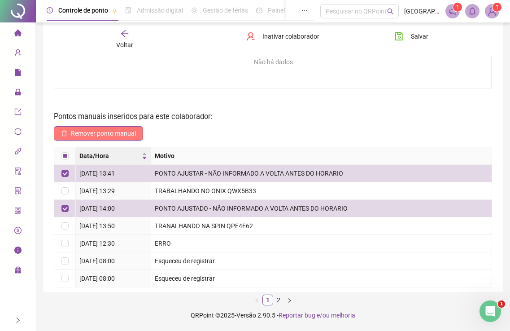
click at [107, 131] on span "Remover ponto manual" at bounding box center [103, 133] width 65 height 10
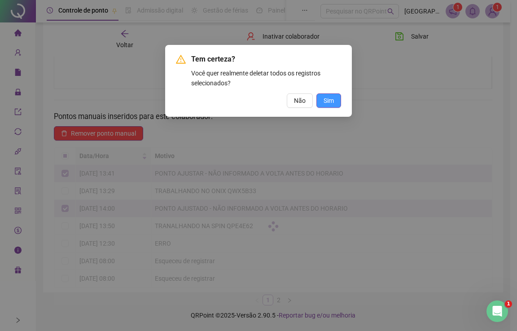
click at [330, 101] on span "Sim" at bounding box center [328, 101] width 10 height 10
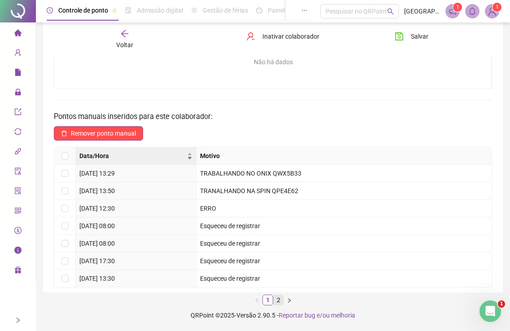
click at [281, 298] on link "2" at bounding box center [279, 300] width 10 height 10
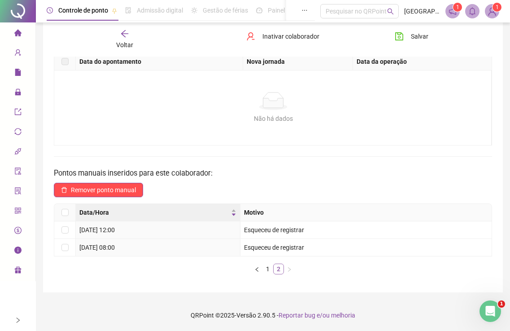
scroll to position [94, 0]
click at [267, 270] on link "1" at bounding box center [268, 269] width 10 height 10
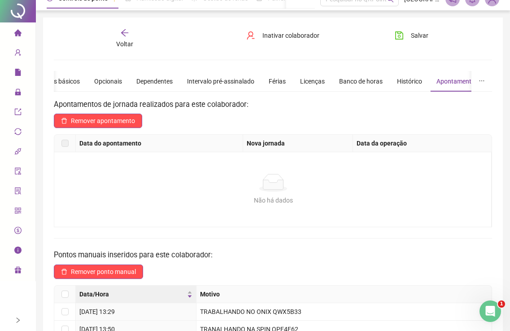
scroll to position [0, 0]
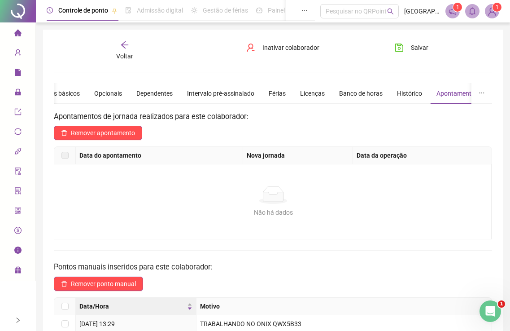
click at [121, 49] on icon "arrow-left" at bounding box center [124, 44] width 9 height 9
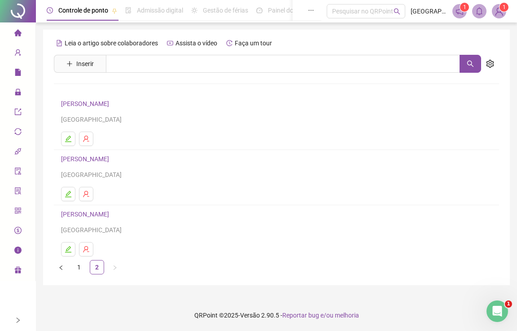
click at [77, 212] on link "[PERSON_NAME]" at bounding box center [86, 213] width 51 height 7
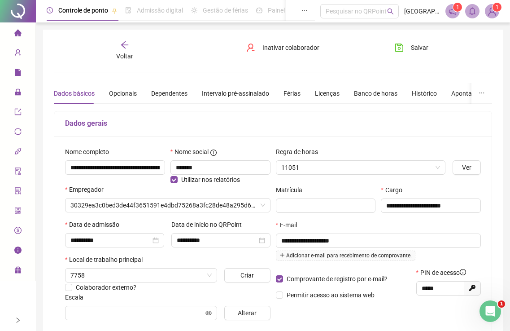
type input "**********"
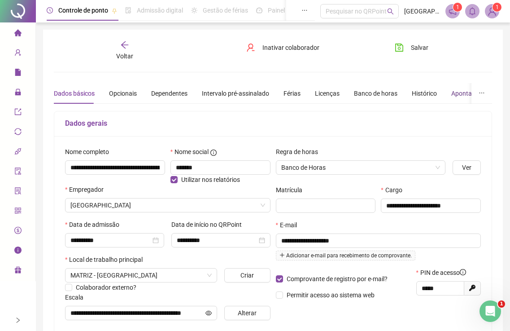
click at [454, 96] on div "Apontamentos" at bounding box center [472, 93] width 42 height 10
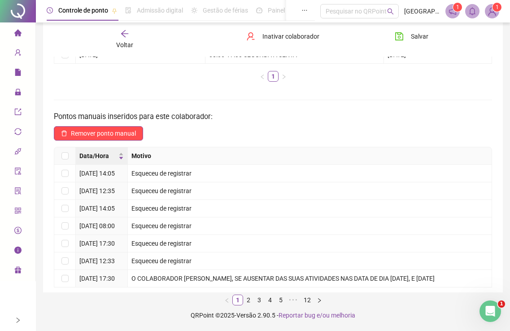
scroll to position [162, 0]
click at [252, 305] on link "2" at bounding box center [249, 300] width 10 height 10
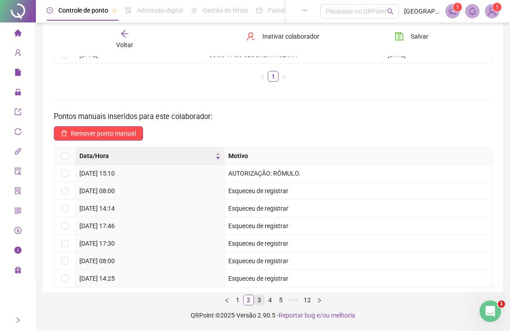
click at [259, 300] on link "3" at bounding box center [259, 300] width 10 height 10
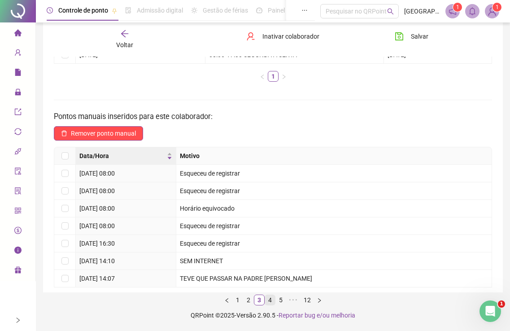
click at [270, 300] on link "4" at bounding box center [270, 300] width 10 height 10
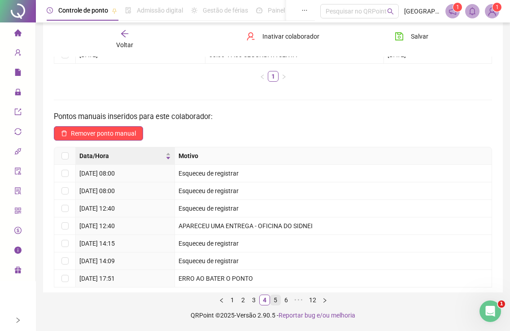
click at [278, 301] on link "5" at bounding box center [276, 300] width 10 height 10
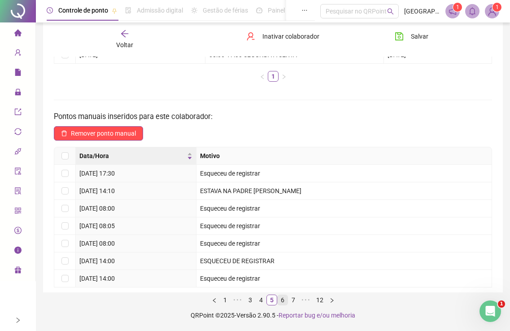
click at [285, 301] on link "6" at bounding box center [283, 300] width 10 height 10
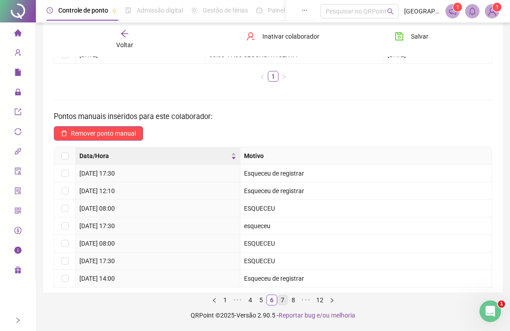
click at [283, 300] on link "7" at bounding box center [283, 300] width 10 height 10
click at [293, 301] on link "9" at bounding box center [293, 300] width 10 height 10
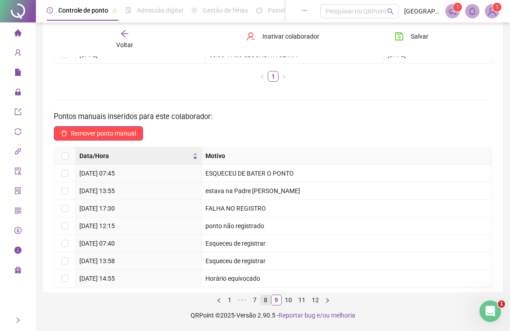
drag, startPoint x: 268, startPoint y: 302, endPoint x: 273, endPoint y: 299, distance: 5.2
click at [270, 301] on link "8" at bounding box center [266, 300] width 10 height 10
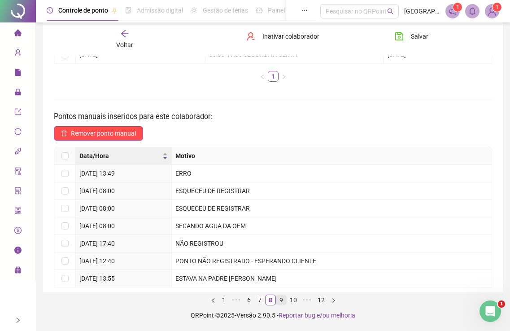
click at [280, 300] on link "9" at bounding box center [281, 300] width 10 height 10
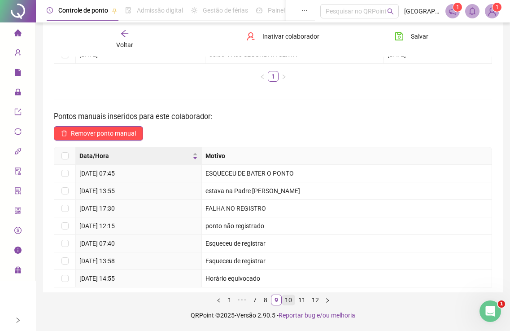
click at [291, 300] on link "10" at bounding box center [288, 300] width 13 height 10
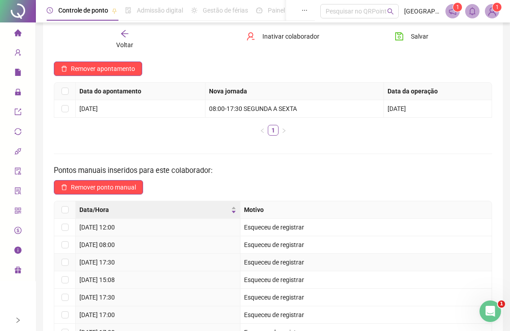
scroll to position [0, 0]
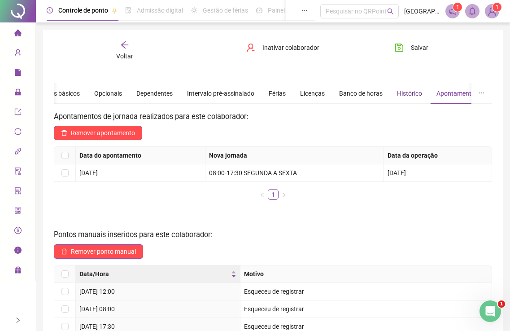
click at [402, 92] on div "Histórico" at bounding box center [409, 93] width 25 height 10
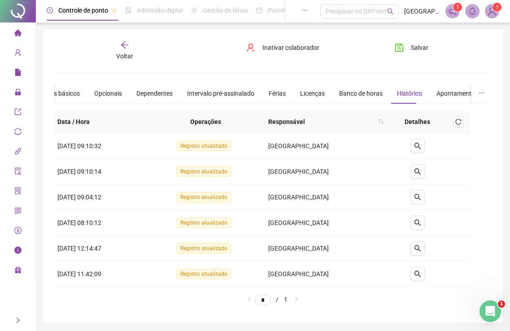
click at [125, 46] on icon "arrow-left" at bounding box center [124, 44] width 9 height 9
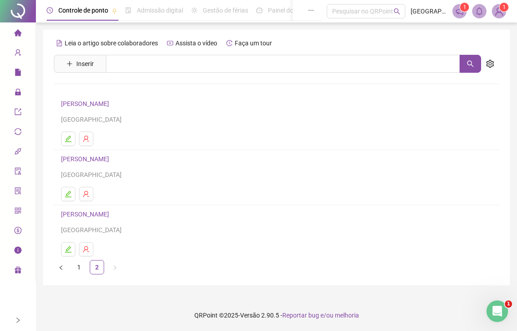
click at [80, 266] on link "1" at bounding box center [78, 266] width 13 height 13
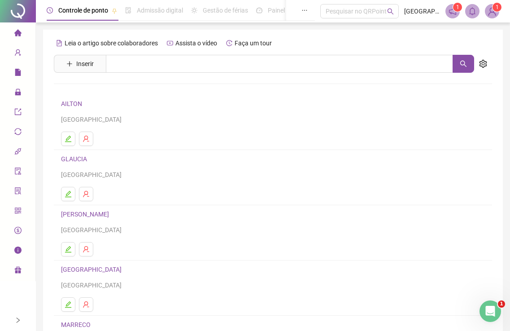
click at [74, 267] on link "[GEOGRAPHIC_DATA]" at bounding box center [92, 269] width 63 height 7
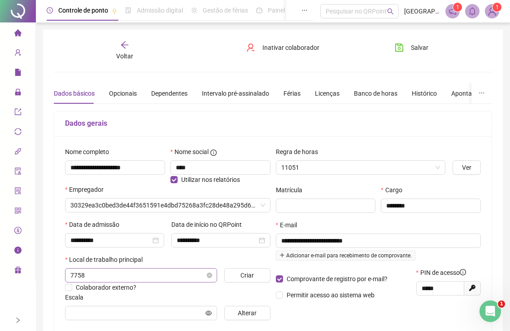
type input "**********"
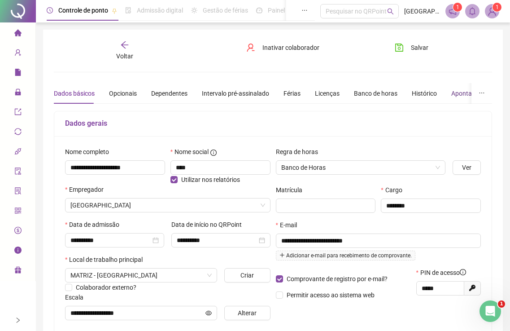
click at [453, 95] on div "Apontamentos" at bounding box center [472, 93] width 42 height 10
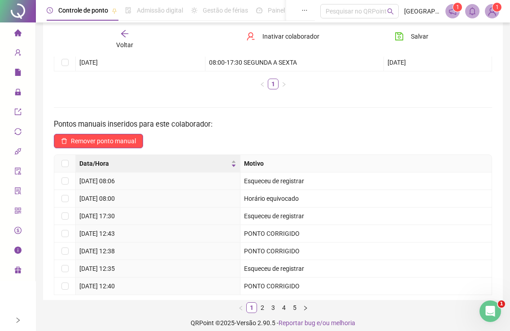
scroll to position [118, 0]
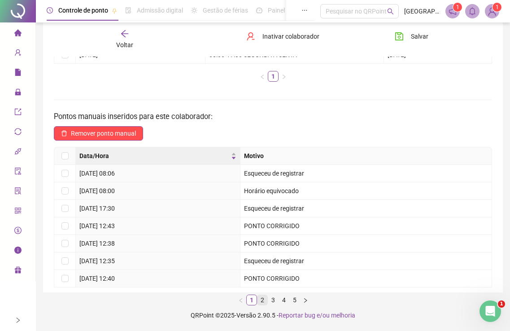
click at [266, 302] on link "2" at bounding box center [263, 300] width 10 height 10
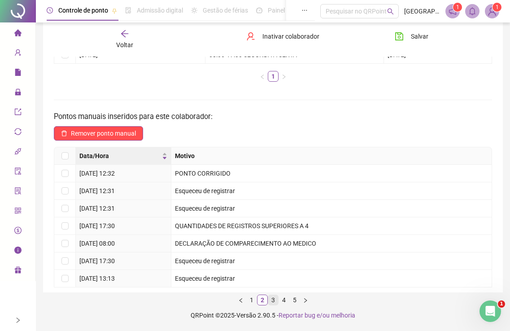
click at [271, 303] on link "3" at bounding box center [273, 300] width 10 height 10
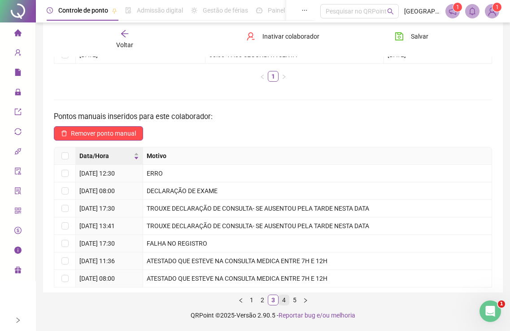
click at [285, 299] on link "4" at bounding box center [284, 300] width 10 height 10
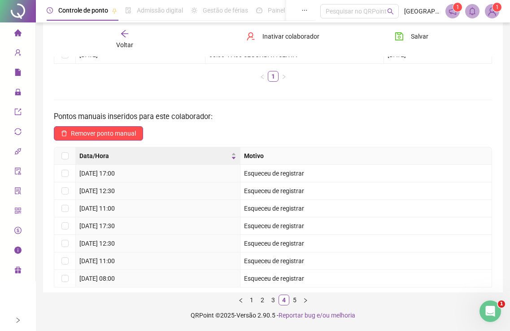
click at [295, 301] on link "5" at bounding box center [295, 300] width 10 height 10
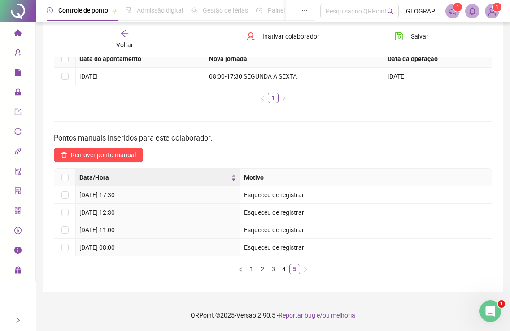
scroll to position [96, 0]
click at [13, 36] on li "Página inicial" at bounding box center [18, 33] width 32 height 18
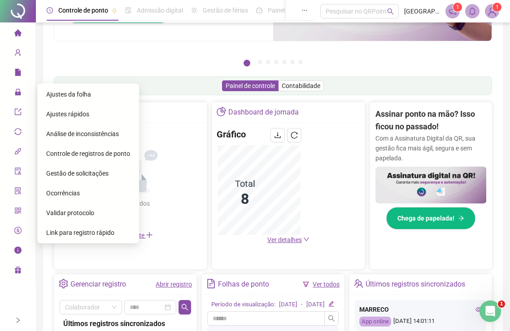
click at [52, 98] on div "Ajustes da folha" at bounding box center [88, 94] width 84 height 18
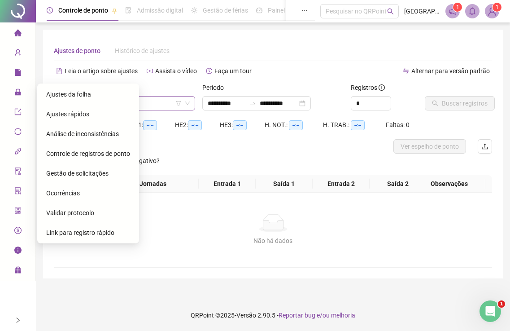
click at [163, 106] on input "search" at bounding box center [120, 102] width 122 height 13
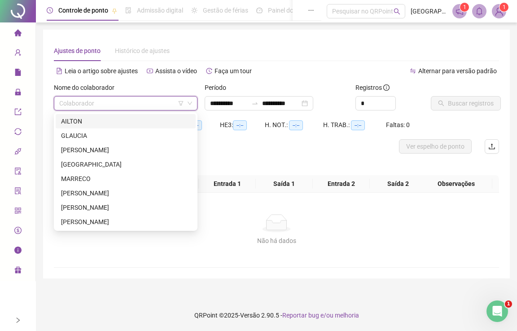
click at [79, 116] on div "AILTON" at bounding box center [125, 121] width 129 height 10
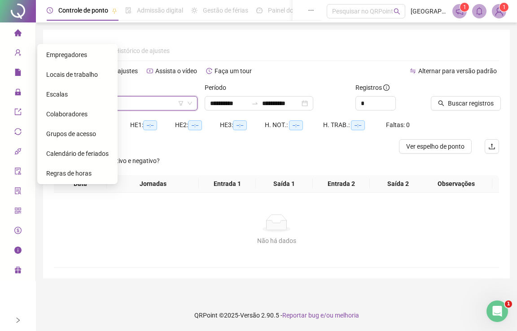
click at [64, 112] on span "Colaboradores" at bounding box center [66, 113] width 41 height 7
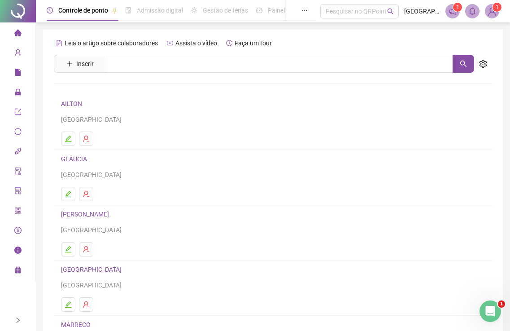
click at [78, 102] on link "AILTON" at bounding box center [73, 103] width 24 height 7
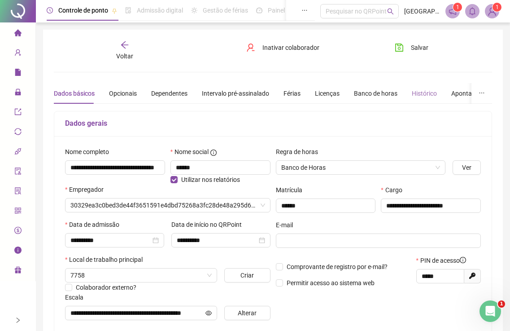
type input "**********"
click at [414, 98] on div "Histórico" at bounding box center [424, 93] width 25 height 10
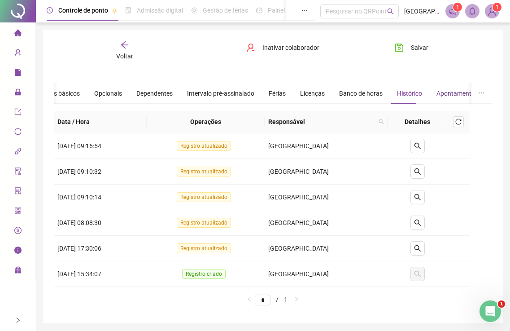
click at [455, 93] on div "Apontamentos" at bounding box center [458, 93] width 42 height 10
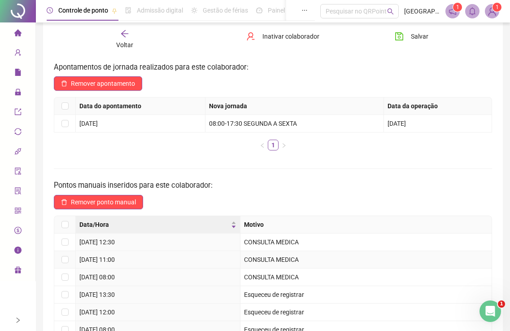
scroll to position [118, 0]
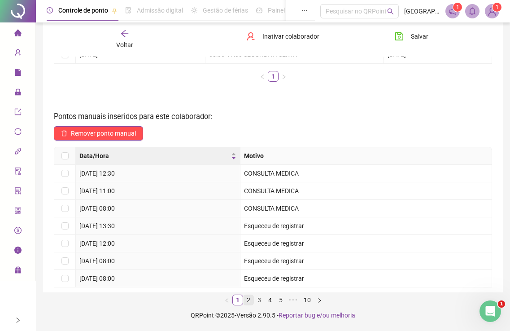
click at [244, 300] on link "2" at bounding box center [249, 300] width 10 height 10
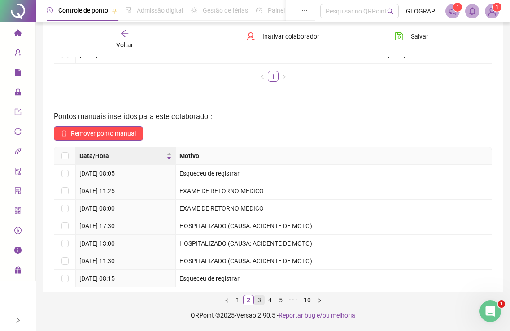
click at [260, 301] on link "3" at bounding box center [259, 300] width 10 height 10
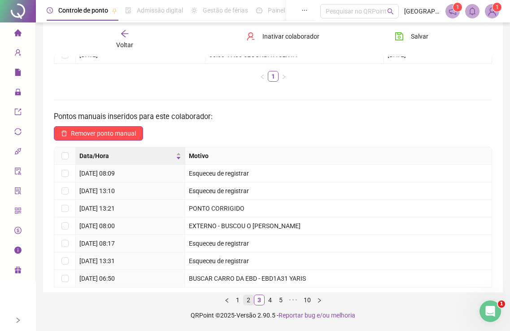
click at [251, 300] on link "2" at bounding box center [249, 300] width 10 height 10
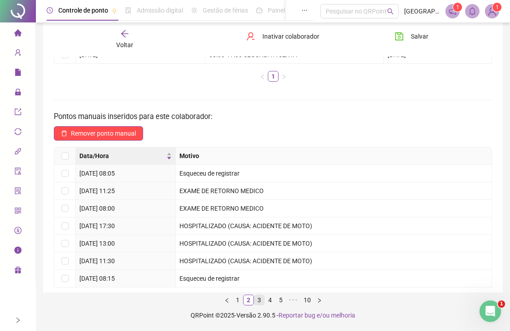
click at [259, 301] on link "3" at bounding box center [259, 300] width 10 height 10
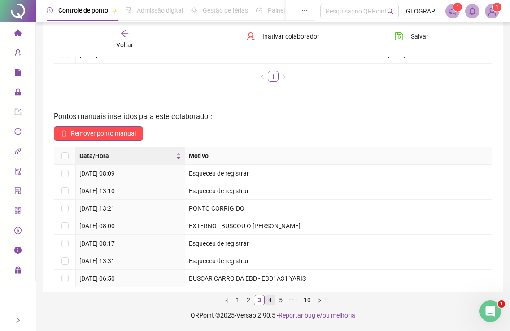
click at [272, 299] on link "4" at bounding box center [270, 300] width 10 height 10
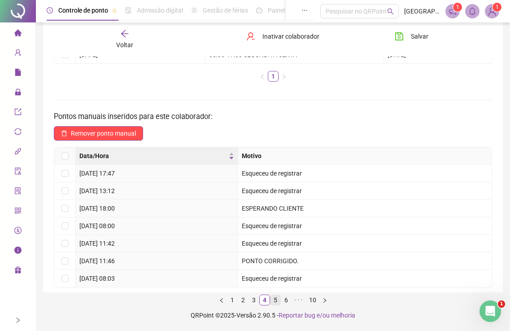
click at [275, 298] on link "5" at bounding box center [276, 300] width 10 height 10
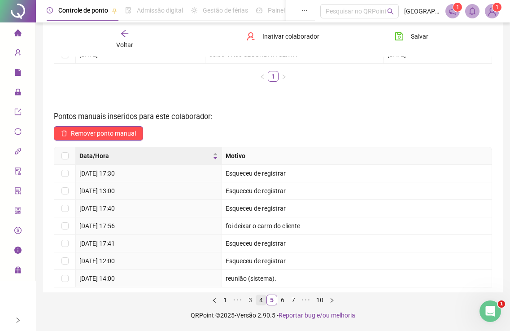
click at [262, 301] on link "4" at bounding box center [261, 300] width 10 height 10
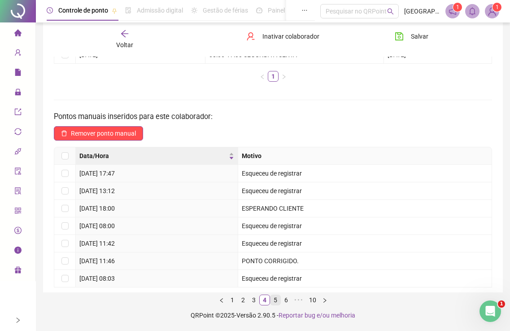
click at [275, 298] on link "5" at bounding box center [276, 300] width 10 height 10
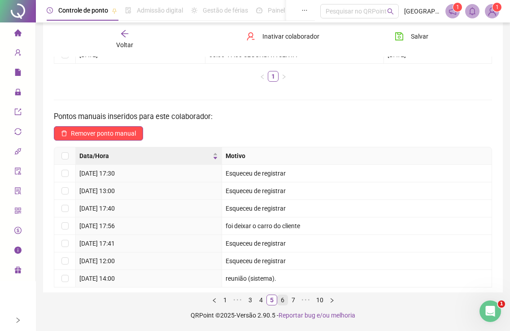
click at [284, 301] on link "6" at bounding box center [283, 300] width 10 height 10
click at [283, 304] on link "7" at bounding box center [283, 300] width 10 height 10
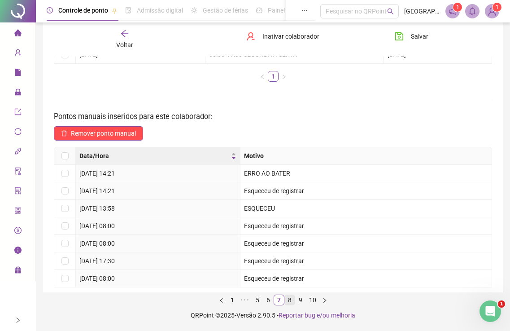
click at [289, 302] on link "8" at bounding box center [290, 300] width 10 height 10
click at [295, 299] on link "9" at bounding box center [295, 300] width 10 height 10
click at [303, 299] on link "10" at bounding box center [307, 300] width 13 height 10
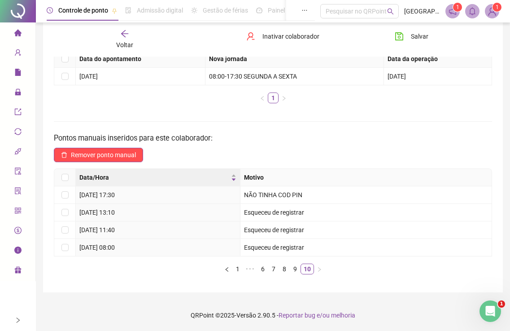
scroll to position [96, 0]
click at [18, 36] on span "home" at bounding box center [17, 34] width 7 height 18
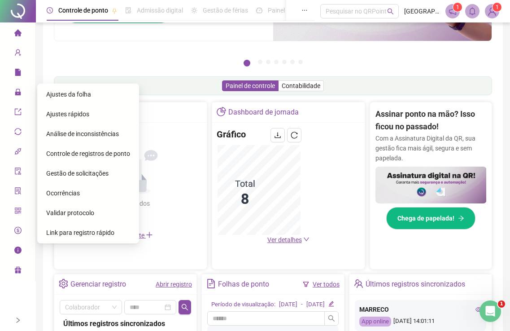
click at [50, 98] on span "Ajustes da folha" at bounding box center [68, 94] width 45 height 7
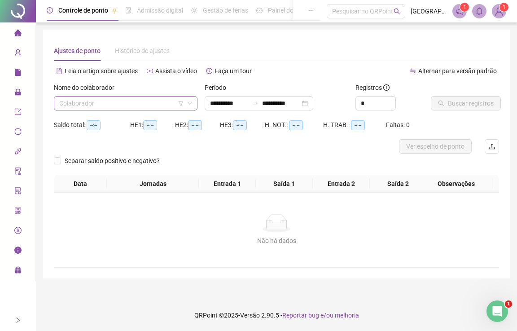
click at [149, 104] on input "search" at bounding box center [121, 102] width 125 height 13
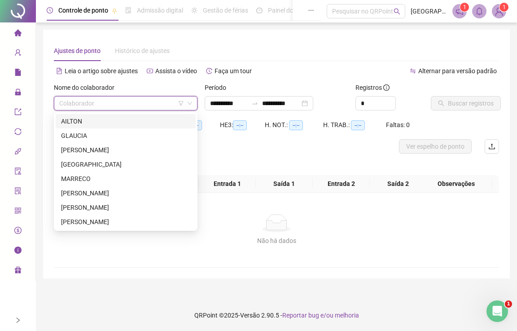
click at [87, 118] on div "AILTON" at bounding box center [125, 121] width 129 height 10
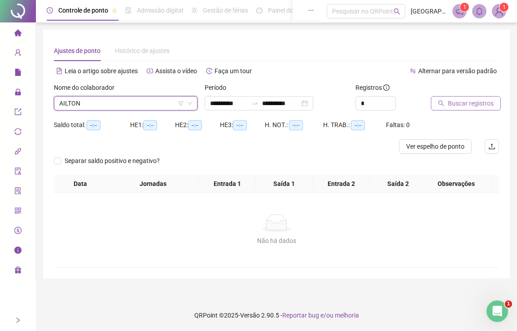
click at [461, 99] on span "Buscar registros" at bounding box center [471, 103] width 46 height 10
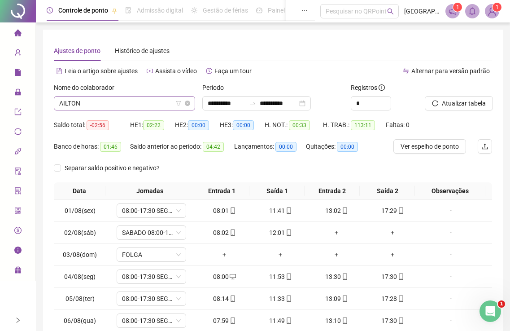
click at [96, 99] on span "AILTON" at bounding box center [124, 102] width 131 height 13
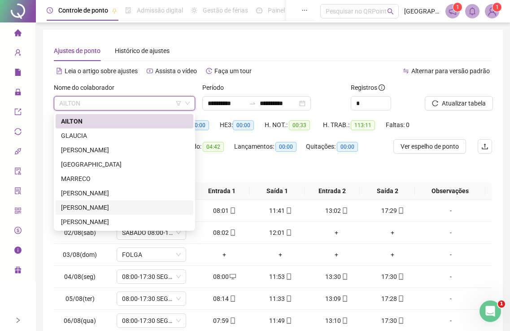
click at [71, 206] on div "[PERSON_NAME]" at bounding box center [124, 207] width 127 height 10
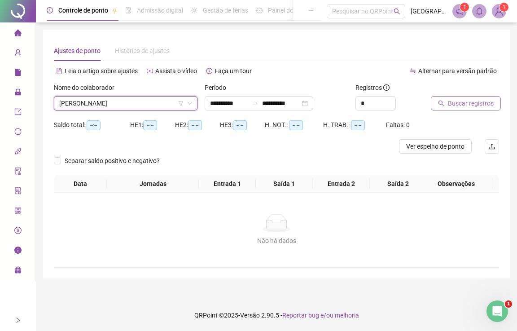
click at [450, 100] on span "Buscar registros" at bounding box center [471, 103] width 46 height 10
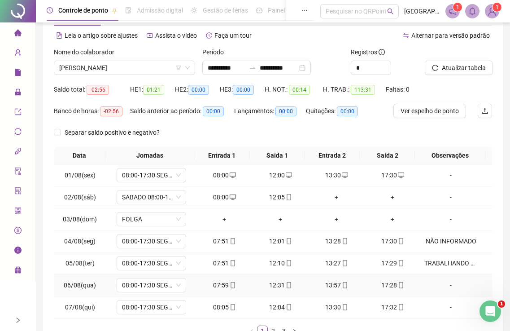
scroll to position [97, 0]
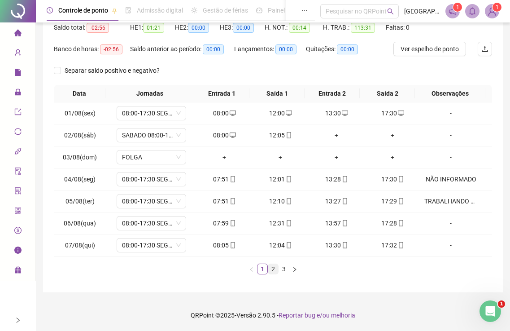
click at [273, 267] on link "2" at bounding box center [273, 269] width 10 height 10
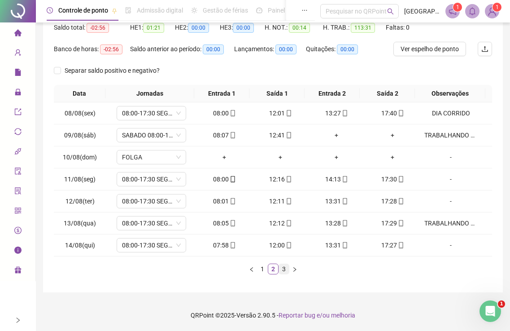
click at [283, 271] on link "3" at bounding box center [284, 269] width 10 height 10
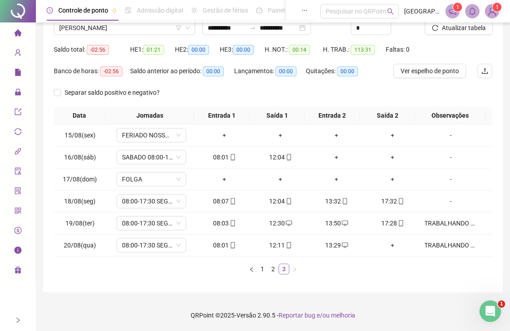
scroll to position [75, 0]
click at [421, 71] on span "Ver espelho de ponto" at bounding box center [430, 71] width 58 height 10
click at [272, 271] on link "2" at bounding box center [273, 269] width 10 height 10
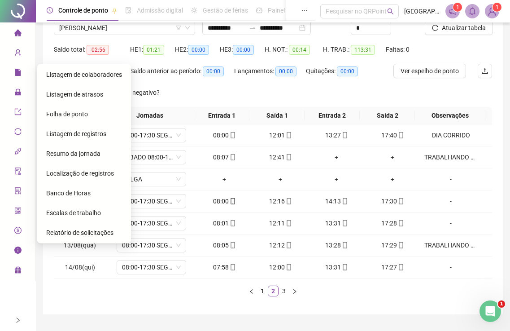
click at [16, 33] on icon "home" at bounding box center [17, 32] width 7 height 7
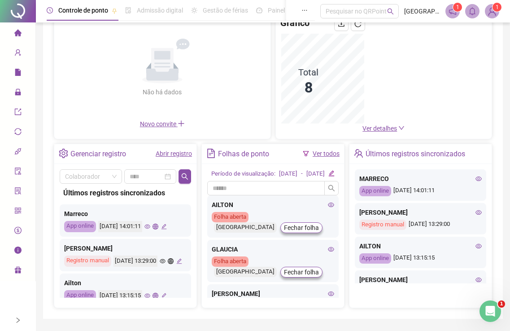
click at [320, 153] on link "Ver todos" at bounding box center [326, 153] width 27 height 7
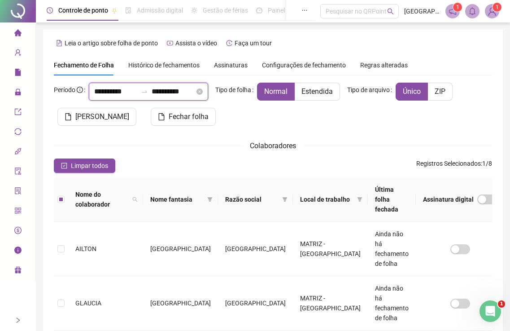
click at [188, 94] on input "**********" at bounding box center [173, 91] width 43 height 11
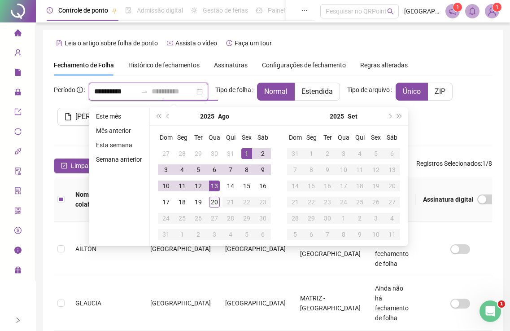
type input "**********"
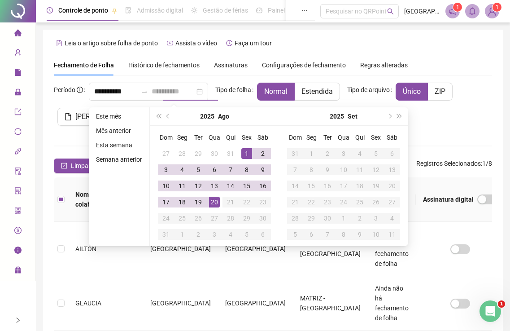
click at [215, 203] on div "20" at bounding box center [214, 202] width 11 height 11
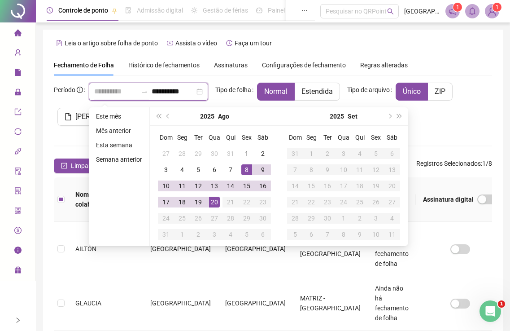
type input "**********"
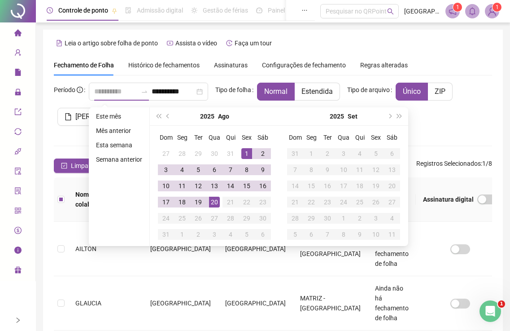
click at [243, 155] on div "1" at bounding box center [246, 153] width 11 height 11
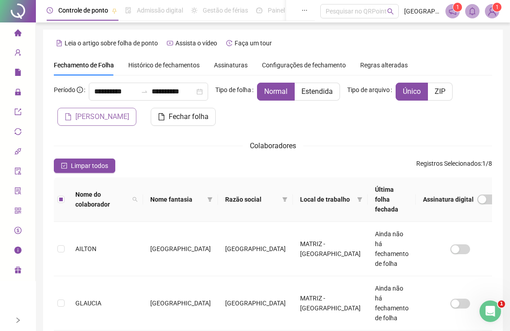
click at [94, 119] on span "Gerar espelho" at bounding box center [102, 116] width 54 height 11
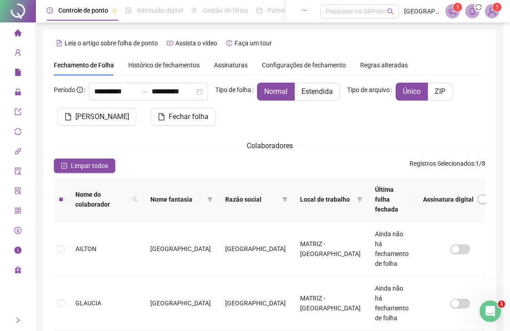
scroll to position [29, 0]
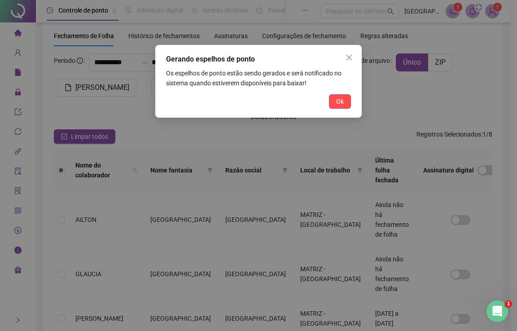
click at [344, 102] on button "Ok" at bounding box center [340, 101] width 22 height 14
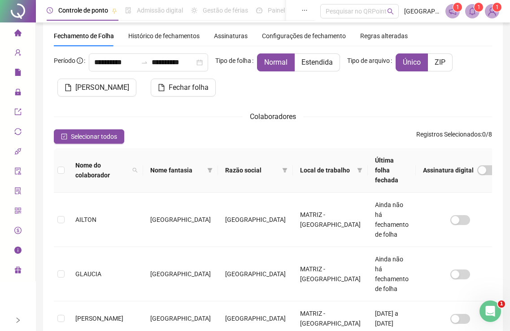
click at [454, 11] on icon "notification" at bounding box center [453, 11] width 8 height 8
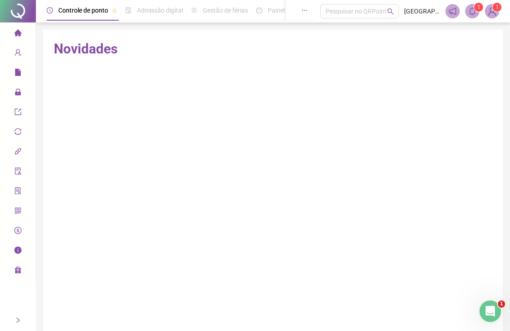
click at [474, 12] on icon "bell" at bounding box center [472, 11] width 8 height 8
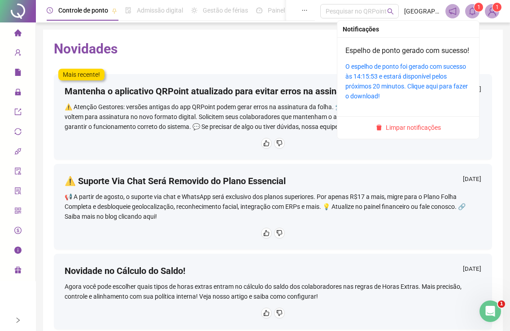
click at [415, 91] on div "O espelho de ponto foi gerado com sucesso às 14:15:53 e estará disponível pelos…" at bounding box center [408, 80] width 126 height 39
drag, startPoint x: 423, startPoint y: 78, endPoint x: 470, endPoint y: 96, distance: 50.7
click at [424, 79] on link "O espelho de ponto foi gerado com sucesso às 14:15:53 e estará disponível pelos…" at bounding box center [406, 81] width 122 height 37
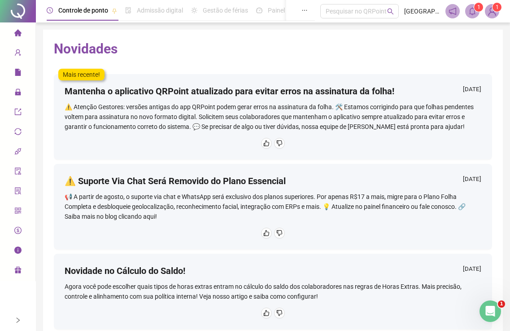
drag, startPoint x: 241, startPoint y: 52, endPoint x: 223, endPoint y: 46, distance: 19.3
click at [240, 52] on h2 "Novidades" at bounding box center [273, 48] width 438 height 17
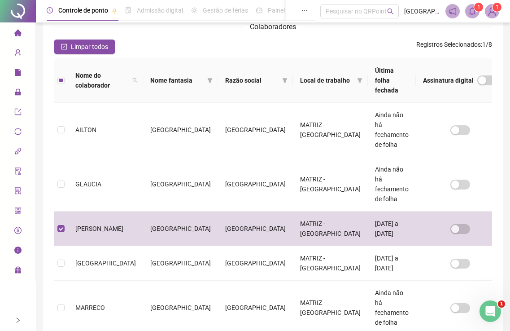
scroll to position [29, 0]
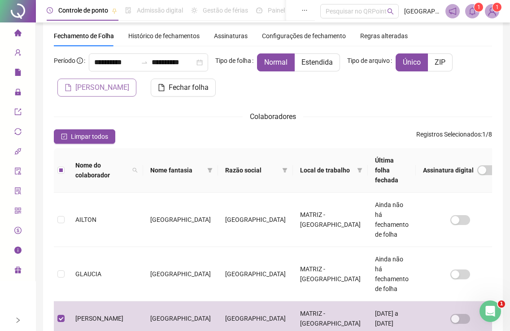
click at [106, 88] on span "Gerar espelho" at bounding box center [102, 87] width 54 height 11
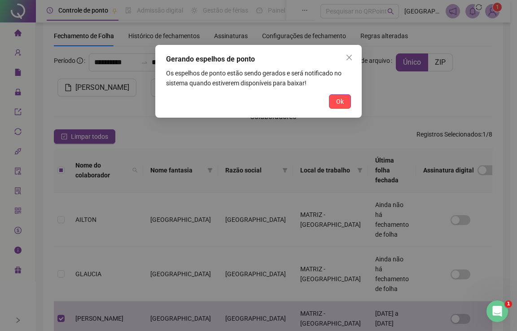
click at [336, 100] on span "Ok" at bounding box center [340, 101] width 8 height 10
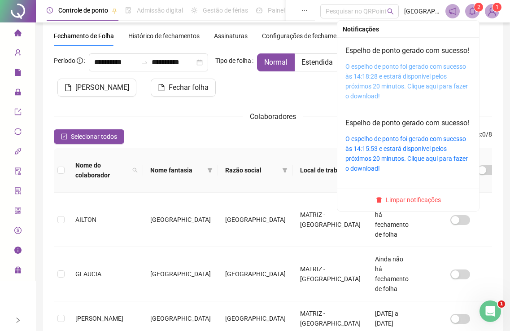
click at [392, 82] on div "O espelho de ponto foi gerado com sucesso às 14:18:28 e estará disponível pelos…" at bounding box center [408, 80] width 126 height 39
click at [406, 90] on link "O espelho de ponto foi gerado com sucesso às 14:18:28 e estará disponível pelos…" at bounding box center [406, 81] width 122 height 37
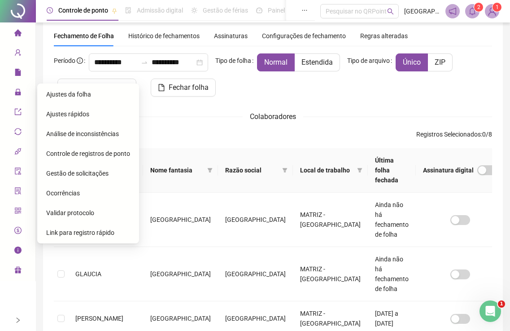
click at [59, 93] on span "Ajustes da folha" at bounding box center [68, 94] width 45 height 7
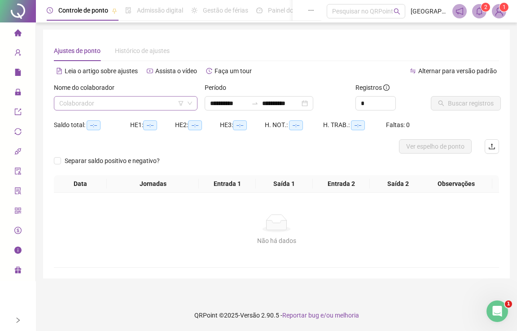
click at [103, 104] on input "search" at bounding box center [121, 102] width 125 height 13
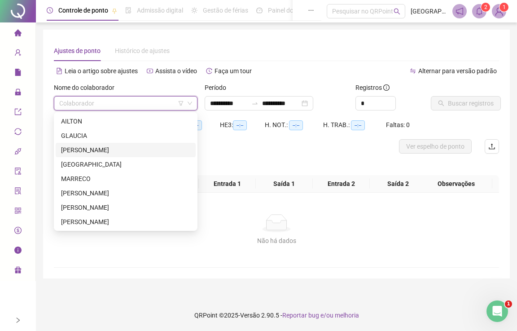
click at [87, 148] on div "[PERSON_NAME]" at bounding box center [125, 150] width 129 height 10
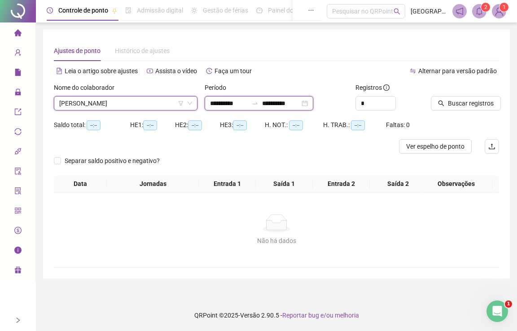
drag, startPoint x: 232, startPoint y: 103, endPoint x: 236, endPoint y: 105, distance: 5.0
click at [231, 103] on input "**********" at bounding box center [229, 103] width 38 height 10
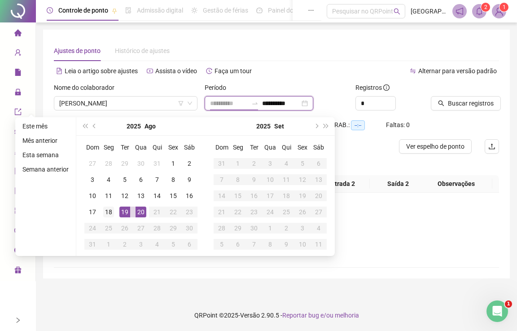
type input "**********"
click at [109, 213] on div "18" at bounding box center [108, 211] width 11 height 11
click at [107, 213] on div "18" at bounding box center [108, 211] width 11 height 11
type input "**********"
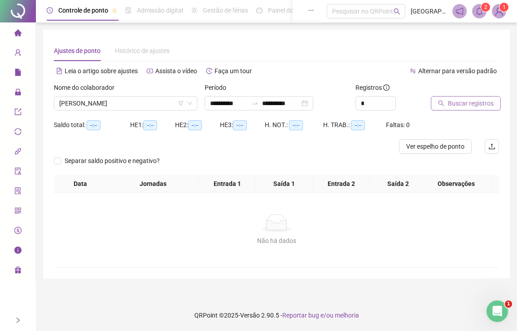
click at [467, 100] on span "Buscar registros" at bounding box center [471, 103] width 46 height 10
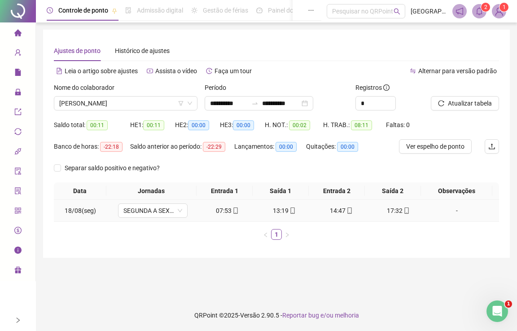
click at [446, 211] on div "-" at bounding box center [456, 210] width 53 height 10
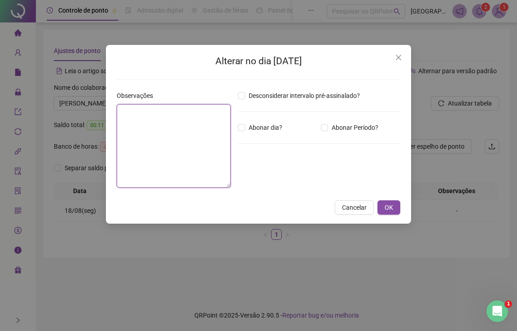
click at [188, 161] on textarea at bounding box center [174, 145] width 114 height 83
type textarea "**********"
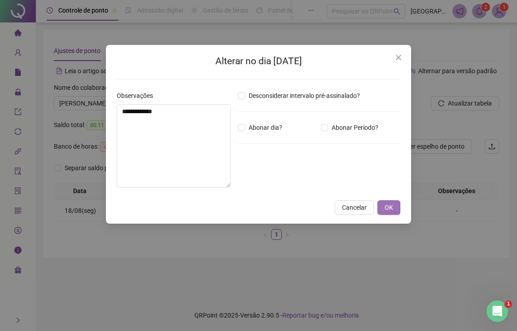
click at [395, 206] on button "OK" at bounding box center [388, 207] width 23 height 14
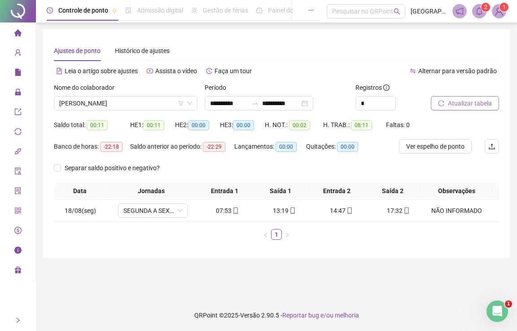
click at [472, 105] on span "Atualizar tabela" at bounding box center [470, 103] width 44 height 10
click at [17, 35] on icon "home" at bounding box center [17, 32] width 7 height 7
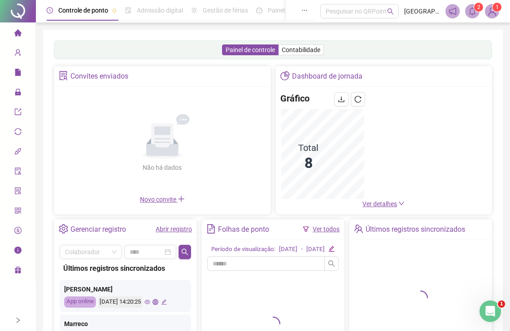
click at [320, 229] on link "Ver todos" at bounding box center [326, 228] width 27 height 7
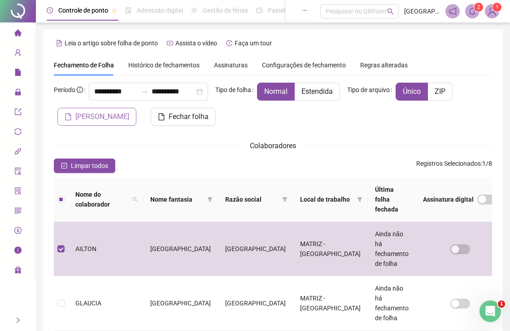
scroll to position [29, 0]
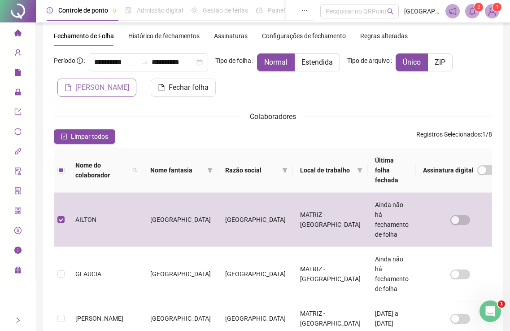
click at [111, 88] on span "Gerar espelho" at bounding box center [102, 87] width 54 height 11
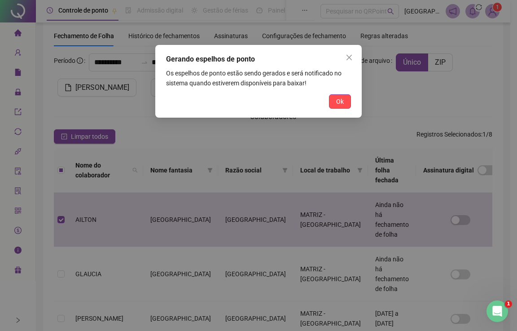
click at [335, 99] on button "Ok" at bounding box center [340, 101] width 22 height 14
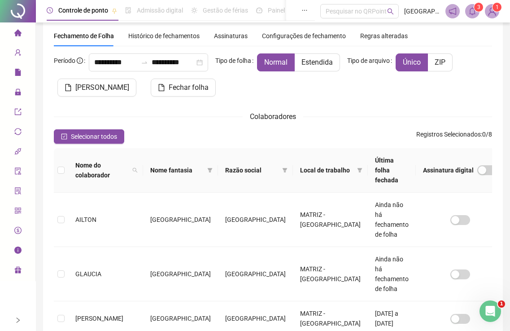
click at [475, 13] on icon "bell" at bounding box center [472, 11] width 8 height 8
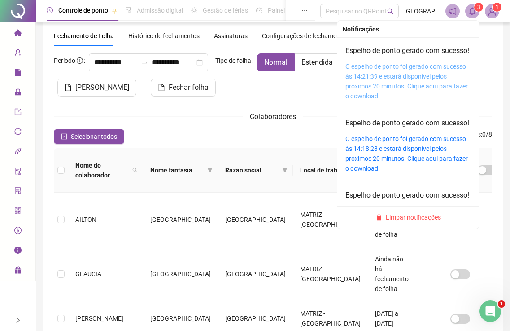
click at [388, 83] on link "O espelho de ponto foi gerado com sucesso às 14:21:39 e estará disponível pelos…" at bounding box center [406, 81] width 122 height 37
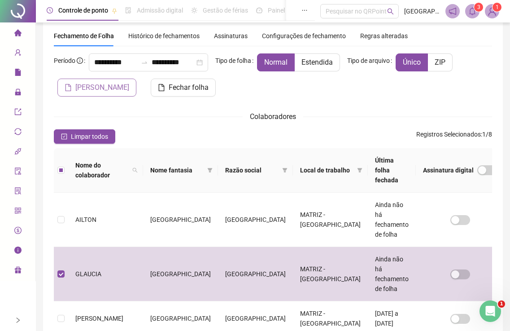
click at [112, 90] on span "Gerar espelho" at bounding box center [102, 87] width 54 height 11
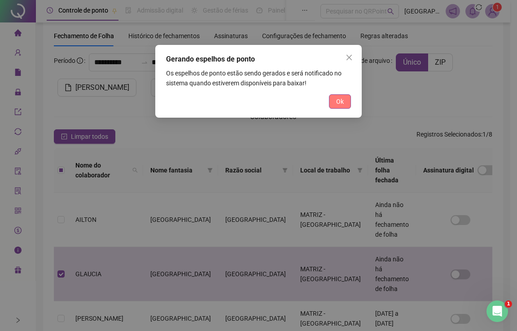
click at [341, 104] on span "Ok" at bounding box center [340, 101] width 8 height 10
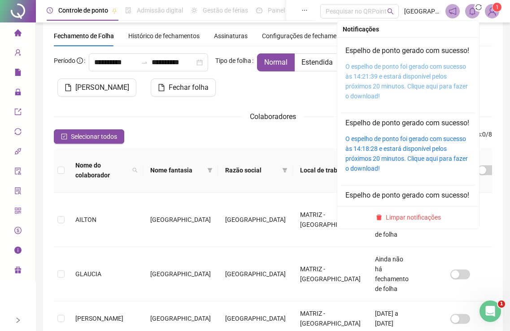
click at [381, 83] on link "O espelho de ponto foi gerado com sucesso às 14:21:39 e estará disponível pelos…" at bounding box center [406, 81] width 122 height 37
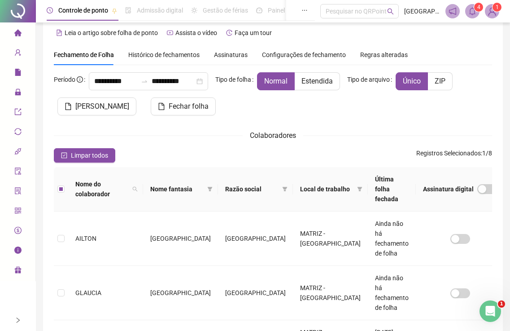
scroll to position [0, 0]
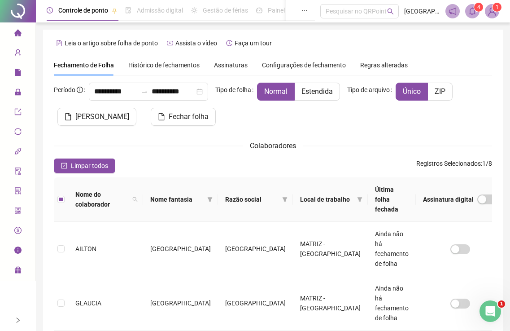
drag, startPoint x: 96, startPoint y: 115, endPoint x: 223, endPoint y: 107, distance: 127.2
click at [96, 114] on span "Gerar espelho" at bounding box center [102, 116] width 54 height 11
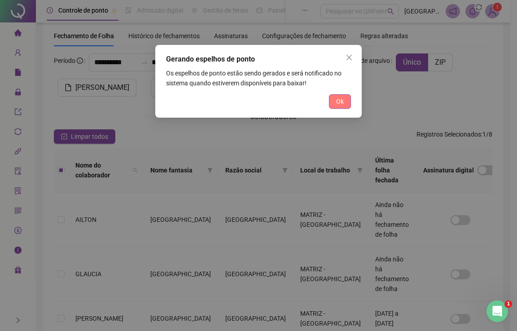
click at [344, 99] on button "Ok" at bounding box center [340, 101] width 22 height 14
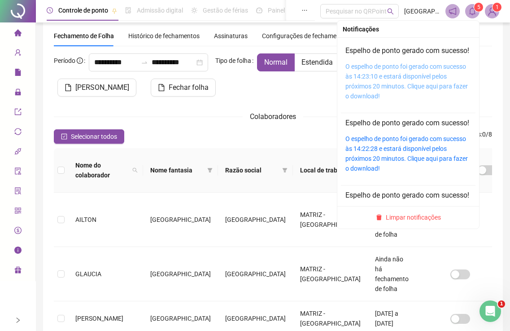
click at [372, 86] on link "O espelho de ponto foi gerado com sucesso às 14:23:10 e estará disponível pelos…" at bounding box center [406, 81] width 122 height 37
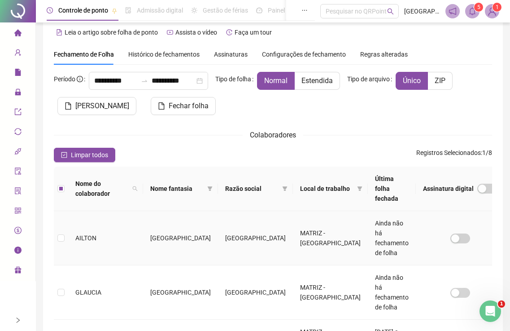
scroll to position [0, 0]
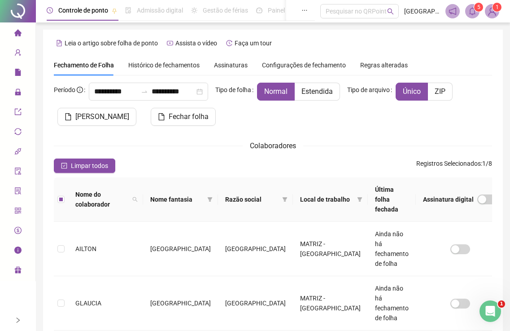
click at [85, 121] on span "Gerar espelho" at bounding box center [102, 116] width 54 height 11
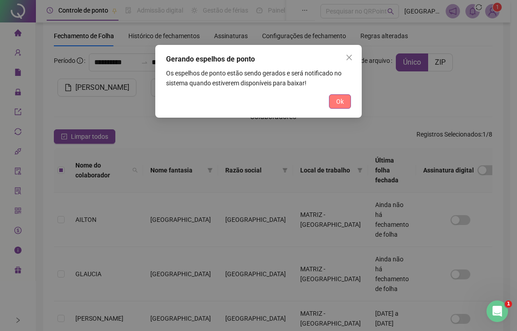
click at [344, 103] on button "Ok" at bounding box center [340, 101] width 22 height 14
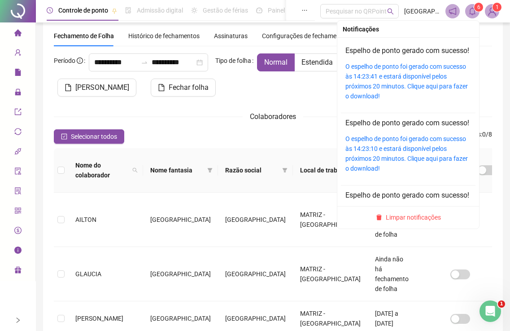
click at [472, 10] on icon "bell" at bounding box center [472, 11] width 8 height 8
click at [373, 91] on link "O espelho de ponto foi gerado com sucesso às 14:23:41 e estará disponível pelos…" at bounding box center [406, 81] width 122 height 37
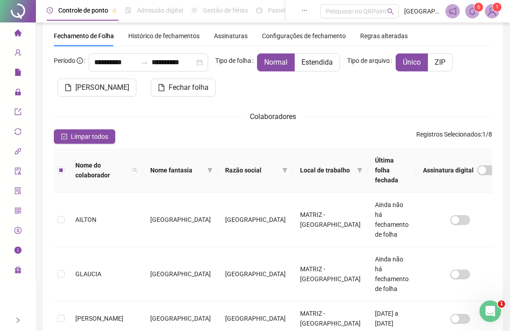
click at [110, 87] on span "Gerar espelho" at bounding box center [102, 87] width 54 height 11
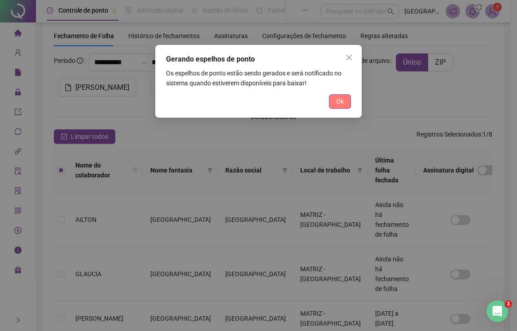
click at [333, 107] on button "Ok" at bounding box center [340, 101] width 22 height 14
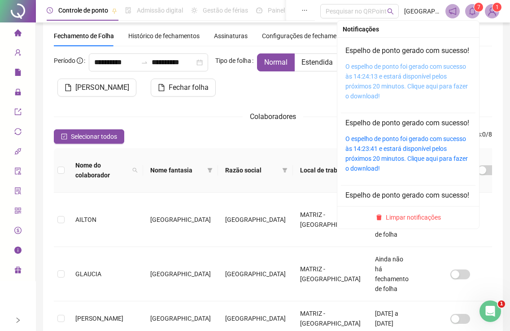
click at [380, 88] on link "O espelho de ponto foi gerado com sucesso às 14:24:13 e estará disponível pelos…" at bounding box center [406, 81] width 122 height 37
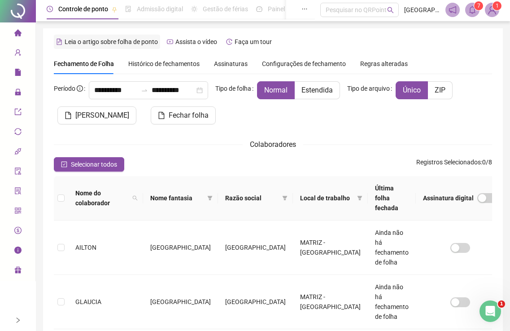
scroll to position [0, 0]
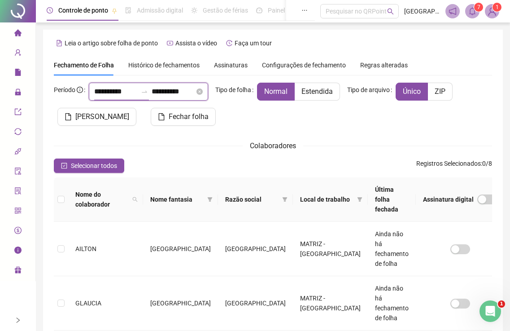
click at [125, 93] on input "**********" at bounding box center [115, 91] width 43 height 11
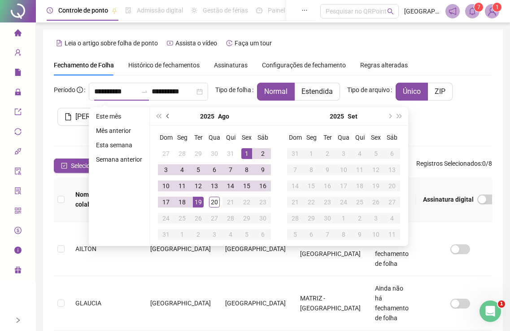
click at [163, 116] on button "prev-year" at bounding box center [168, 116] width 10 height 18
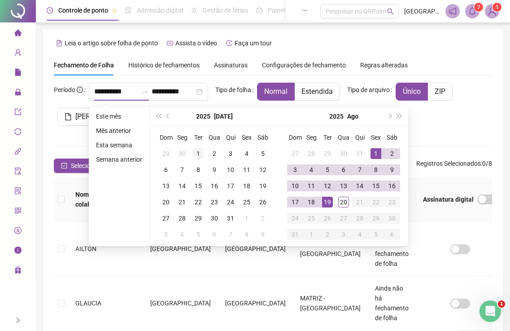
type input "**********"
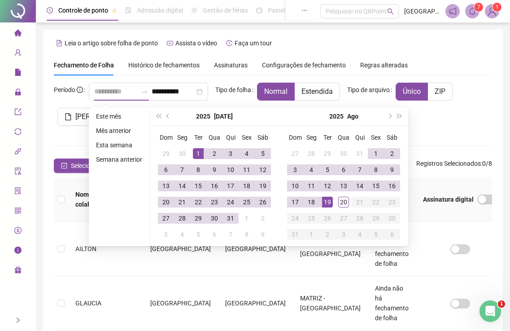
click at [197, 152] on div "1" at bounding box center [198, 153] width 11 height 11
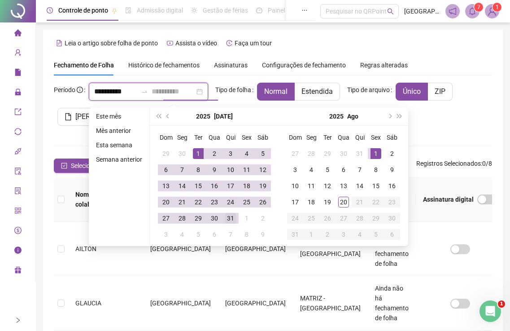
type input "**********"
click at [230, 219] on div "31" at bounding box center [230, 218] width 11 height 11
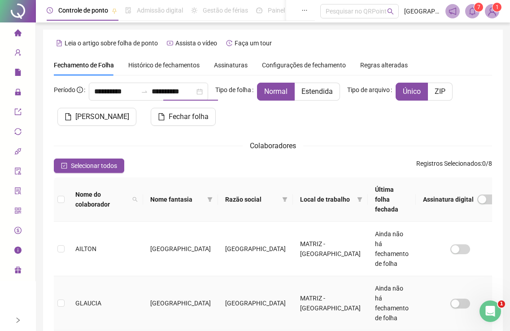
scroll to position [29, 0]
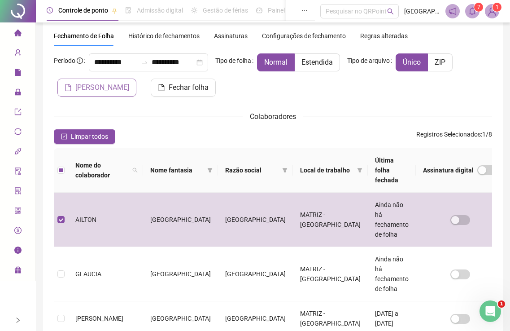
click at [104, 90] on span "Gerar espelho" at bounding box center [102, 87] width 54 height 11
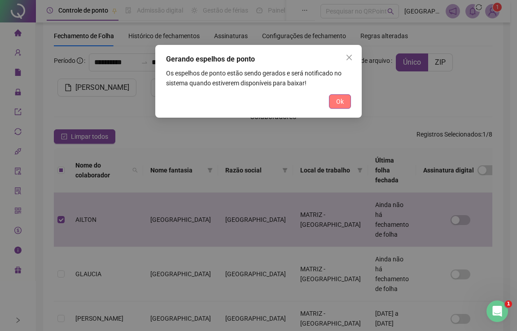
click at [335, 105] on button "Ok" at bounding box center [340, 101] width 22 height 14
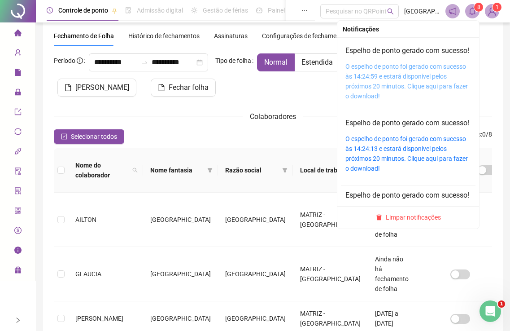
click at [392, 86] on link "O espelho de ponto foi gerado com sucesso às 14:24:59 e estará disponível pelos…" at bounding box center [406, 81] width 122 height 37
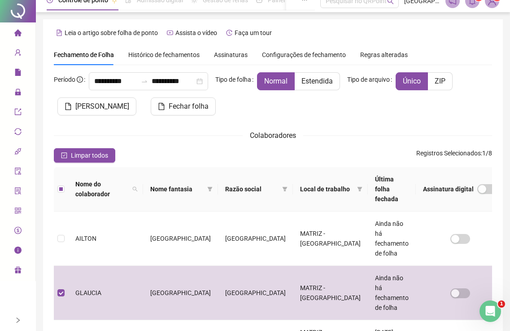
scroll to position [0, 0]
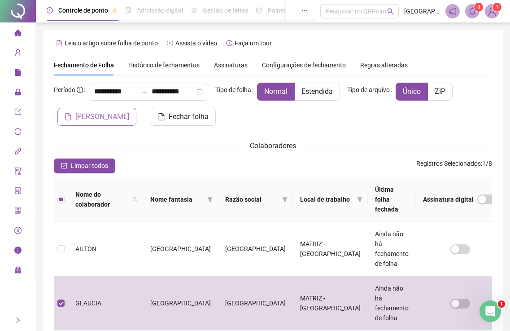
click at [84, 119] on span "Gerar espelho" at bounding box center [102, 116] width 54 height 11
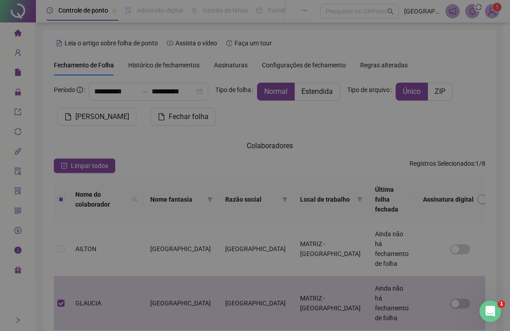
scroll to position [29, 0]
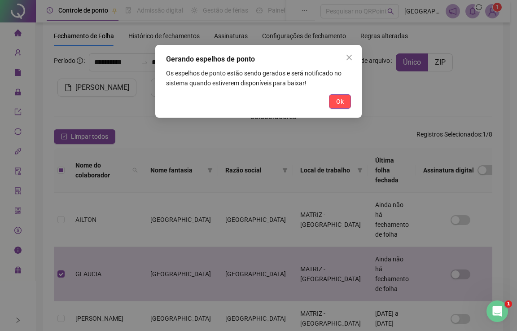
drag, startPoint x: 335, startPoint y: 103, endPoint x: 354, endPoint y: 107, distance: 19.4
click at [336, 102] on button "Ok" at bounding box center [340, 101] width 22 height 14
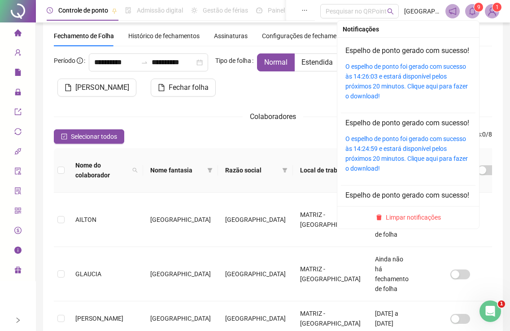
click at [396, 81] on div "O espelho de ponto foi gerado com sucesso às 14:26:03 e estará disponível pelos…" at bounding box center [408, 80] width 126 height 39
click at [392, 86] on link "O espelho de ponto foi gerado com sucesso às 14:26:03 e estará disponível pelos…" at bounding box center [406, 81] width 122 height 37
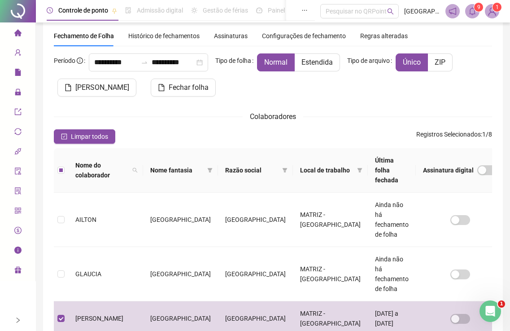
drag, startPoint x: 103, startPoint y: 85, endPoint x: 108, endPoint y: 92, distance: 8.3
click at [103, 85] on span "Gerar espelho" at bounding box center [102, 87] width 54 height 11
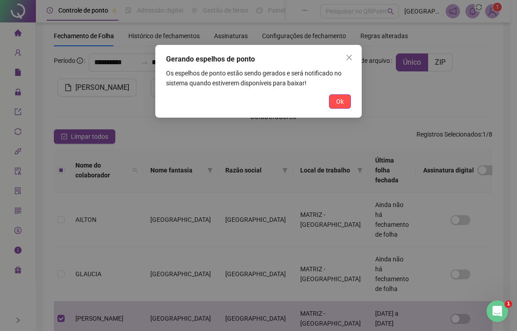
drag, startPoint x: 335, startPoint y: 103, endPoint x: 439, endPoint y: 104, distance: 104.1
click at [336, 103] on button "Ok" at bounding box center [340, 101] width 22 height 14
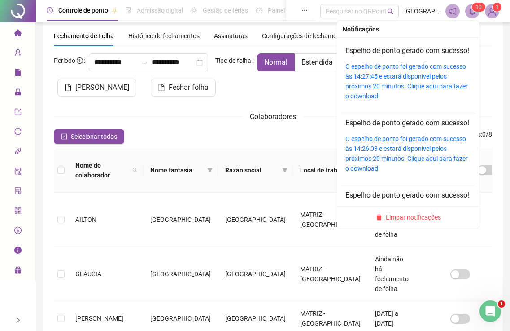
click at [370, 81] on link "O espelho de ponto foi gerado com sucesso às 14:27:45 e estará disponível pelos…" at bounding box center [406, 81] width 122 height 37
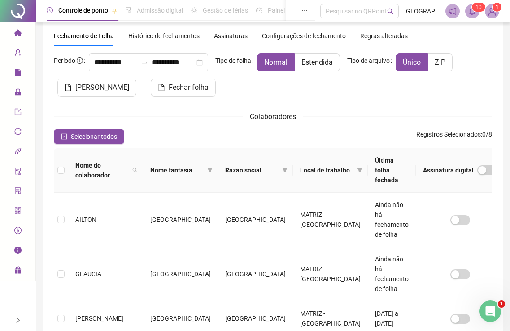
click at [477, 12] on span at bounding box center [472, 11] width 14 height 14
drag, startPoint x: 470, startPoint y: 9, endPoint x: 466, endPoint y: 14, distance: 5.7
click at [470, 10] on icon "bell" at bounding box center [472, 11] width 8 height 8
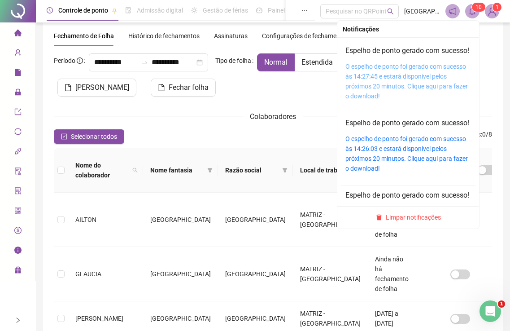
click at [379, 87] on link "O espelho de ponto foi gerado com sucesso às 14:27:45 e estará disponível pelos…" at bounding box center [406, 81] width 122 height 37
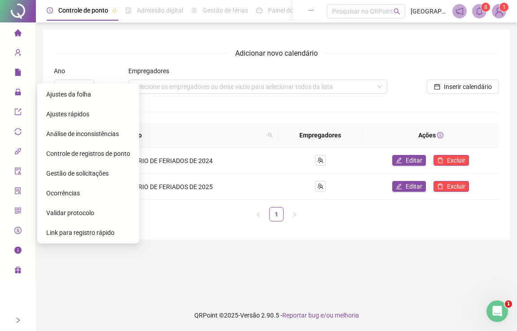
click at [63, 93] on span "Ajustes da folha" at bounding box center [68, 94] width 45 height 7
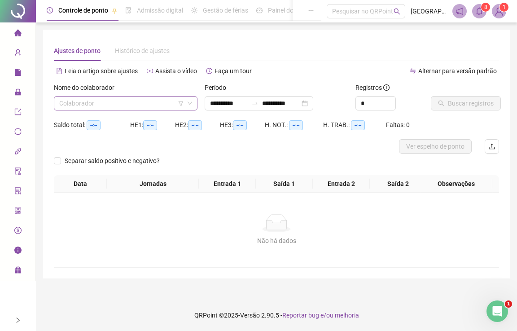
click at [119, 104] on input "search" at bounding box center [121, 102] width 125 height 13
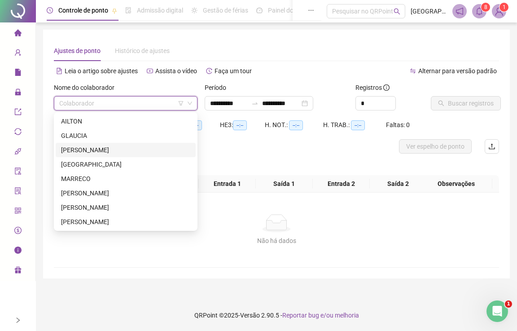
click at [76, 149] on div "[PERSON_NAME]" at bounding box center [125, 150] width 129 height 10
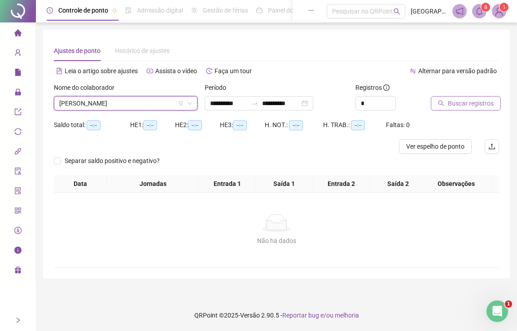
click at [443, 99] on button "Buscar registros" at bounding box center [466, 103] width 70 height 14
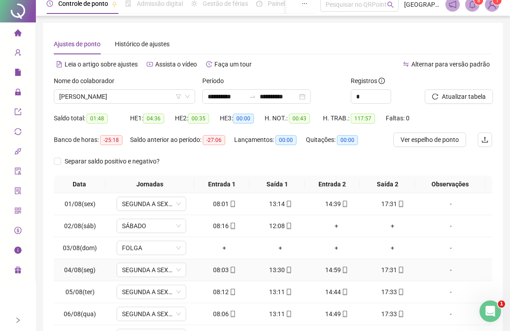
scroll to position [97, 0]
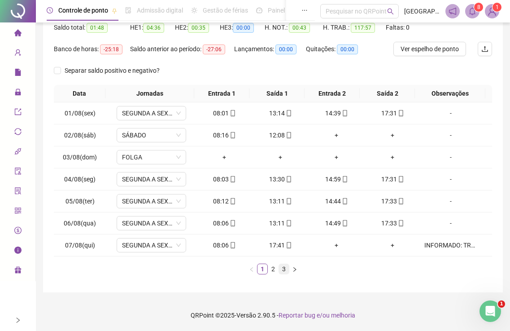
click at [282, 271] on link "3" at bounding box center [284, 269] width 10 height 10
